Goal: Task Accomplishment & Management: Use online tool/utility

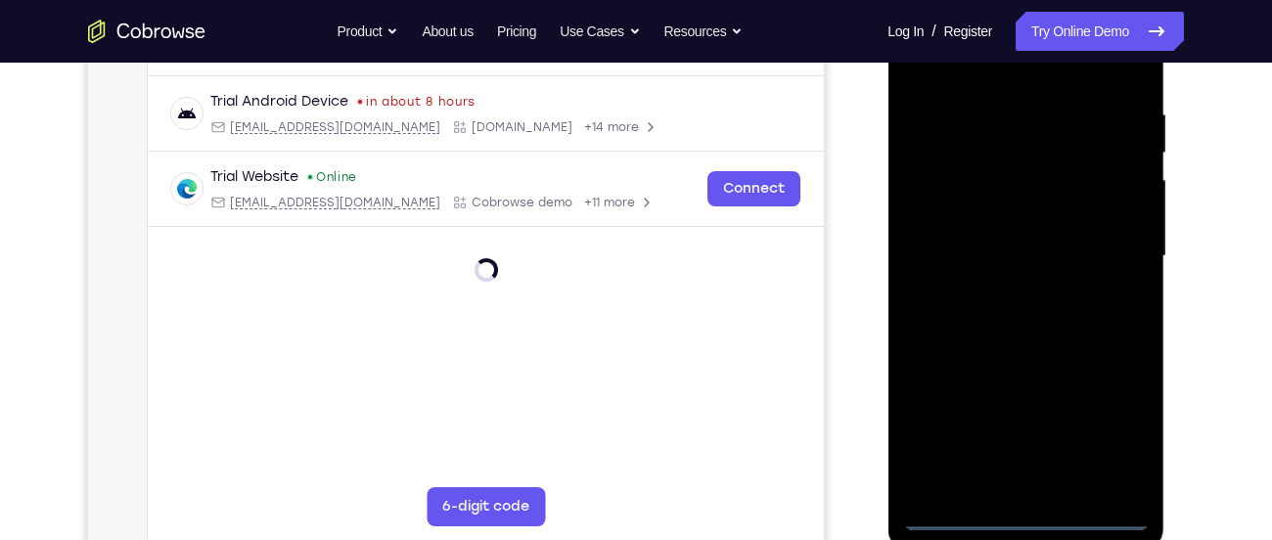
scroll to position [357, 0]
click at [1013, 512] on div at bounding box center [1025, 255] width 246 height 548
click at [1109, 426] on div at bounding box center [1025, 255] width 246 height 548
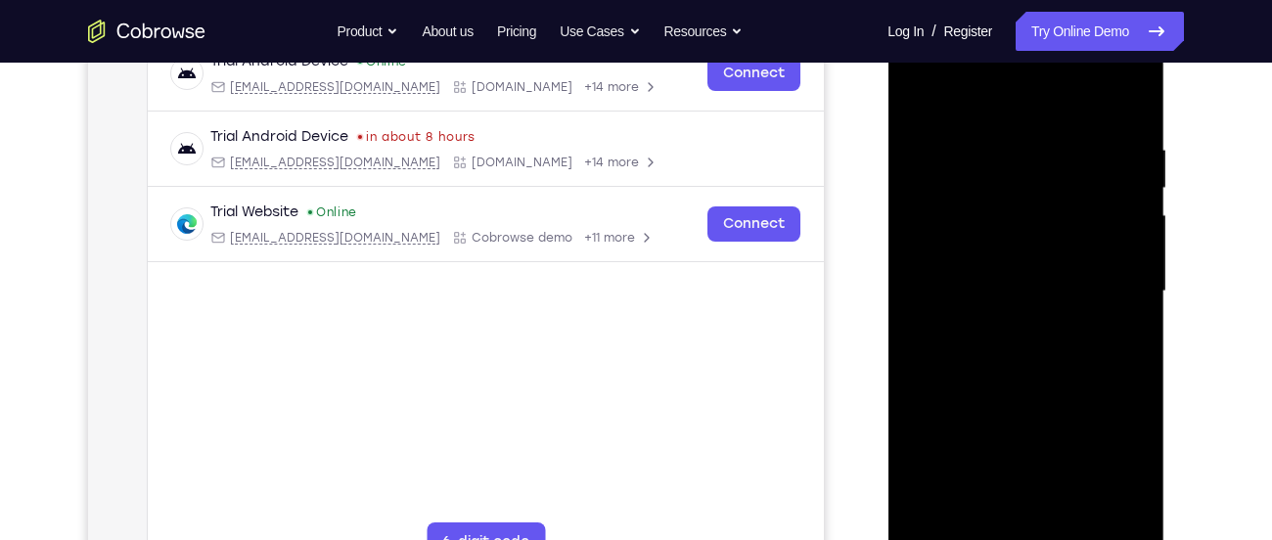
scroll to position [287, 0]
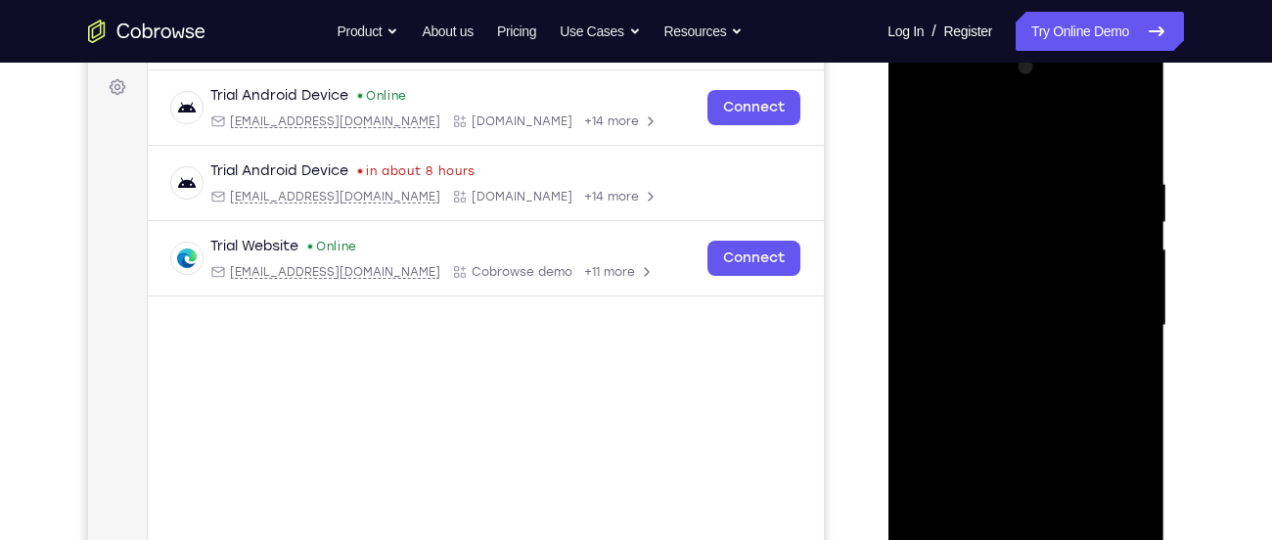
click at [1021, 147] on div at bounding box center [1025, 326] width 246 height 548
click at [1095, 322] on div at bounding box center [1025, 326] width 246 height 548
click at [994, 362] on div at bounding box center [1025, 326] width 246 height 548
click at [1007, 303] on div at bounding box center [1025, 326] width 246 height 548
click at [987, 289] on div at bounding box center [1025, 326] width 246 height 548
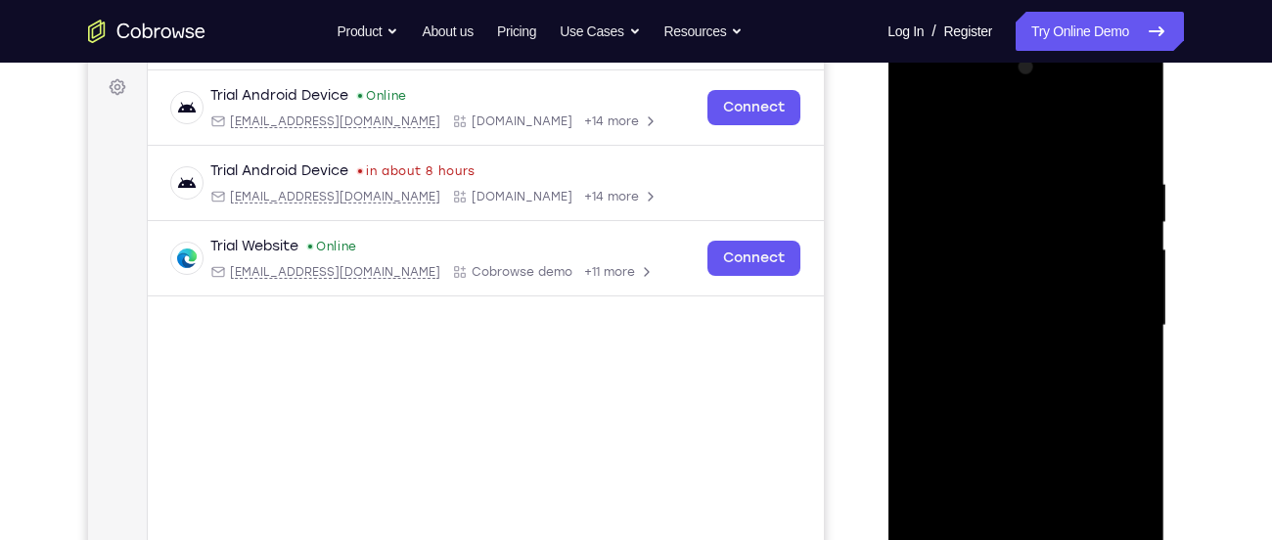
click at [983, 321] on div at bounding box center [1025, 326] width 246 height 548
click at [953, 384] on div at bounding box center [1025, 326] width 246 height 548
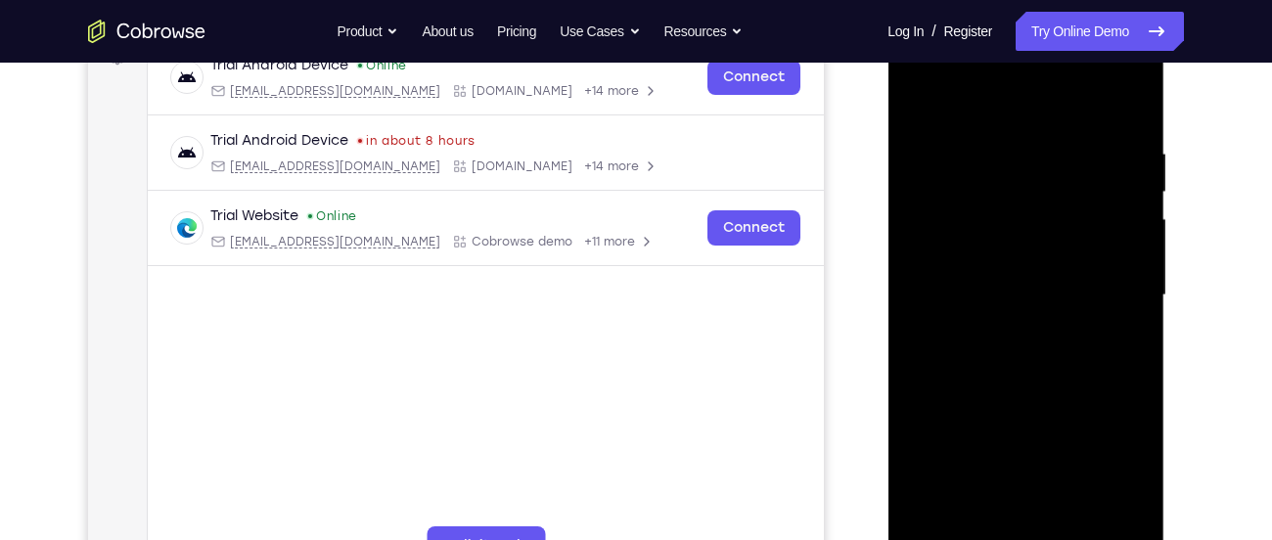
scroll to position [318, 0]
click at [1048, 379] on div at bounding box center [1025, 295] width 246 height 548
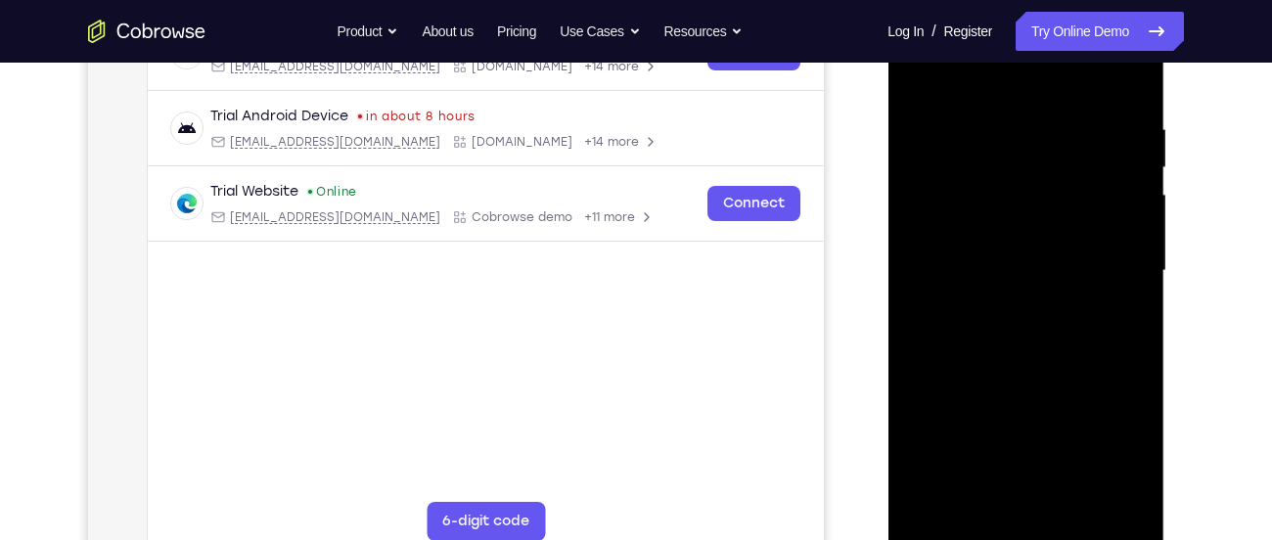
click at [980, 500] on div at bounding box center [1025, 271] width 246 height 548
click at [1077, 503] on div at bounding box center [1025, 271] width 246 height 548
click at [1000, 376] on div at bounding box center [1025, 271] width 246 height 548
click at [1106, 204] on div at bounding box center [1025, 271] width 246 height 548
click at [917, 77] on div at bounding box center [1025, 271] width 246 height 548
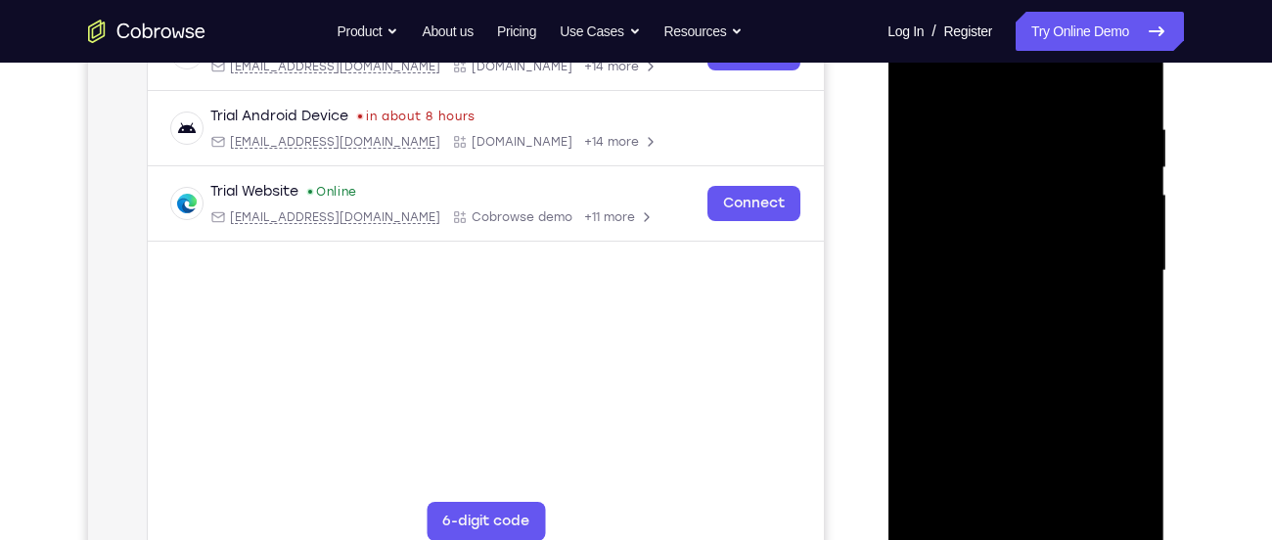
drag, startPoint x: 1052, startPoint y: 437, endPoint x: 1051, endPoint y: 315, distance: 122.3
click at [1051, 315] on div at bounding box center [1025, 271] width 246 height 548
click at [998, 149] on div at bounding box center [1025, 271] width 246 height 548
click at [1018, 252] on div at bounding box center [1025, 271] width 246 height 548
drag, startPoint x: 1018, startPoint y: 252, endPoint x: 1109, endPoint y: 561, distance: 322.2
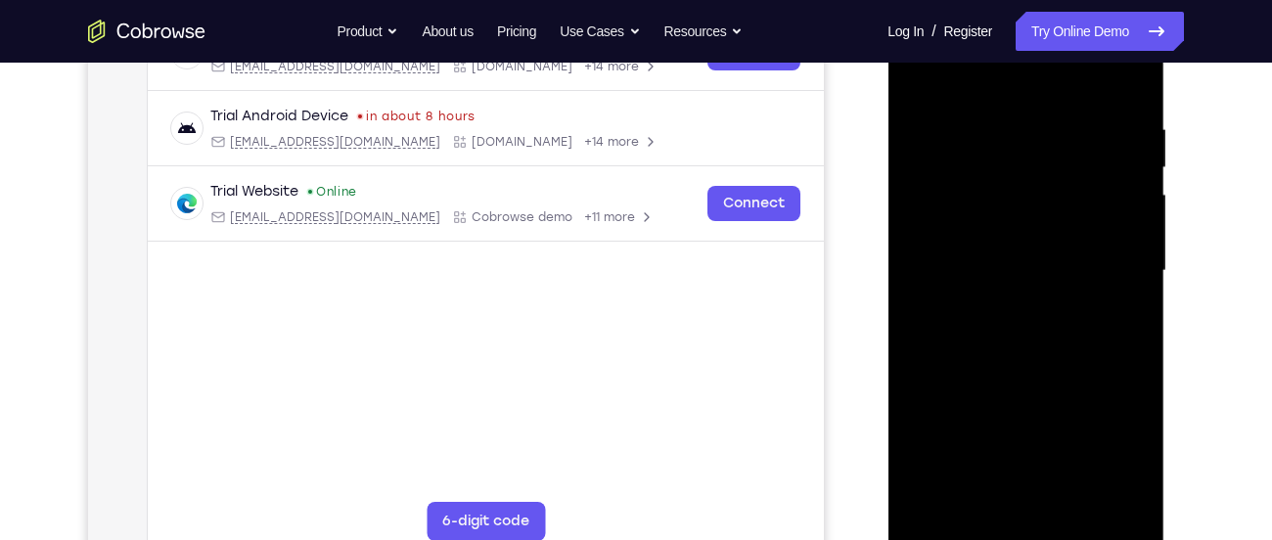
click at [1109, 539] on div at bounding box center [1025, 273] width 277 height 583
drag, startPoint x: 1133, startPoint y: 158, endPoint x: 959, endPoint y: 171, distance: 174.6
click at [959, 171] on div at bounding box center [1025, 271] width 246 height 548
click at [1136, 164] on div at bounding box center [1025, 271] width 246 height 548
click at [909, 67] on div at bounding box center [1025, 271] width 246 height 548
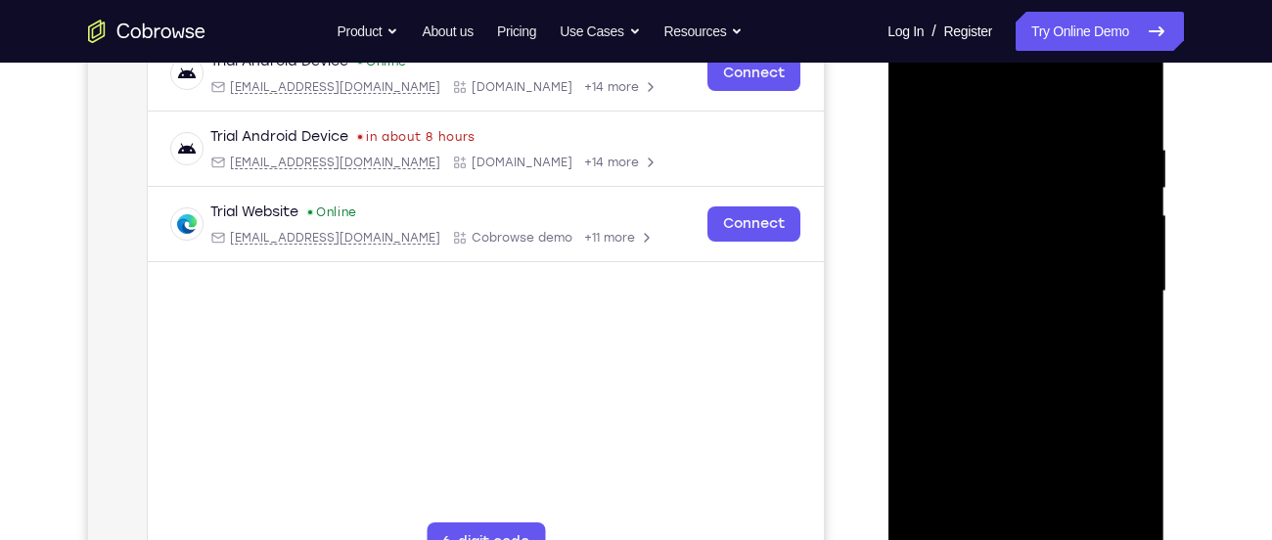
scroll to position [317, 0]
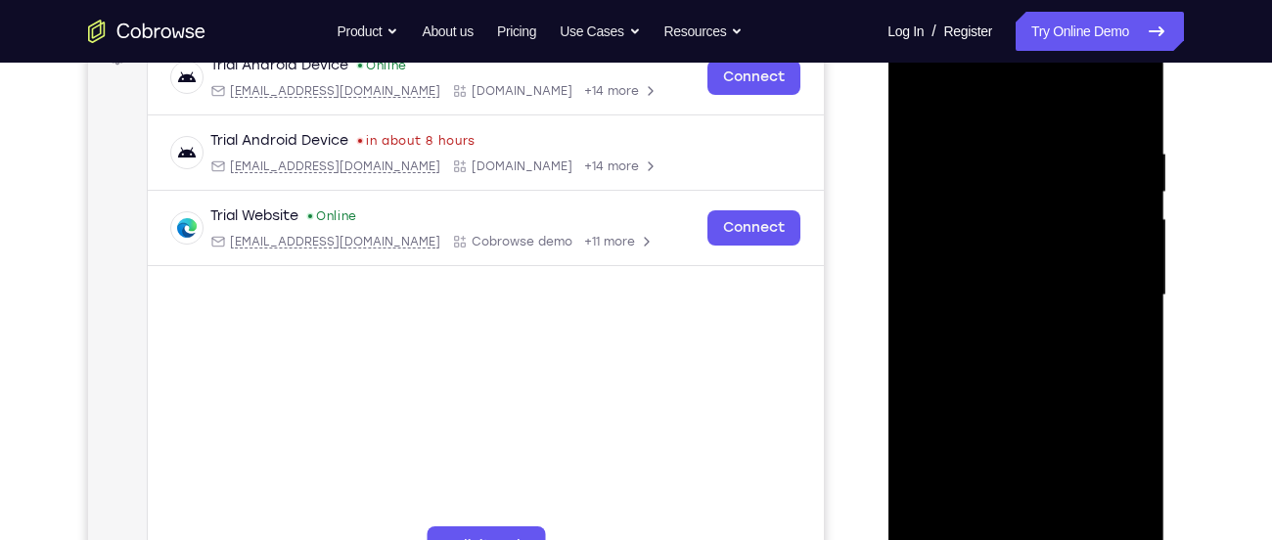
click at [913, 67] on div at bounding box center [1025, 296] width 246 height 548
click at [996, 240] on div at bounding box center [1025, 296] width 246 height 548
click at [976, 301] on div at bounding box center [1025, 296] width 246 height 548
click at [972, 291] on div at bounding box center [1025, 296] width 246 height 548
click at [972, 312] on div at bounding box center [1025, 296] width 246 height 548
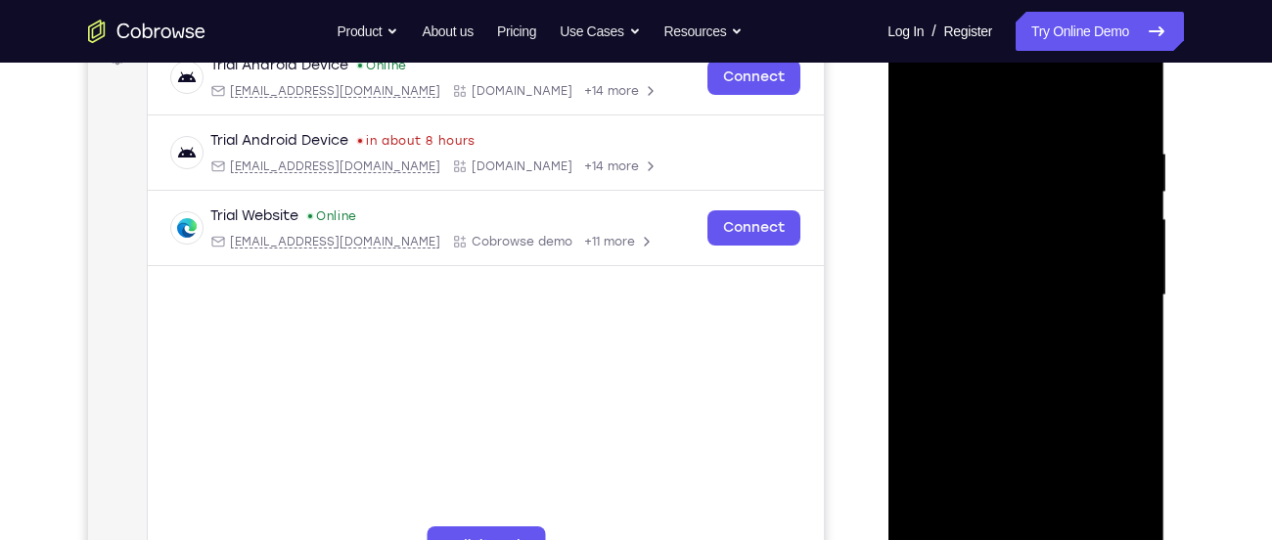
drag, startPoint x: 951, startPoint y: 311, endPoint x: 965, endPoint y: 202, distance: 109.6
click at [965, 202] on div at bounding box center [1025, 296] width 246 height 548
click at [1009, 520] on div at bounding box center [1025, 296] width 246 height 548
click at [1095, 122] on div at bounding box center [1025, 296] width 246 height 548
click at [917, 99] on div at bounding box center [1025, 296] width 246 height 548
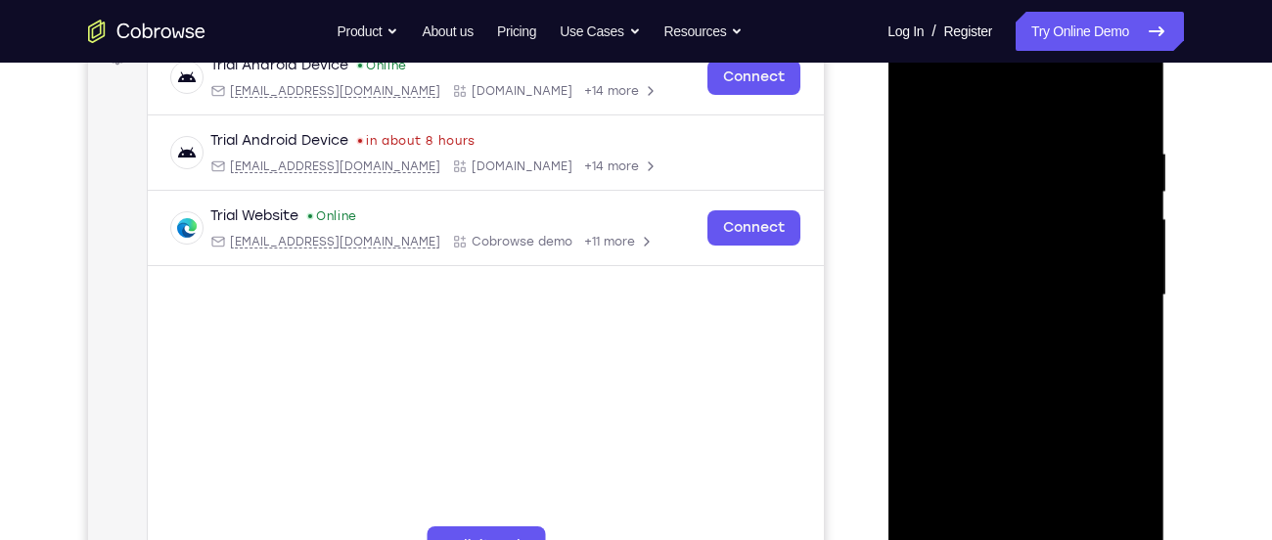
drag, startPoint x: 1071, startPoint y: 441, endPoint x: 1084, endPoint y: 353, distance: 88.9
click at [1084, 353] on div at bounding box center [1025, 296] width 246 height 548
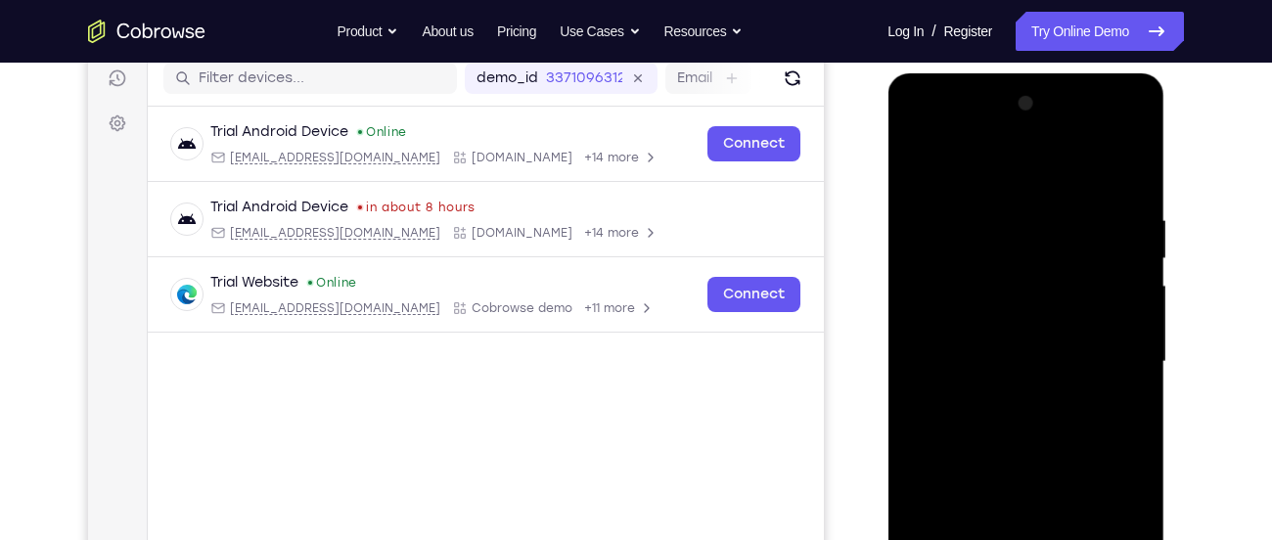
click at [1012, 227] on div at bounding box center [1025, 362] width 246 height 548
click at [1124, 177] on div at bounding box center [1025, 362] width 246 height 548
click at [1137, 365] on div at bounding box center [1025, 362] width 246 height 548
click at [1135, 384] on div at bounding box center [1025, 362] width 246 height 548
click at [1131, 177] on div at bounding box center [1025, 362] width 246 height 548
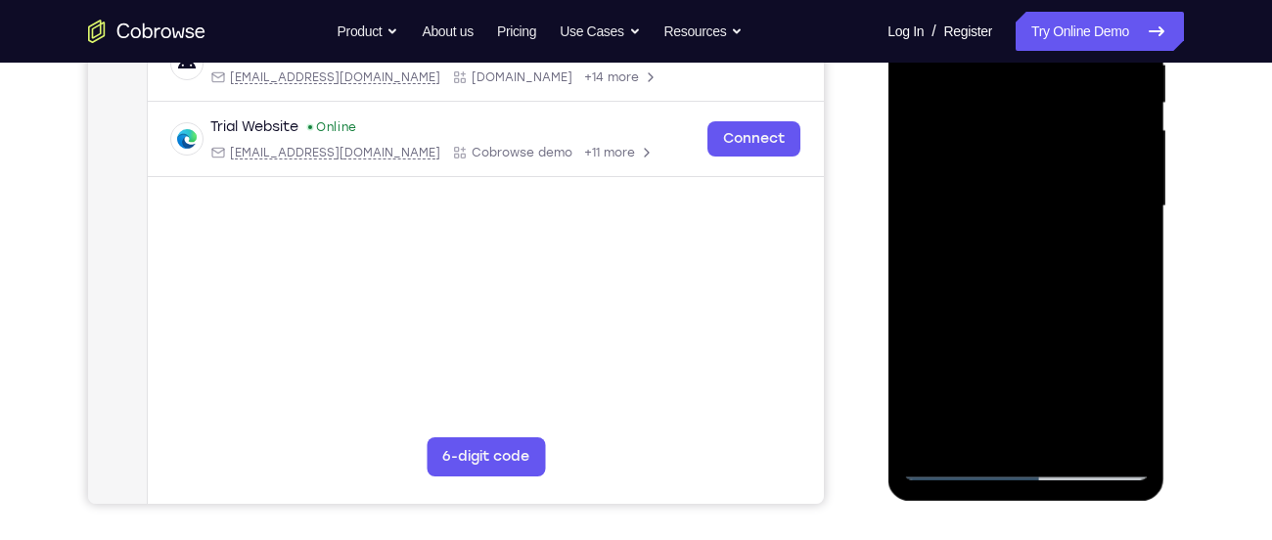
scroll to position [407, 0]
drag, startPoint x: 1049, startPoint y: 180, endPoint x: 1054, endPoint y: 334, distance: 153.7
click at [1054, 334] on div at bounding box center [1025, 206] width 246 height 548
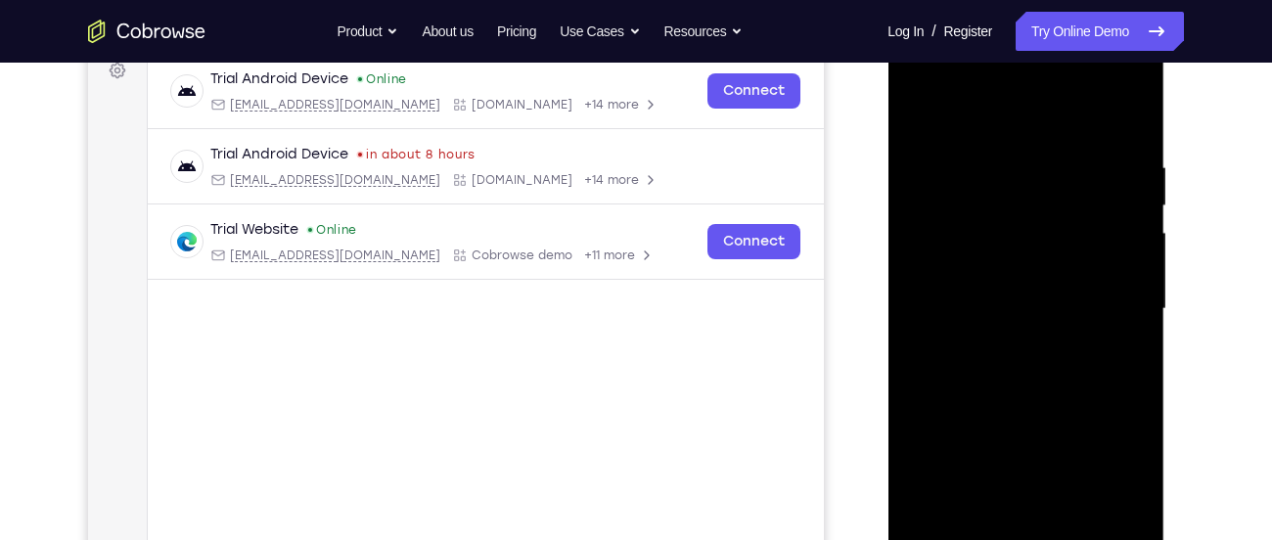
scroll to position [301, 0]
click at [1094, 114] on div at bounding box center [1025, 311] width 246 height 548
drag, startPoint x: 1015, startPoint y: 250, endPoint x: 1031, endPoint y: 138, distance: 113.6
click at [1031, 138] on div at bounding box center [1025, 311] width 246 height 548
drag, startPoint x: 1023, startPoint y: 190, endPoint x: 1064, endPoint y: 292, distance: 110.6
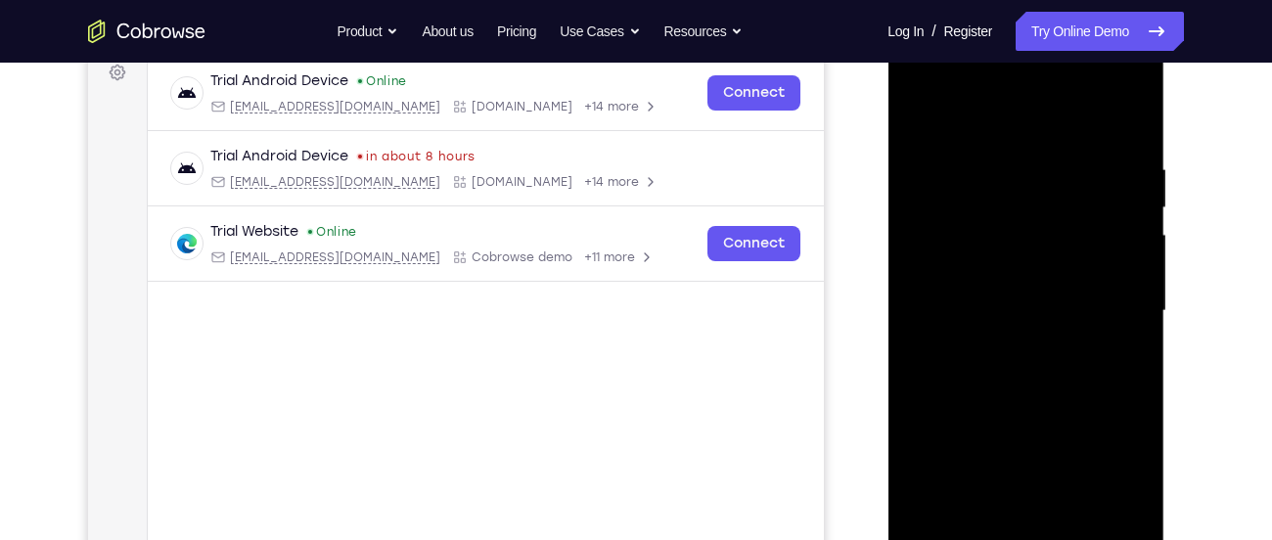
click at [1064, 292] on div at bounding box center [1025, 311] width 246 height 548
click at [917, 117] on div at bounding box center [1025, 311] width 246 height 548
click at [924, 177] on div at bounding box center [1025, 311] width 246 height 548
click at [1126, 410] on div at bounding box center [1025, 311] width 246 height 548
click at [971, 341] on div at bounding box center [1025, 311] width 246 height 548
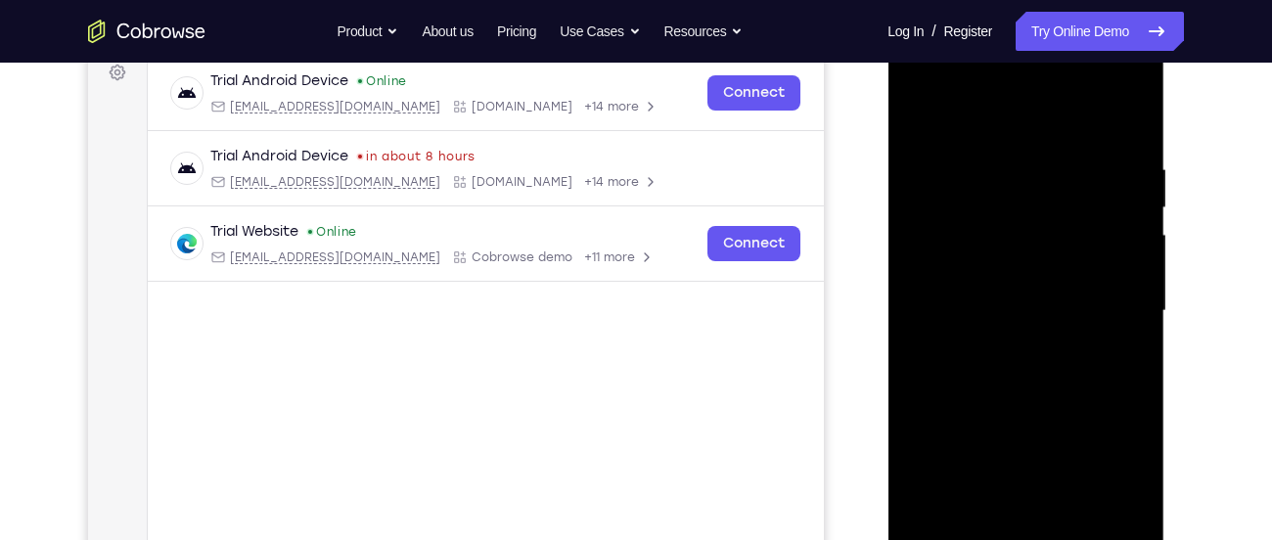
click at [956, 144] on div at bounding box center [1025, 311] width 246 height 548
click at [933, 192] on div at bounding box center [1025, 311] width 246 height 548
click at [941, 525] on div at bounding box center [1025, 311] width 246 height 548
drag, startPoint x: 960, startPoint y: 370, endPoint x: 1017, endPoint y: 153, distance: 224.7
click at [1017, 153] on div at bounding box center [1025, 311] width 246 height 548
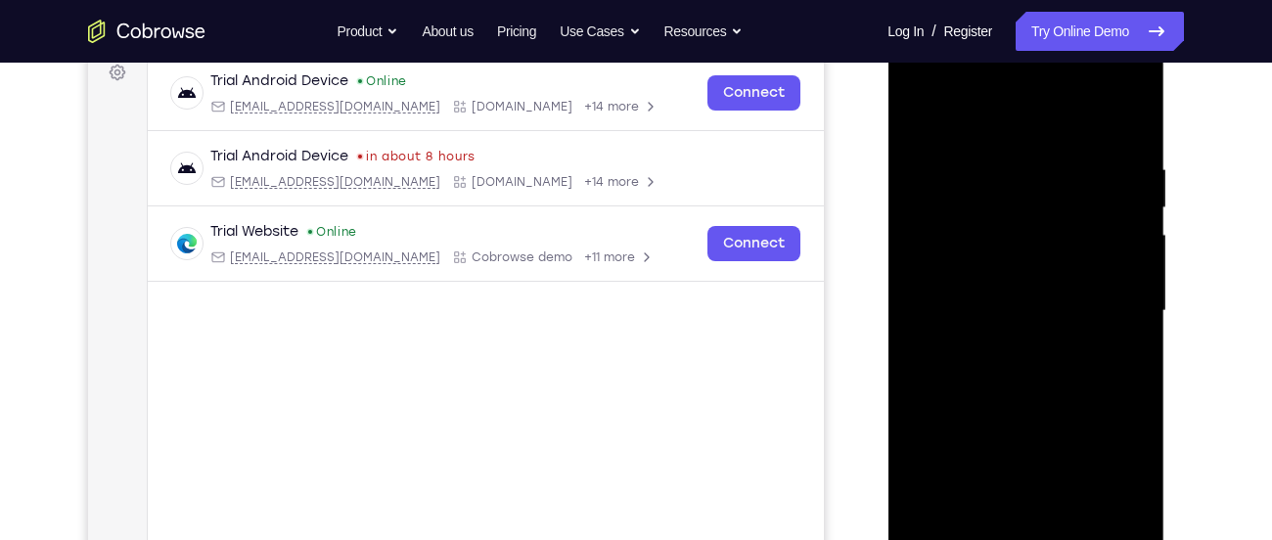
drag, startPoint x: 1052, startPoint y: 453, endPoint x: 1032, endPoint y: 33, distance: 420.1
click at [1032, 33] on div at bounding box center [1025, 313] width 277 height 583
drag, startPoint x: 1051, startPoint y: 402, endPoint x: 1053, endPoint y: 139, distance: 263.1
click at [1053, 139] on div at bounding box center [1025, 311] width 246 height 548
drag, startPoint x: 1050, startPoint y: 348, endPoint x: 1054, endPoint y: 125, distance: 223.1
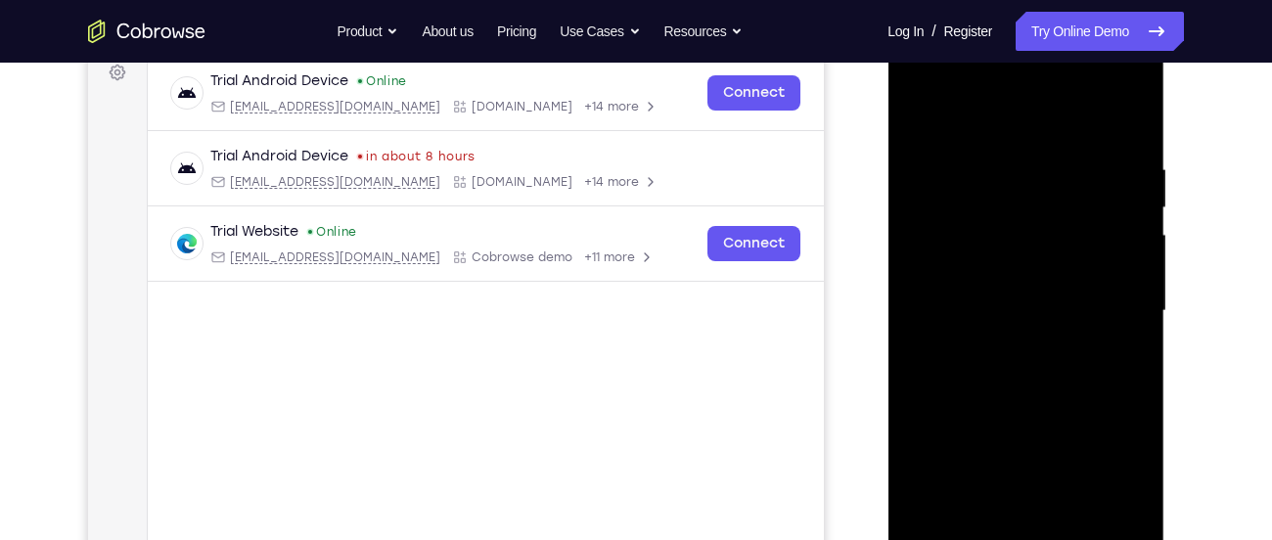
click at [1054, 125] on div at bounding box center [1025, 311] width 246 height 548
drag, startPoint x: 1100, startPoint y: 417, endPoint x: 1079, endPoint y: 218, distance: 199.7
click at [1079, 218] on div at bounding box center [1025, 311] width 246 height 548
drag, startPoint x: 1023, startPoint y: 346, endPoint x: 1032, endPoint y: 244, distance: 103.1
click at [1032, 244] on div at bounding box center [1025, 311] width 246 height 548
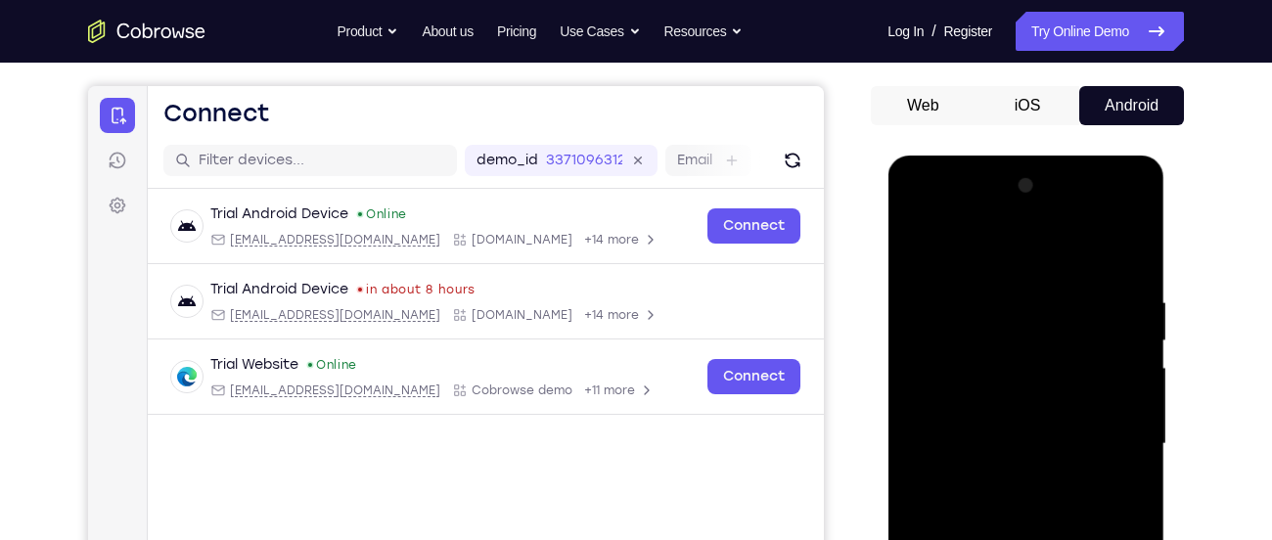
scroll to position [166, 0]
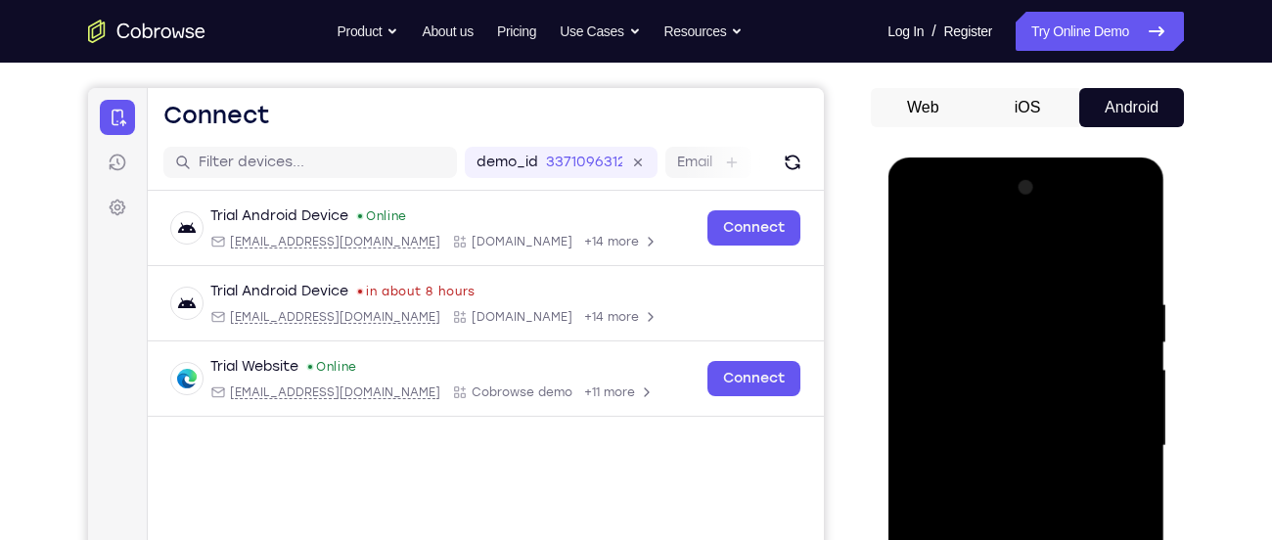
drag, startPoint x: 977, startPoint y: 296, endPoint x: 1021, endPoint y: 179, distance: 125.4
click at [1021, 179] on div at bounding box center [1025, 446] width 246 height 548
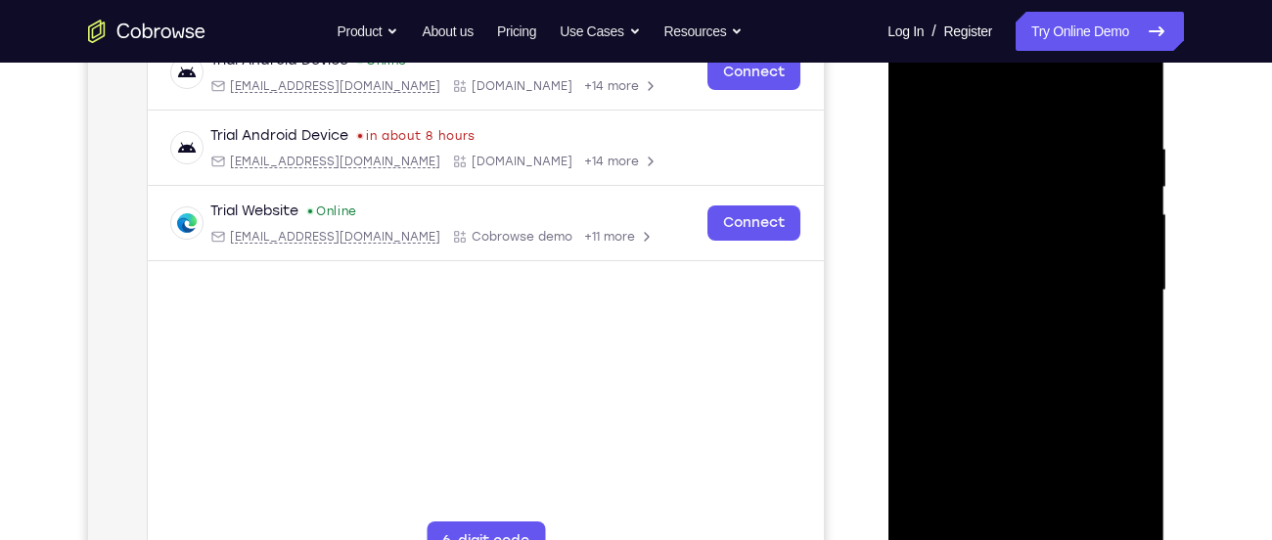
scroll to position [323, 0]
drag, startPoint x: 1117, startPoint y: 189, endPoint x: 1275, endPoint y: 457, distance: 311.3
click at [1166, 457] on html "Online web based iOS Simulators and Android Emulators. Run iPhone, iPad, Mobile…" at bounding box center [1026, 294] width 279 height 587
drag, startPoint x: 1069, startPoint y: 271, endPoint x: 1230, endPoint y: 530, distance: 304.8
click at [1166, 530] on html "Online web based iOS Simulators and Android Emulators. Run iPhone, iPad, Mobile…" at bounding box center [1026, 294] width 279 height 587
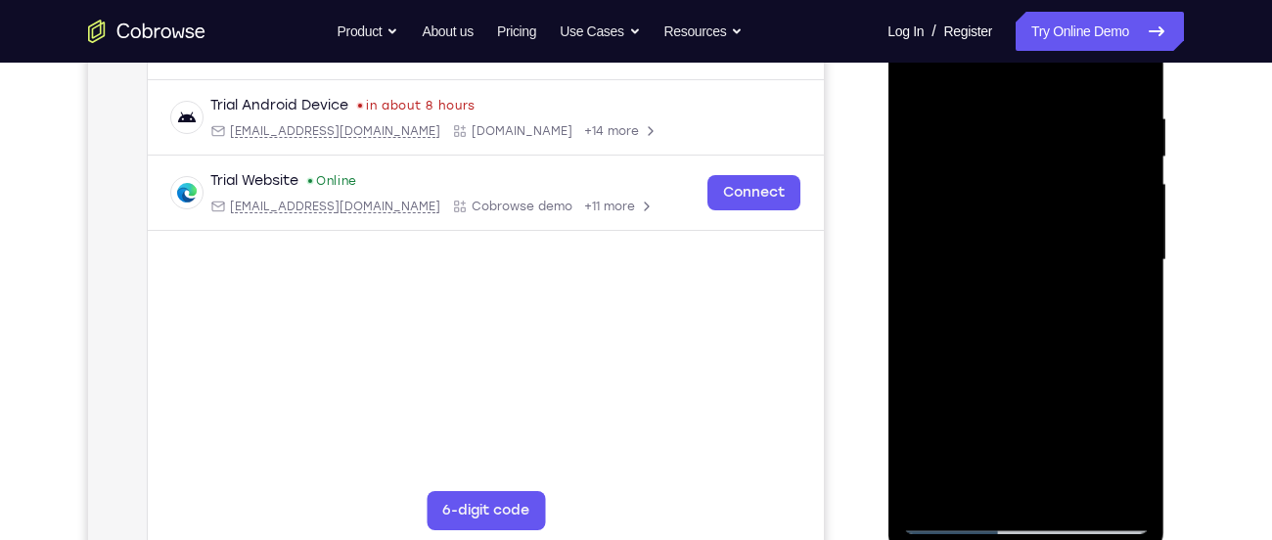
scroll to position [374, 0]
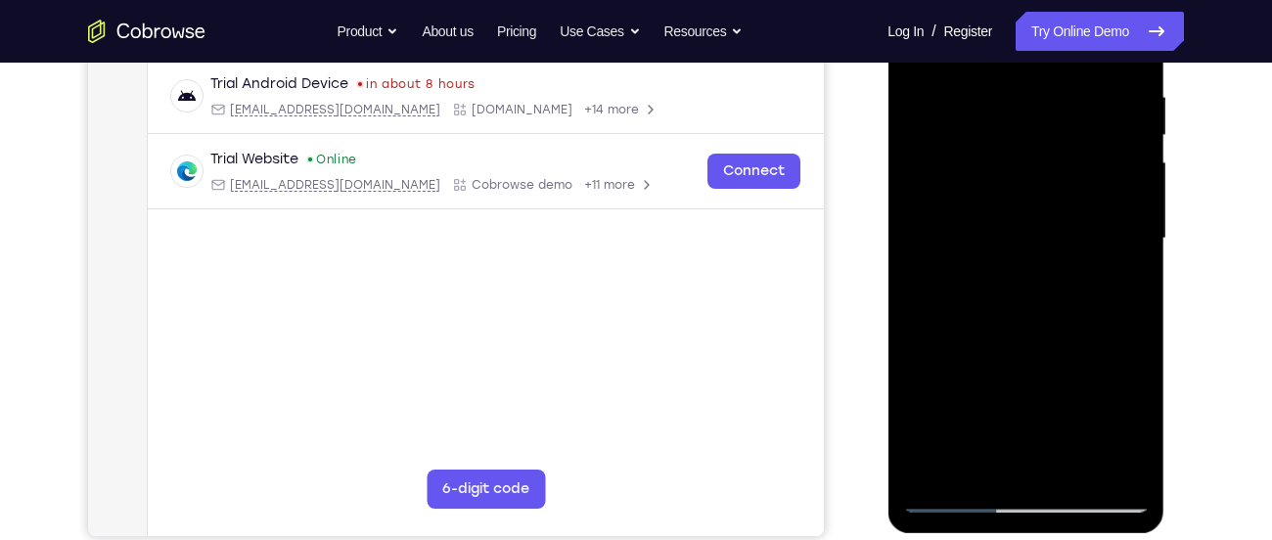
click at [962, 491] on div at bounding box center [1025, 239] width 246 height 548
click at [945, 495] on div at bounding box center [1025, 239] width 246 height 548
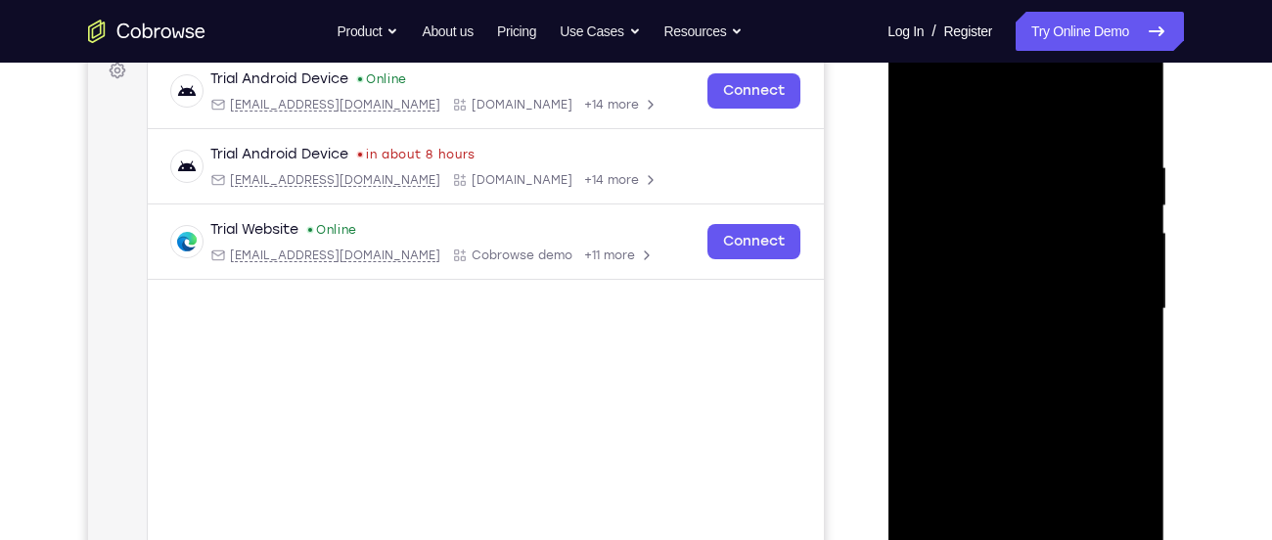
scroll to position [302, 0]
click at [1014, 182] on div at bounding box center [1025, 310] width 246 height 548
click at [928, 524] on div at bounding box center [1025, 310] width 246 height 548
drag, startPoint x: 1002, startPoint y: 451, endPoint x: 1013, endPoint y: 207, distance: 243.8
click at [1013, 207] on div at bounding box center [1025, 310] width 246 height 548
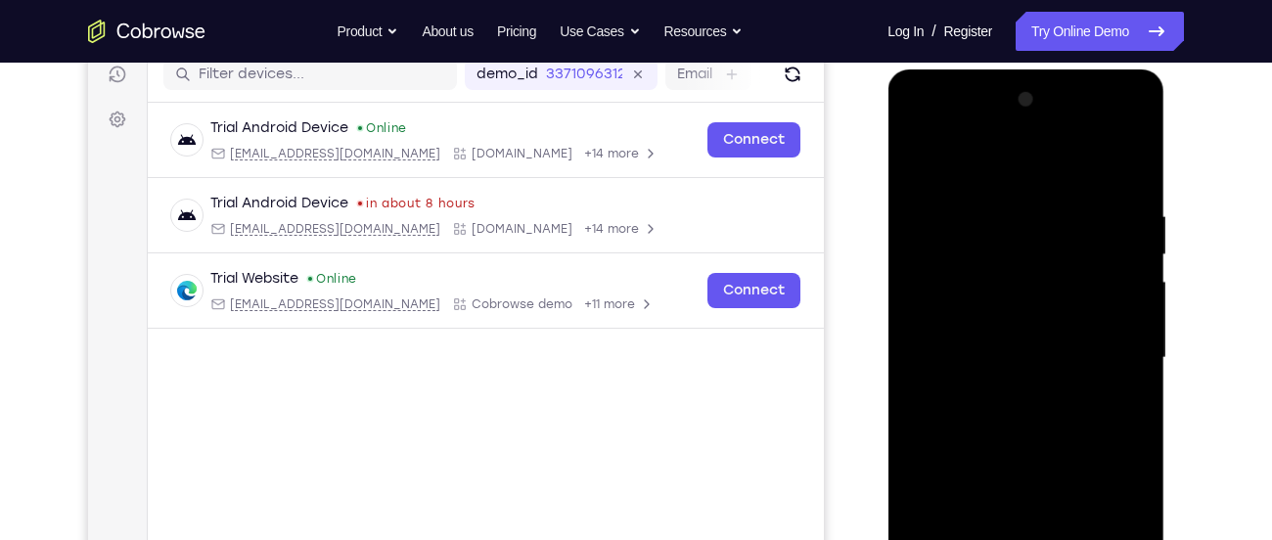
scroll to position [253, 0]
click at [922, 216] on div at bounding box center [1025, 359] width 246 height 548
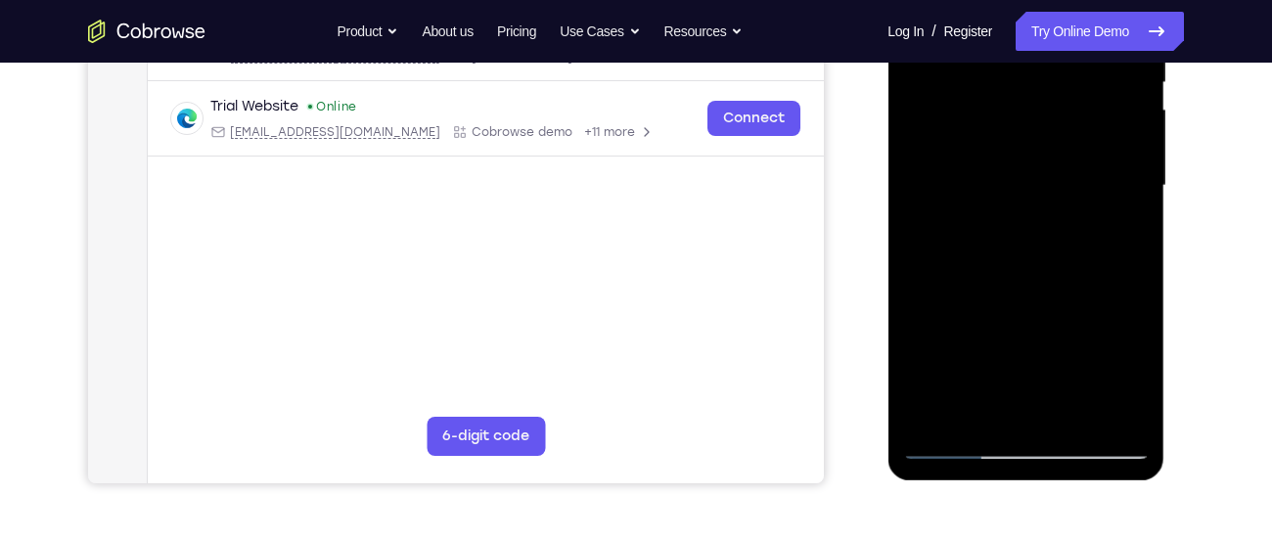
scroll to position [427, 0]
click at [955, 445] on div at bounding box center [1025, 185] width 246 height 548
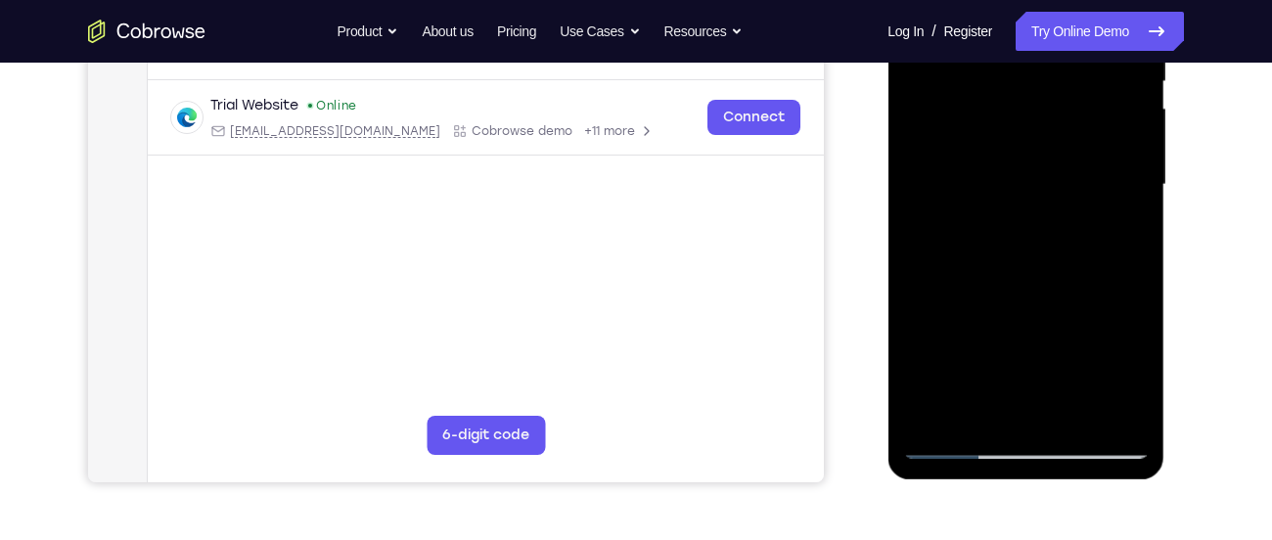
click at [955, 449] on div at bounding box center [1025, 185] width 246 height 548
click at [1026, 178] on div at bounding box center [1025, 185] width 246 height 548
click at [940, 402] on div at bounding box center [1025, 185] width 246 height 548
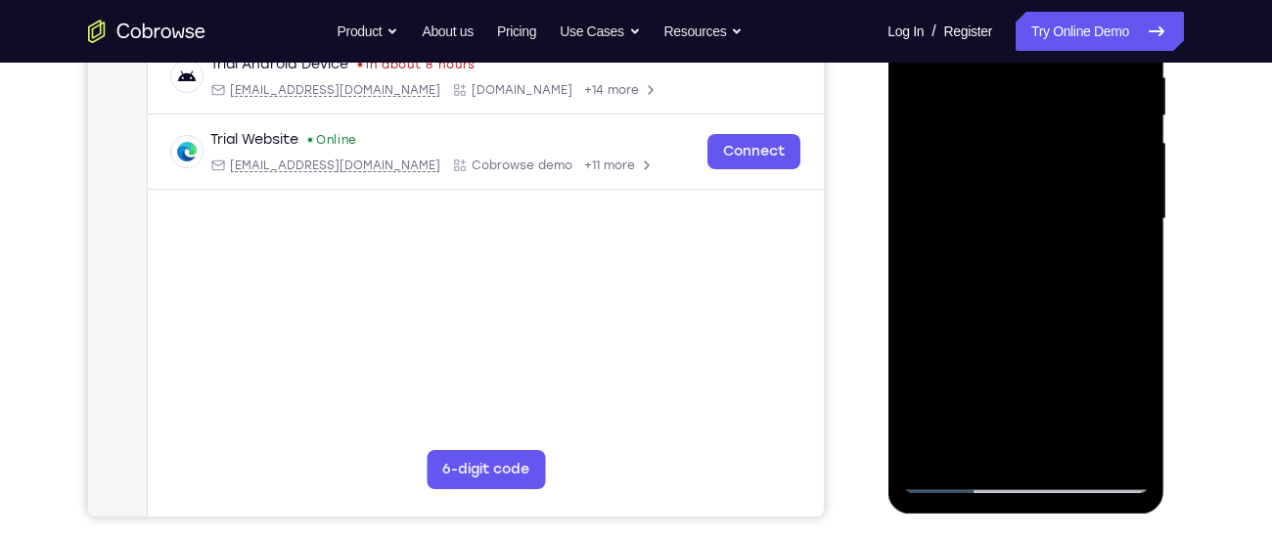
scroll to position [392, 0]
drag, startPoint x: 991, startPoint y: 331, endPoint x: 1009, endPoint y: 93, distance: 238.4
click at [1009, 93] on div at bounding box center [1025, 220] width 246 height 548
drag, startPoint x: 1035, startPoint y: 332, endPoint x: 1026, endPoint y: 157, distance: 175.3
click at [1026, 157] on div at bounding box center [1025, 220] width 246 height 548
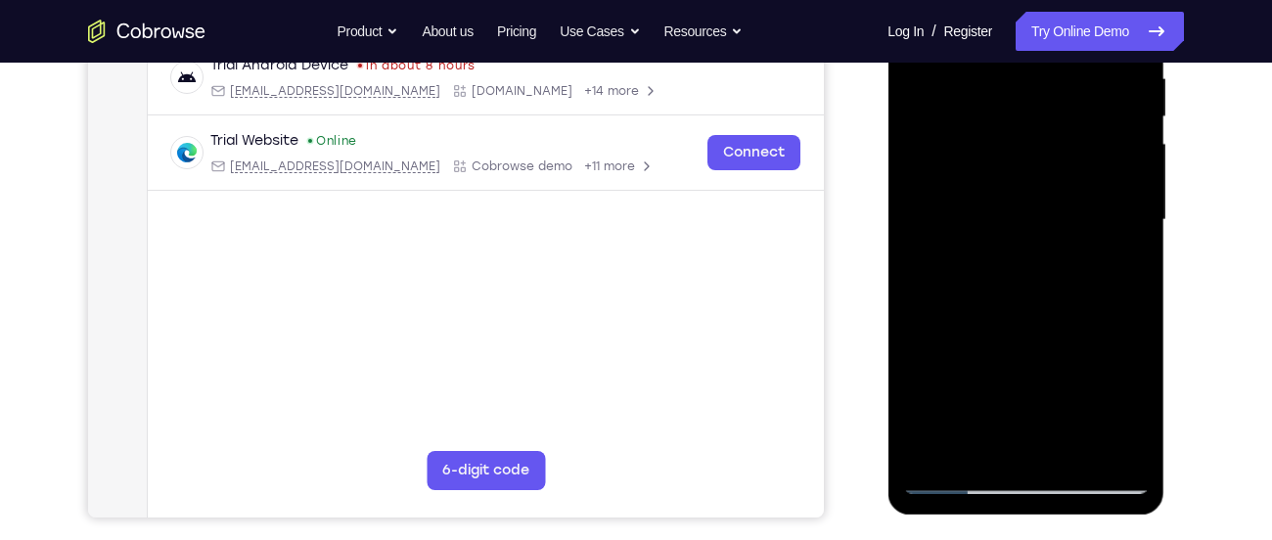
drag, startPoint x: 1051, startPoint y: 338, endPoint x: 1047, endPoint y: 172, distance: 166.4
click at [1047, 172] on div at bounding box center [1025, 220] width 246 height 548
drag, startPoint x: 1061, startPoint y: 355, endPoint x: 1068, endPoint y: 158, distance: 196.7
click at [1068, 158] on div at bounding box center [1025, 220] width 246 height 548
drag, startPoint x: 1061, startPoint y: 313, endPoint x: 1053, endPoint y: 103, distance: 210.4
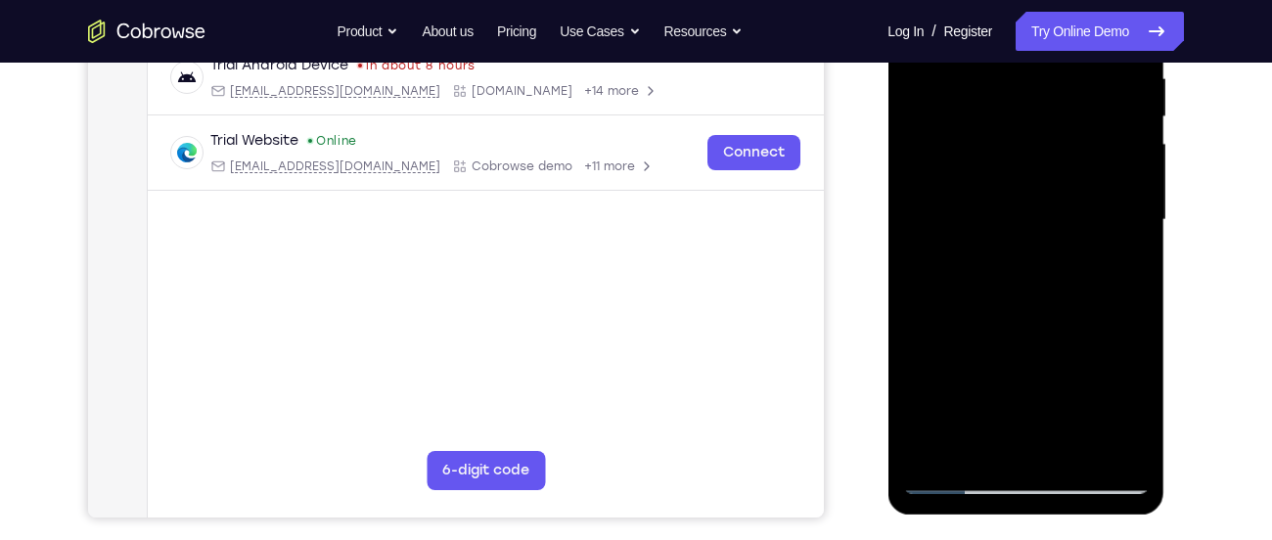
click at [1053, 103] on div at bounding box center [1025, 220] width 246 height 548
drag, startPoint x: 1081, startPoint y: 292, endPoint x: 1060, endPoint y: 124, distance: 169.5
click at [1060, 124] on div at bounding box center [1025, 220] width 246 height 548
drag, startPoint x: 1083, startPoint y: 312, endPoint x: 1069, endPoint y: 136, distance: 176.6
click at [1069, 136] on div at bounding box center [1025, 220] width 246 height 548
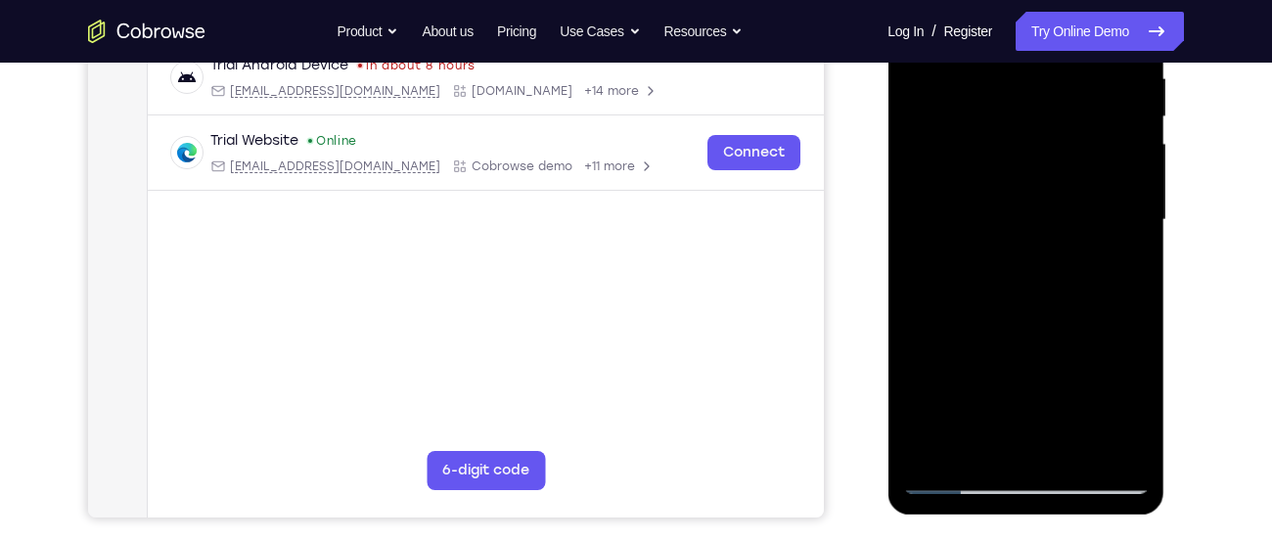
click at [949, 483] on div at bounding box center [1025, 220] width 246 height 548
click at [956, 476] on div at bounding box center [1025, 220] width 246 height 548
click at [1115, 312] on div at bounding box center [1025, 220] width 246 height 548
click at [961, 470] on div at bounding box center [1025, 220] width 246 height 548
click at [951, 474] on div at bounding box center [1025, 220] width 246 height 548
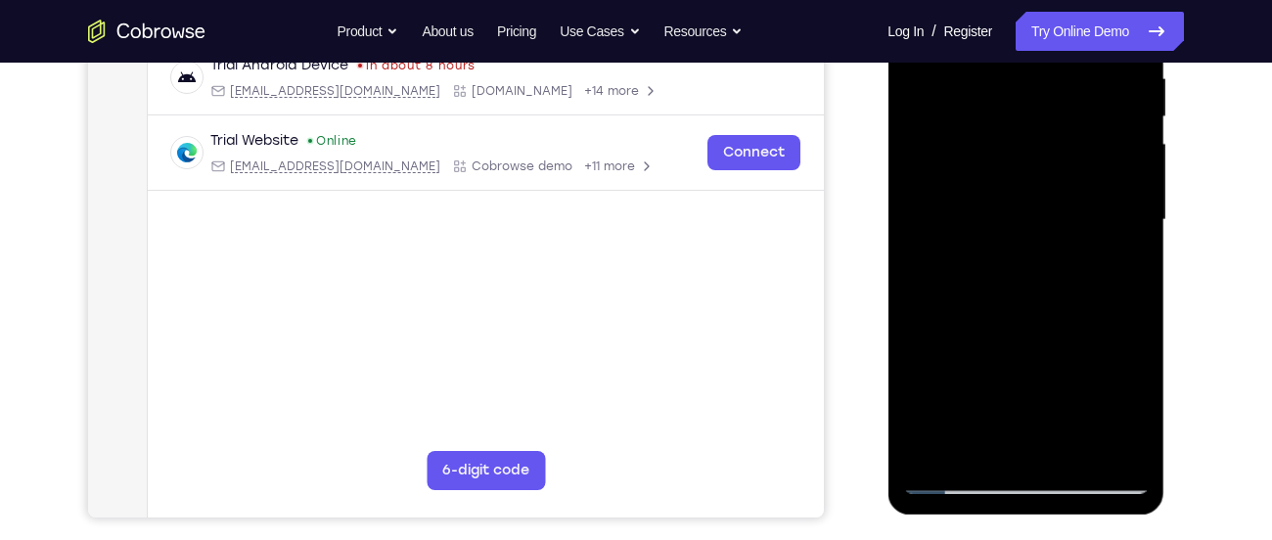
drag, startPoint x: 1030, startPoint y: 389, endPoint x: 1018, endPoint y: 182, distance: 207.7
click at [1018, 182] on div at bounding box center [1025, 220] width 246 height 548
click at [1090, 207] on div at bounding box center [1025, 220] width 246 height 548
click at [950, 480] on div at bounding box center [1025, 220] width 246 height 548
drag, startPoint x: 1060, startPoint y: 356, endPoint x: 1062, endPoint y: 125, distance: 230.8
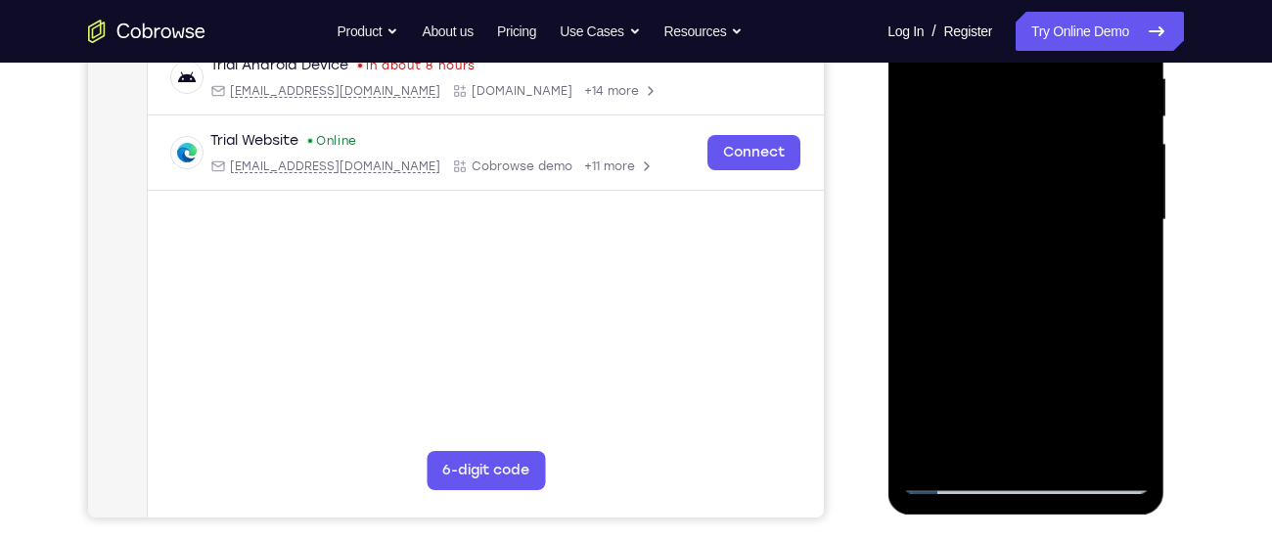
click at [1062, 125] on div at bounding box center [1025, 220] width 246 height 548
click at [1022, 88] on div at bounding box center [1025, 220] width 246 height 548
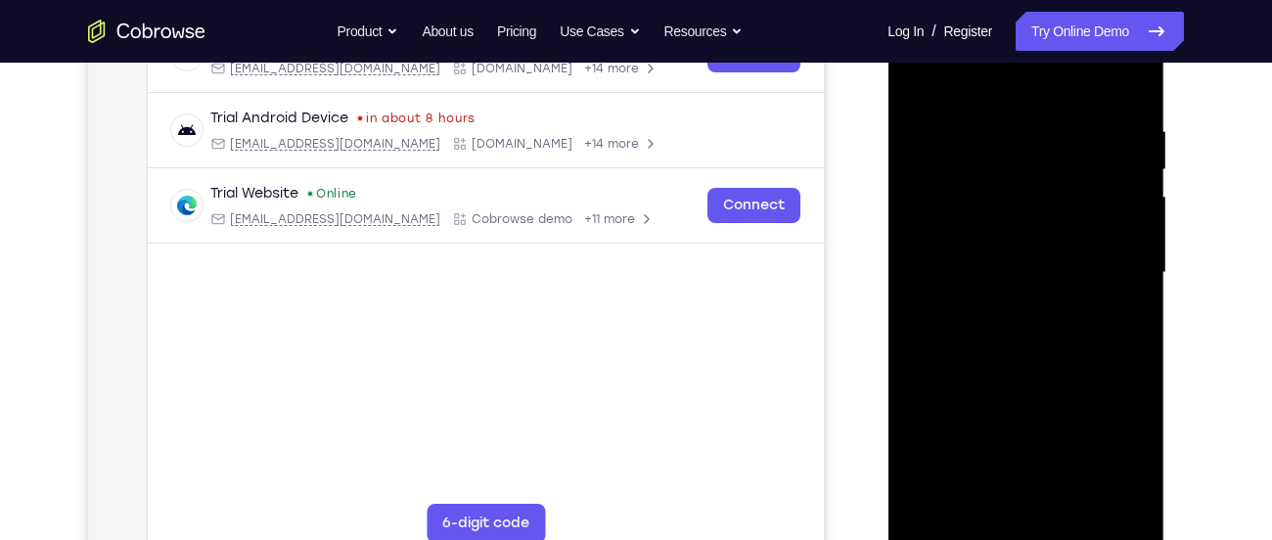
scroll to position [341, 0]
click at [948, 531] on div at bounding box center [1025, 271] width 246 height 548
drag, startPoint x: 1052, startPoint y: 426, endPoint x: 1054, endPoint y: 221, distance: 205.4
click at [1054, 221] on div at bounding box center [1025, 271] width 246 height 548
click at [927, 182] on div at bounding box center [1025, 271] width 246 height 548
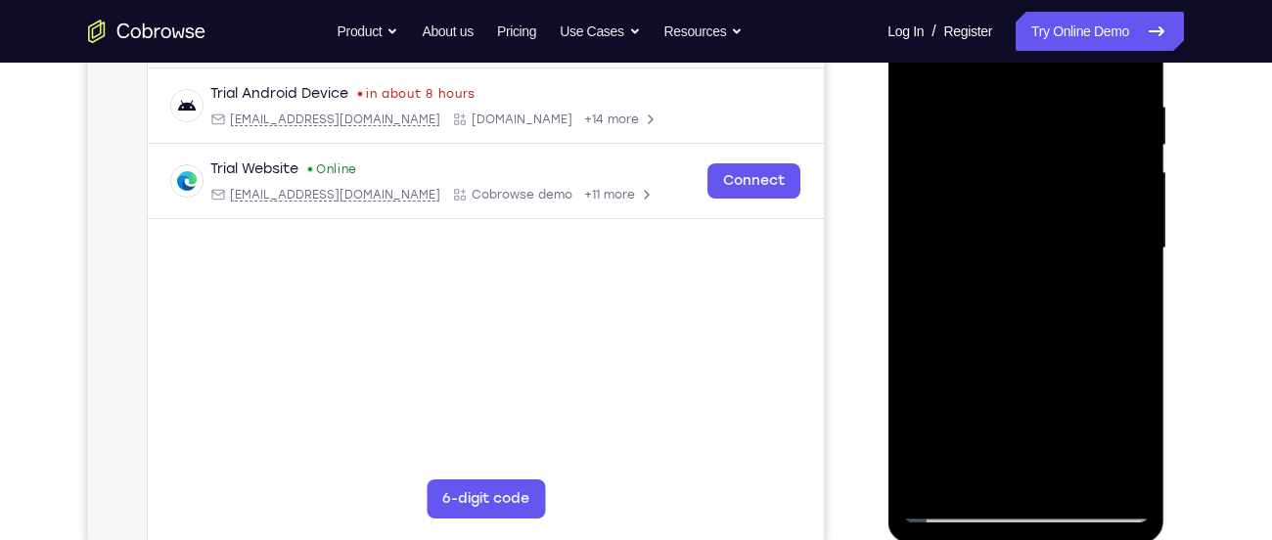
scroll to position [365, 0]
click at [936, 453] on div at bounding box center [1025, 248] width 246 height 548
drag, startPoint x: 1033, startPoint y: 409, endPoint x: 1047, endPoint y: 201, distance: 207.8
click at [1047, 201] on div at bounding box center [1025, 248] width 246 height 548
drag, startPoint x: 1047, startPoint y: 408, endPoint x: 1047, endPoint y: 222, distance: 185.8
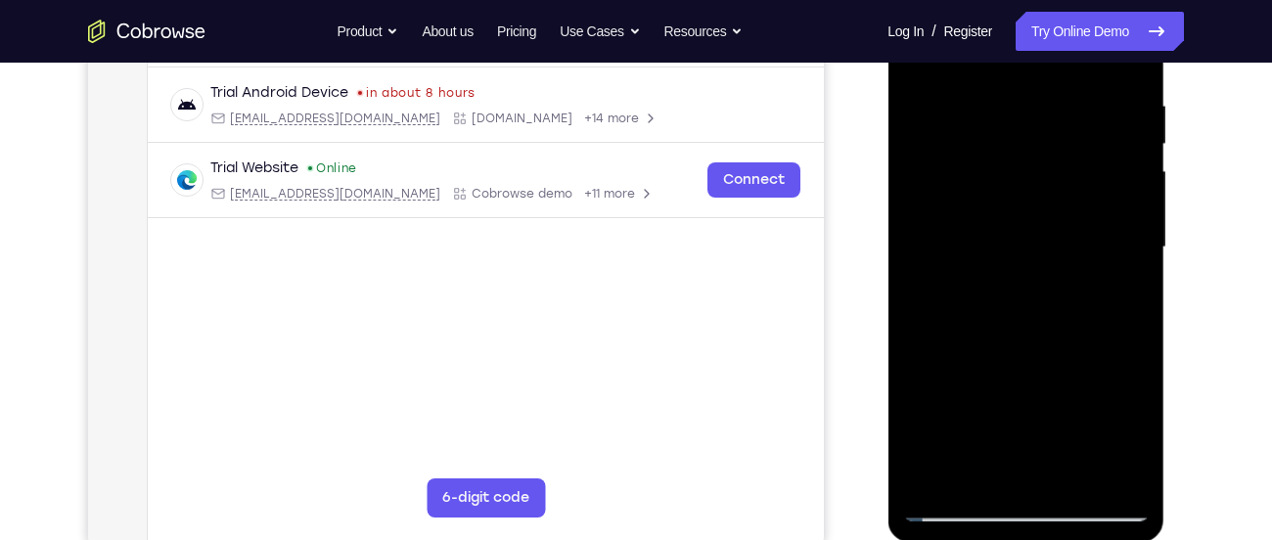
click at [1047, 222] on div at bounding box center [1025, 248] width 246 height 548
drag, startPoint x: 1049, startPoint y: 376, endPoint x: 1050, endPoint y: 235, distance: 140.9
click at [1050, 235] on div at bounding box center [1025, 248] width 246 height 548
drag, startPoint x: 1049, startPoint y: 384, endPoint x: 1059, endPoint y: 193, distance: 192.0
click at [1059, 193] on div at bounding box center [1025, 248] width 246 height 548
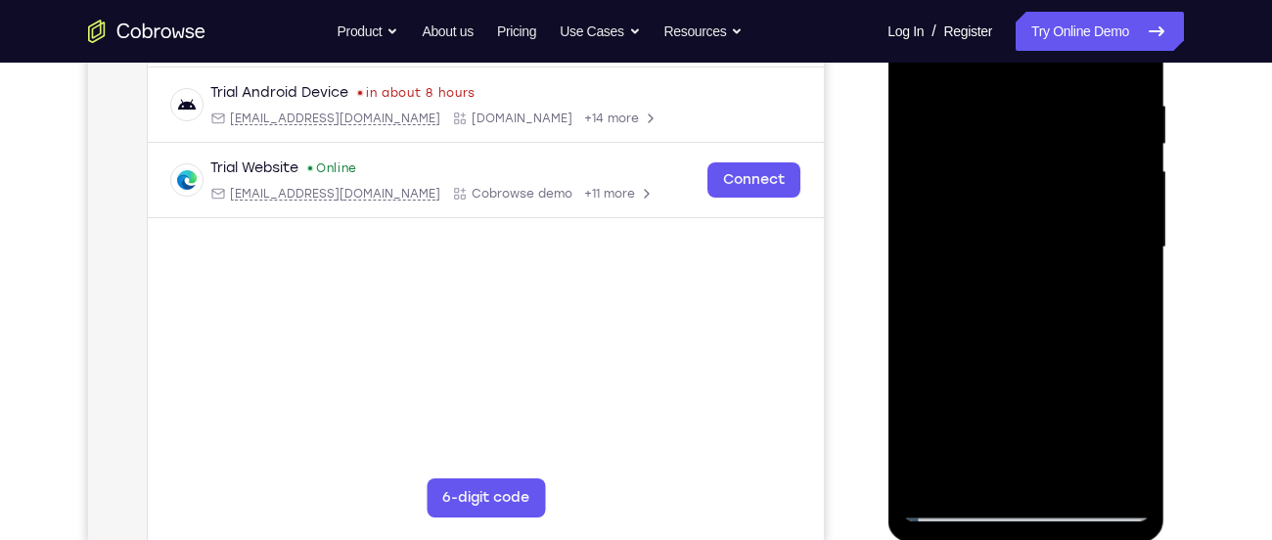
drag, startPoint x: 1051, startPoint y: 300, endPoint x: 1063, endPoint y: 131, distance: 169.6
click at [1063, 131] on div at bounding box center [1025, 248] width 246 height 548
drag, startPoint x: 1067, startPoint y: 290, endPoint x: 1061, endPoint y: 143, distance: 146.8
click at [1061, 143] on div at bounding box center [1025, 248] width 246 height 548
drag, startPoint x: 1074, startPoint y: 354, endPoint x: 1065, endPoint y: 178, distance: 176.3
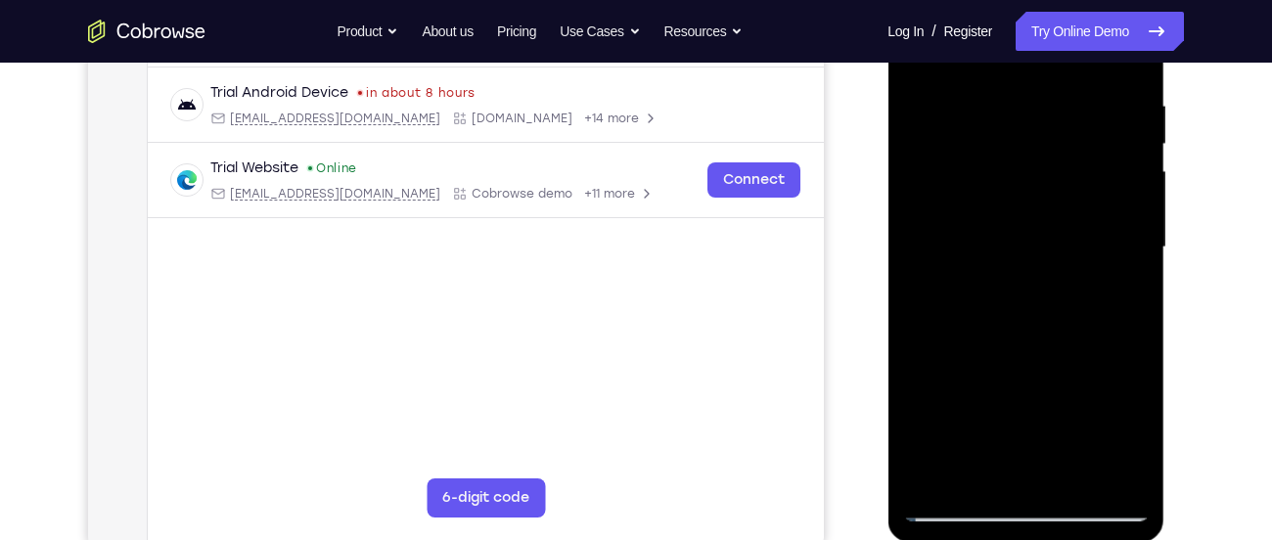
click at [1065, 178] on div at bounding box center [1025, 248] width 246 height 548
click at [961, 503] on div at bounding box center [1025, 248] width 246 height 548
click at [1036, 161] on div at bounding box center [1025, 248] width 246 height 548
click at [950, 458] on div at bounding box center [1025, 248] width 246 height 548
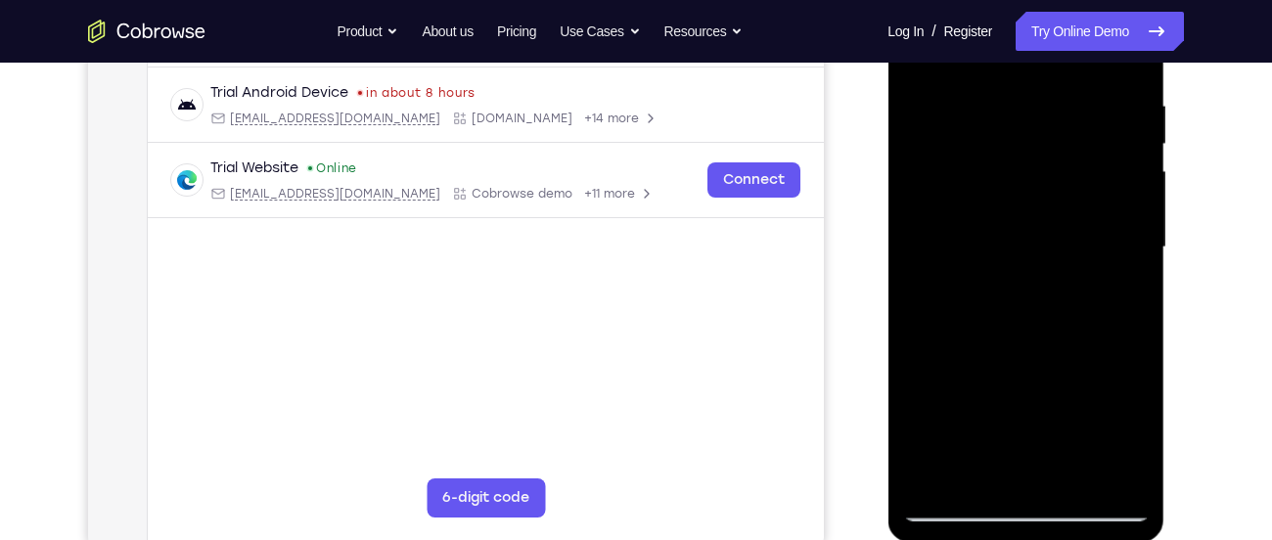
drag, startPoint x: 1050, startPoint y: 385, endPoint x: 1081, endPoint y: 144, distance: 243.6
click at [1081, 144] on div at bounding box center [1025, 248] width 246 height 548
drag, startPoint x: 1071, startPoint y: 397, endPoint x: 1070, endPoint y: 87, distance: 310.1
click at [1070, 87] on div at bounding box center [1025, 248] width 246 height 548
drag, startPoint x: 1093, startPoint y: 340, endPoint x: 1096, endPoint y: 118, distance: 222.1
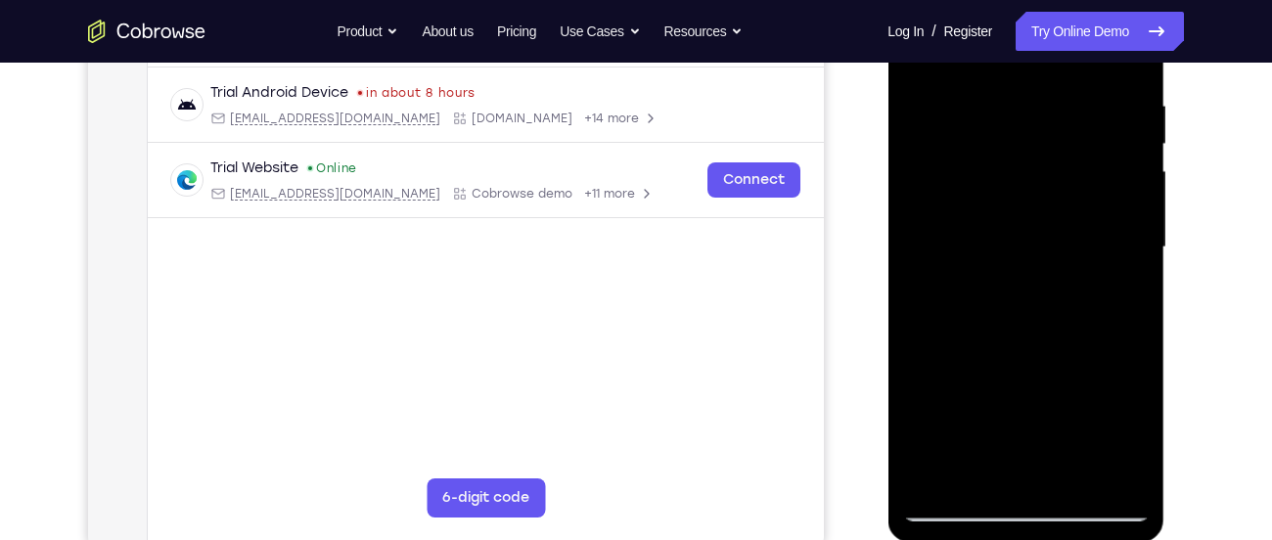
click at [1096, 118] on div at bounding box center [1025, 248] width 246 height 548
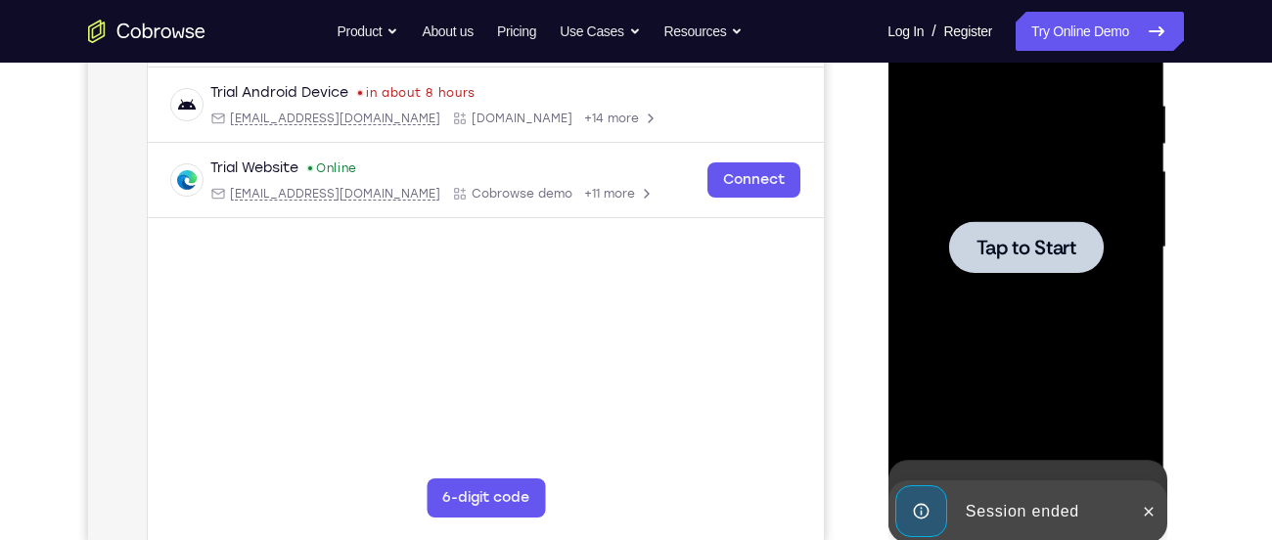
click at [1092, 154] on div at bounding box center [1025, 248] width 246 height 548
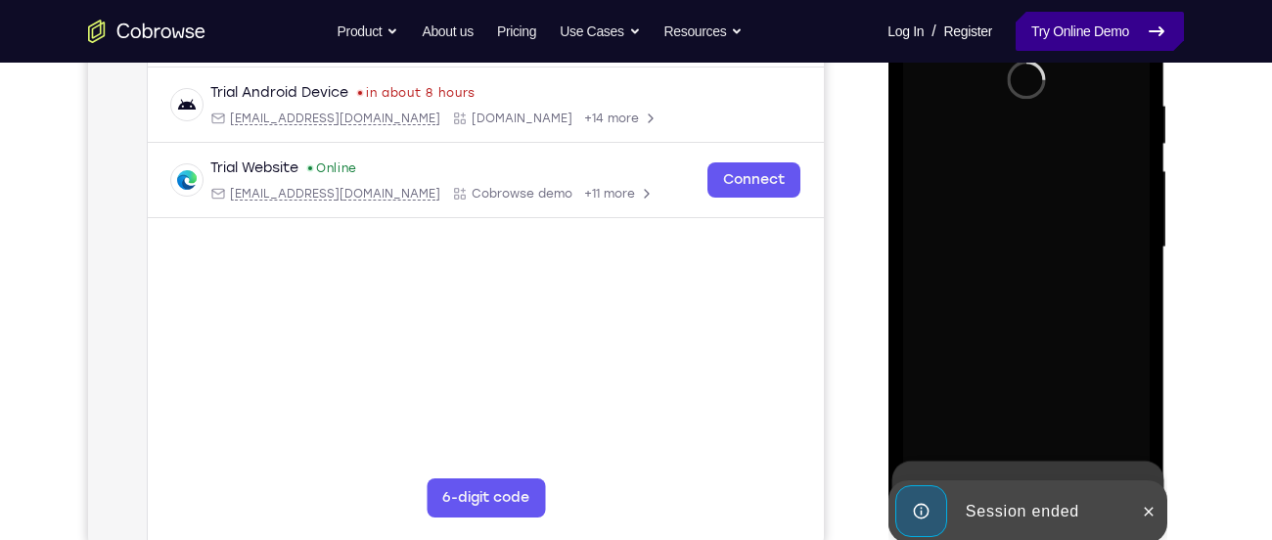
click at [1069, 27] on link "Try Online Demo" at bounding box center [1099, 31] width 168 height 39
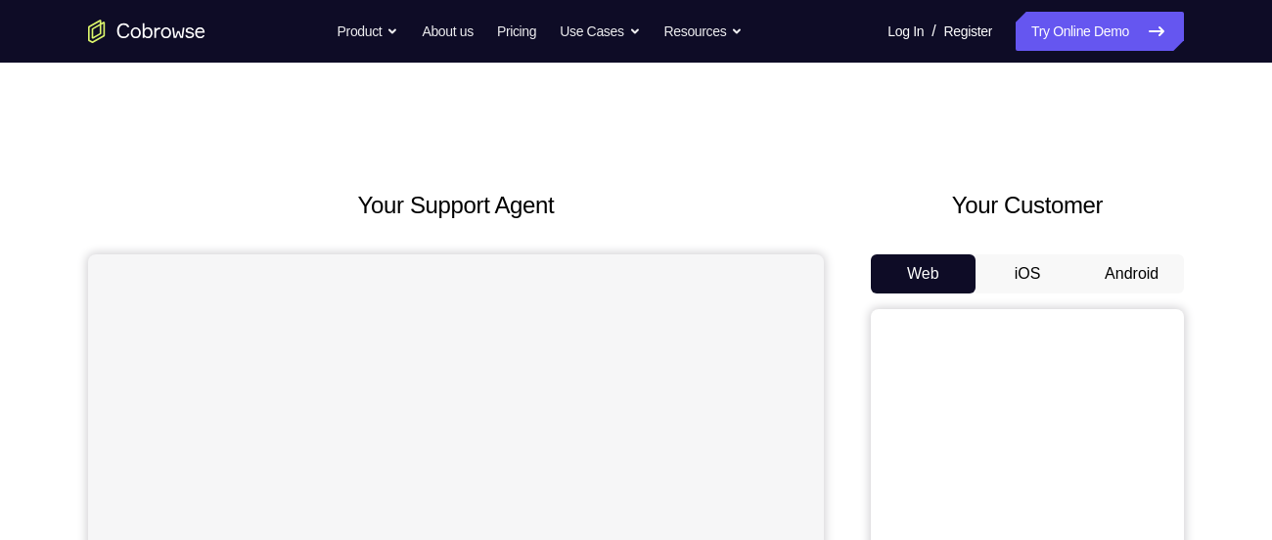
click at [1144, 274] on button "Android" at bounding box center [1131, 273] width 105 height 39
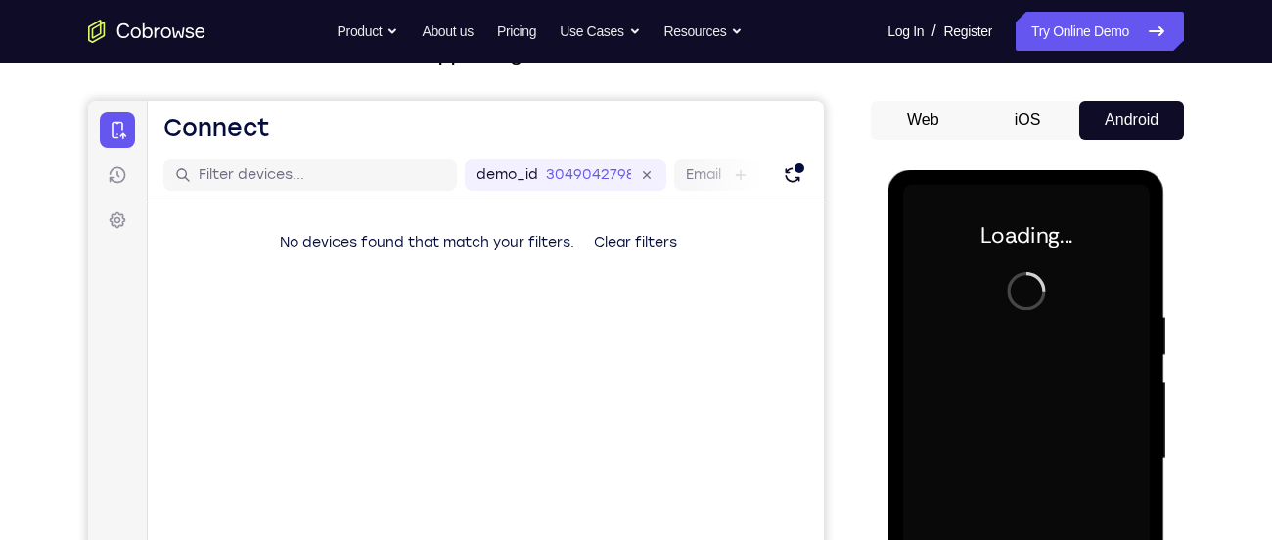
scroll to position [155, 0]
click at [798, 187] on button "Refresh" at bounding box center [792, 173] width 31 height 31
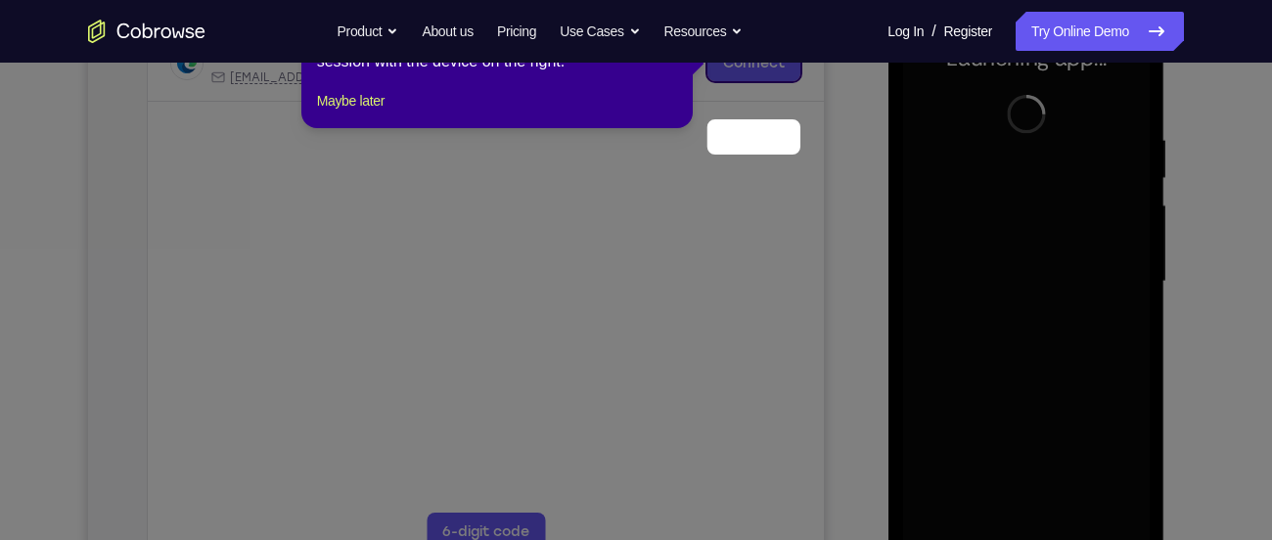
scroll to position [248, 0]
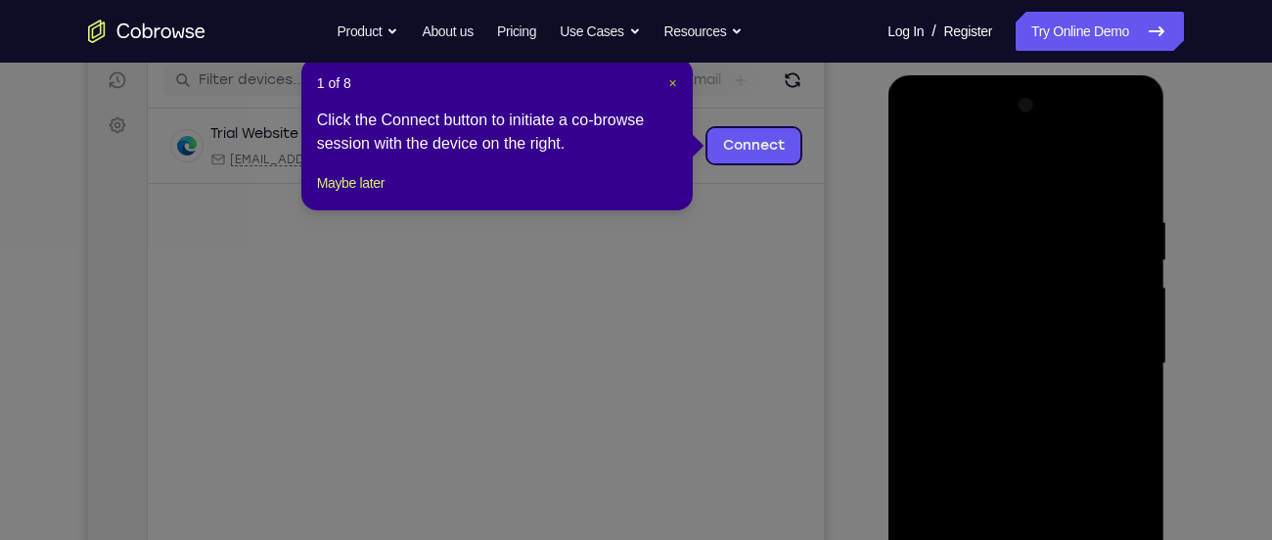
click at [673, 81] on span "×" at bounding box center [673, 83] width 8 height 16
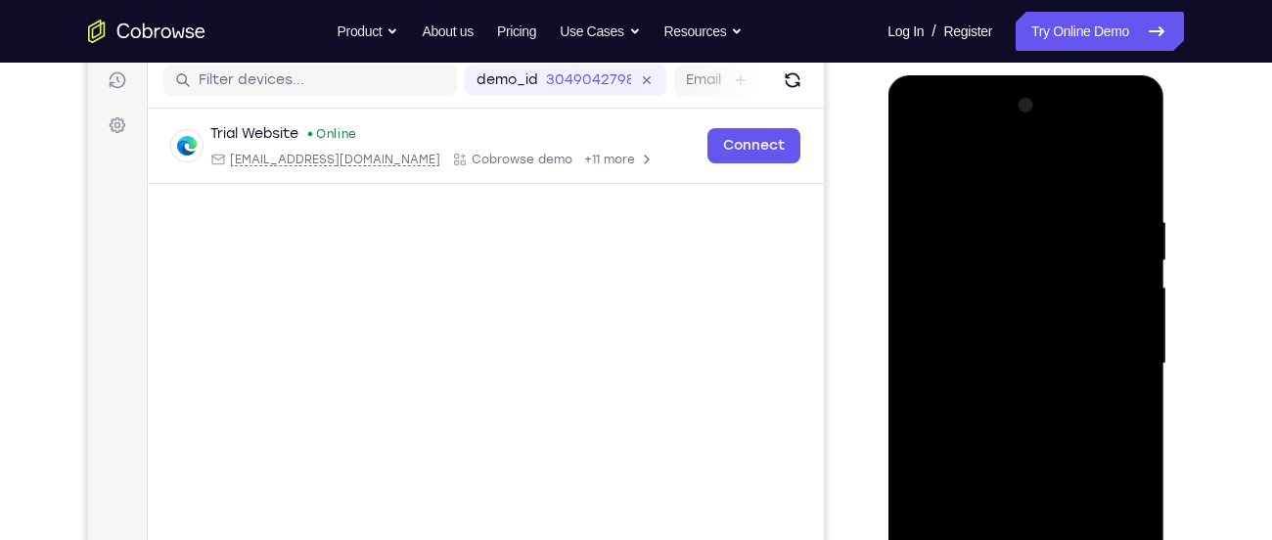
scroll to position [381, 0]
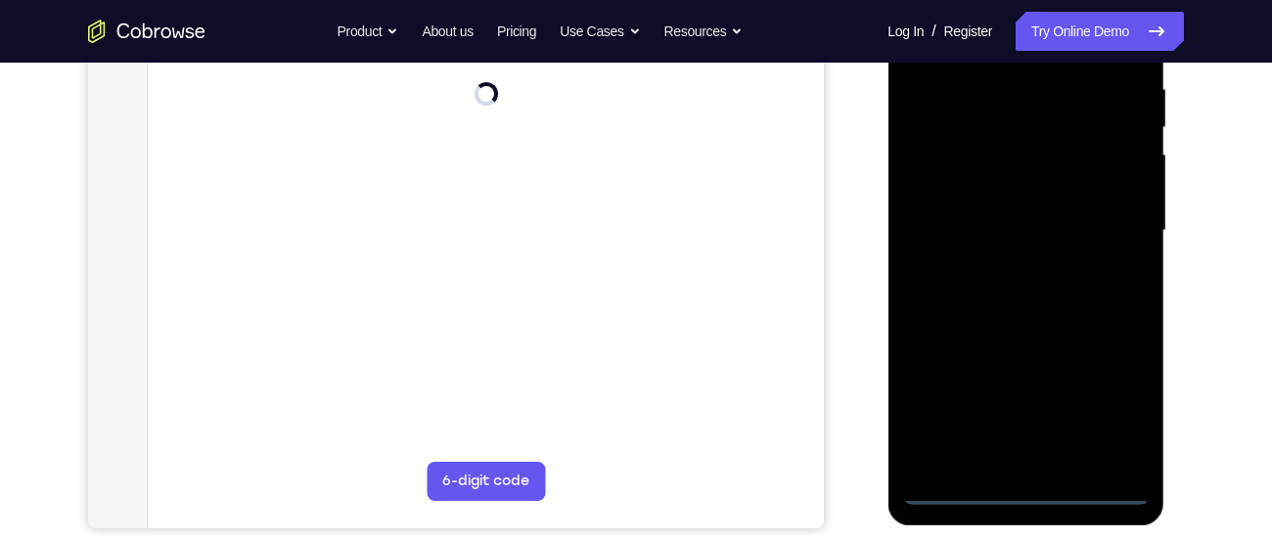
click at [1024, 486] on div at bounding box center [1025, 231] width 246 height 548
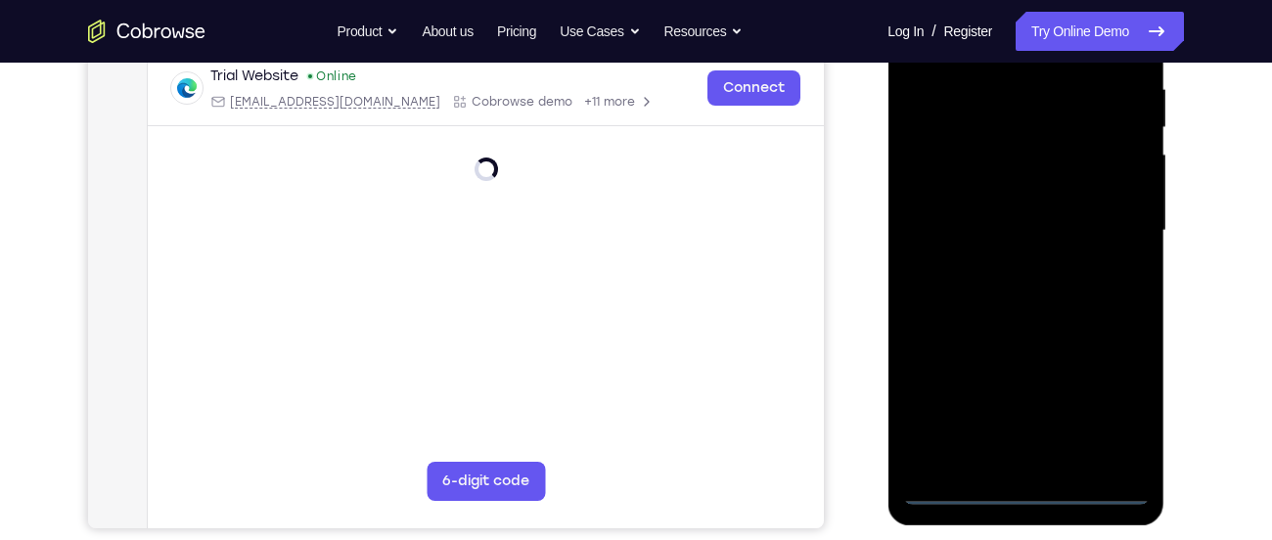
click at [1119, 410] on div at bounding box center [1025, 231] width 246 height 548
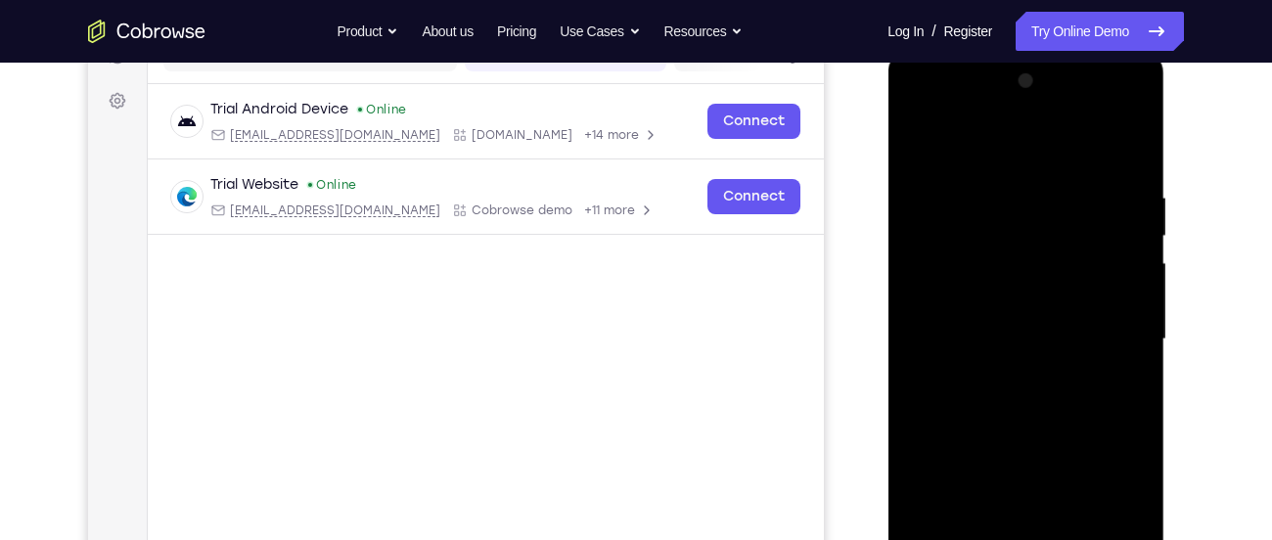
scroll to position [272, 0]
click at [976, 157] on div at bounding box center [1025, 341] width 246 height 548
click at [1113, 342] on div at bounding box center [1025, 341] width 246 height 548
click at [998, 380] on div at bounding box center [1025, 341] width 246 height 548
click at [1002, 322] on div at bounding box center [1025, 341] width 246 height 548
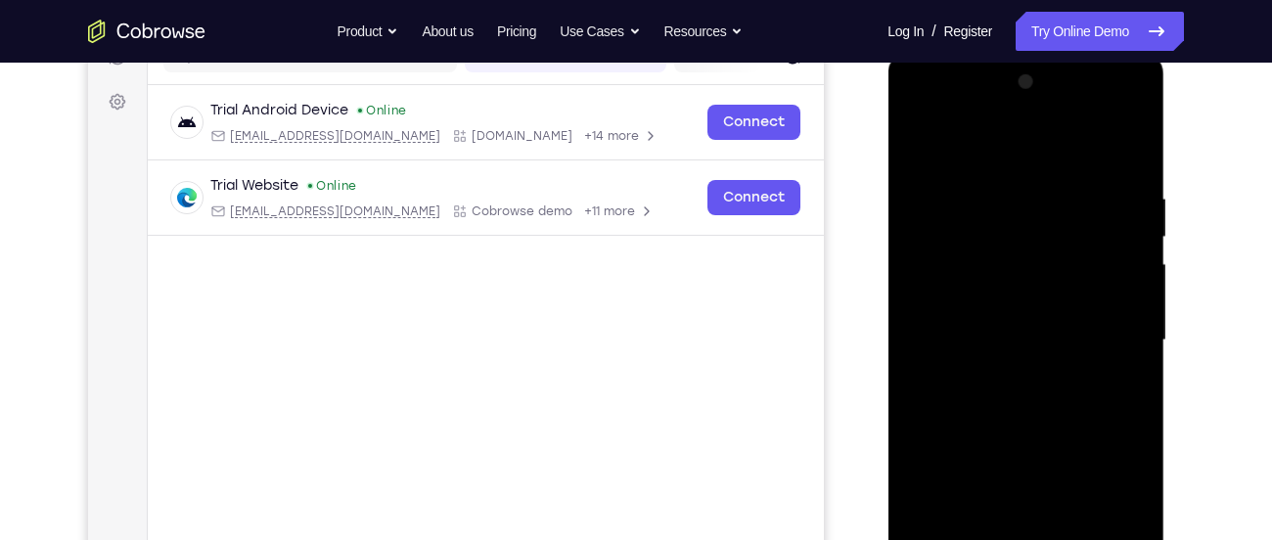
click at [989, 293] on div at bounding box center [1025, 341] width 246 height 548
click at [976, 330] on div at bounding box center [1025, 341] width 246 height 548
click at [982, 396] on div at bounding box center [1025, 341] width 246 height 548
click at [982, 394] on div at bounding box center [1025, 341] width 246 height 548
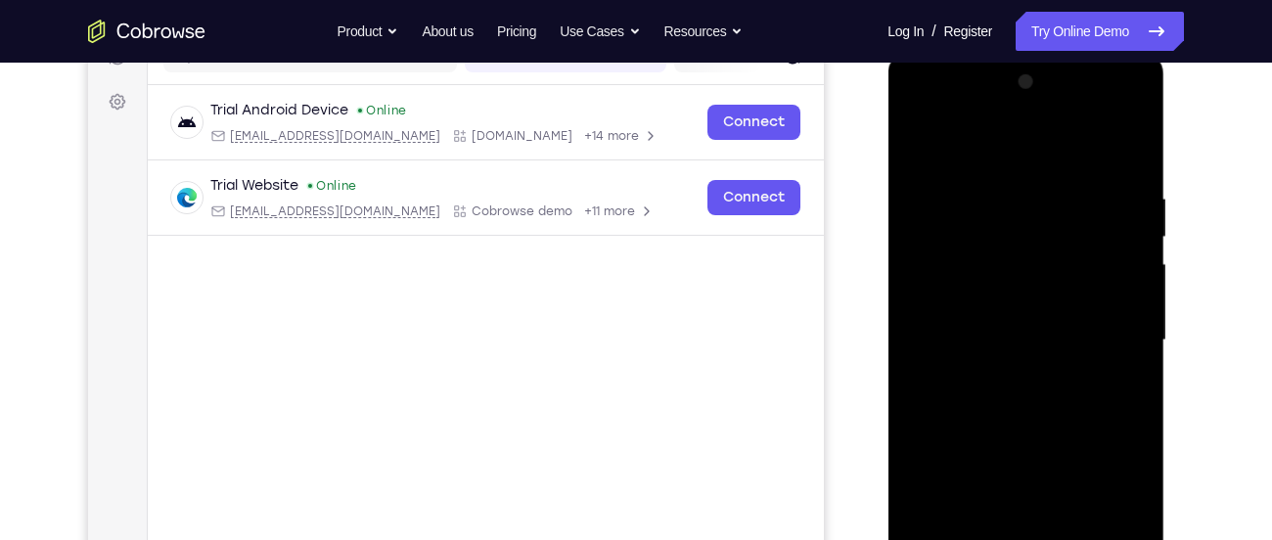
click at [982, 394] on div at bounding box center [1025, 341] width 246 height 548
click at [1012, 385] on div at bounding box center [1025, 341] width 246 height 548
click at [1012, 405] on div at bounding box center [1025, 341] width 246 height 548
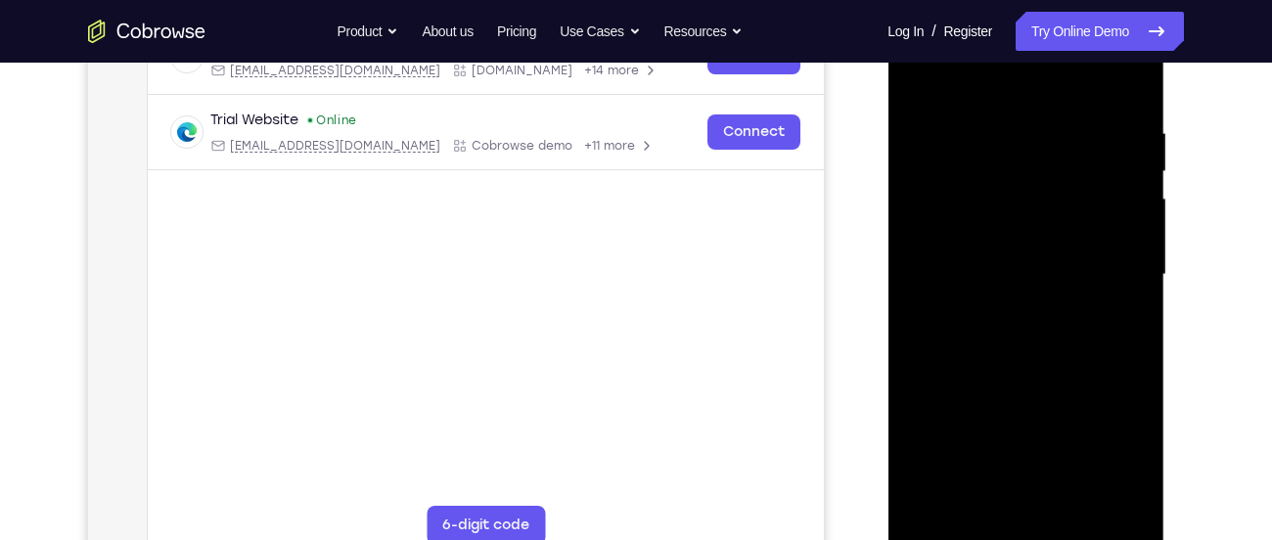
scroll to position [338, 0]
drag, startPoint x: 961, startPoint y: 84, endPoint x: 975, endPoint y: 46, distance: 40.9
click at [975, 46] on div at bounding box center [1025, 274] width 246 height 548
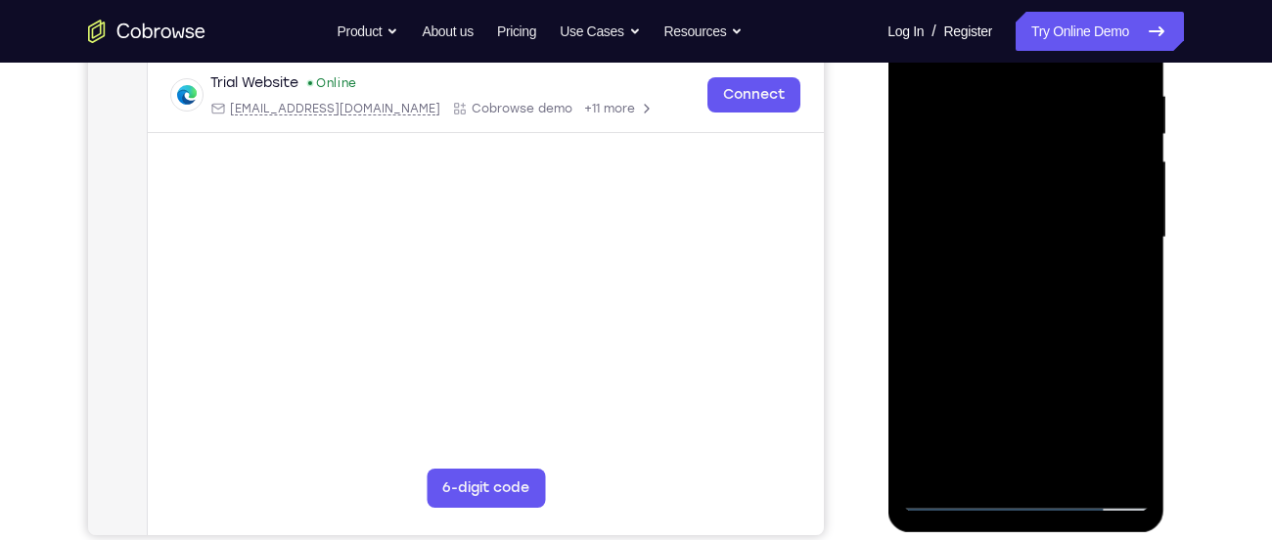
scroll to position [377, 0]
click at [1023, 311] on div at bounding box center [1025, 236] width 246 height 548
click at [1062, 463] on div at bounding box center [1025, 236] width 246 height 548
click at [1013, 337] on div at bounding box center [1025, 236] width 246 height 548
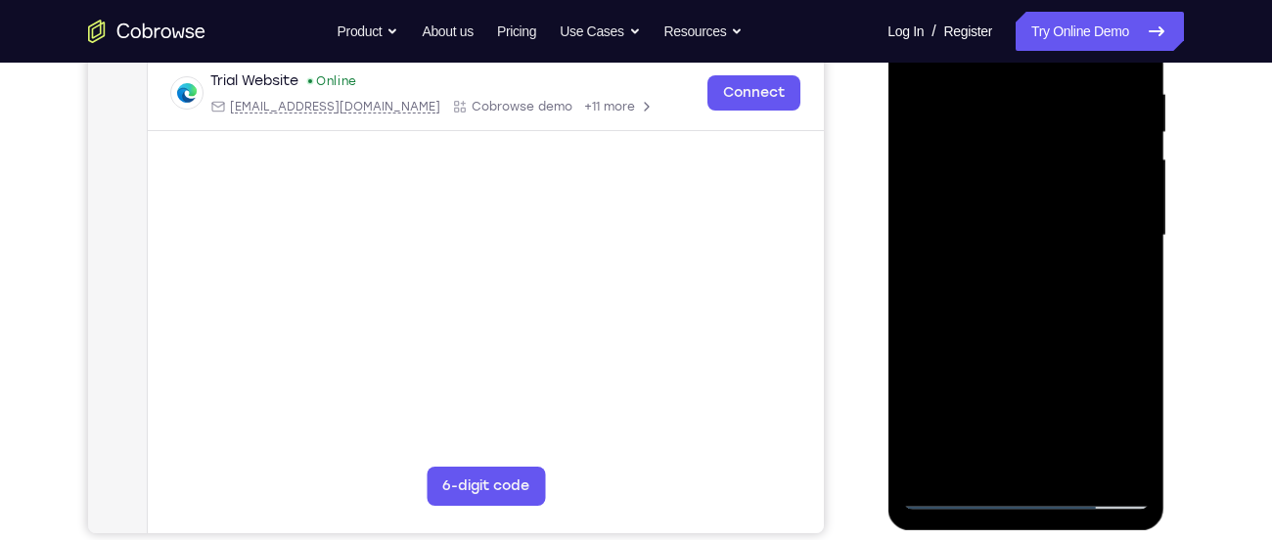
drag, startPoint x: 1015, startPoint y: 375, endPoint x: 1056, endPoint y: 153, distance: 225.8
click at [1056, 153] on div at bounding box center [1025, 236] width 246 height 548
drag, startPoint x: 1073, startPoint y: 380, endPoint x: 1083, endPoint y: 160, distance: 220.3
click at [1083, 160] on div at bounding box center [1025, 236] width 246 height 548
drag, startPoint x: 1059, startPoint y: 390, endPoint x: 1093, endPoint y: 185, distance: 208.1
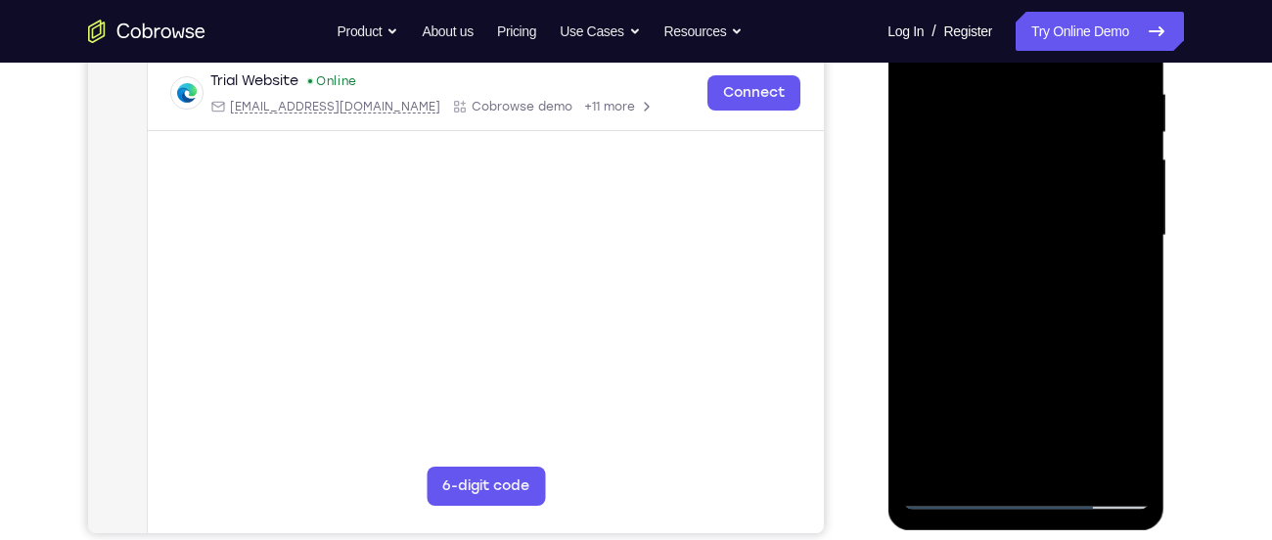
click at [1093, 185] on div at bounding box center [1025, 236] width 246 height 548
drag, startPoint x: 1049, startPoint y: 385, endPoint x: 1067, endPoint y: 198, distance: 188.7
click at [1067, 198] on div at bounding box center [1025, 236] width 246 height 548
drag, startPoint x: 1043, startPoint y: 393, endPoint x: 1062, endPoint y: 285, distance: 110.3
click at [1062, 285] on div at bounding box center [1025, 236] width 246 height 548
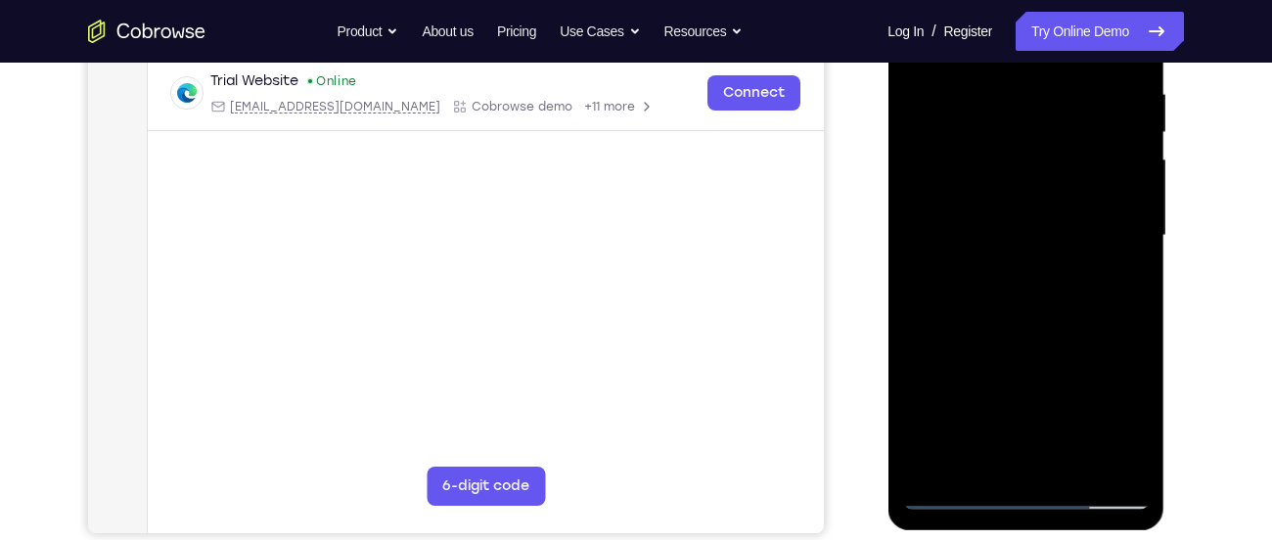
click at [1003, 314] on div at bounding box center [1025, 236] width 246 height 548
drag, startPoint x: 1043, startPoint y: 198, endPoint x: 1122, endPoint y: 575, distance: 385.8
click at [1122, 534] on html "Online web based iOS Simulators and Android Emulators. Run iPhone, iPad, Mobile…" at bounding box center [1026, 240] width 279 height 587
drag, startPoint x: 1044, startPoint y: 217, endPoint x: 1096, endPoint y: 507, distance: 294.1
click at [1096, 507] on div at bounding box center [1025, 236] width 246 height 548
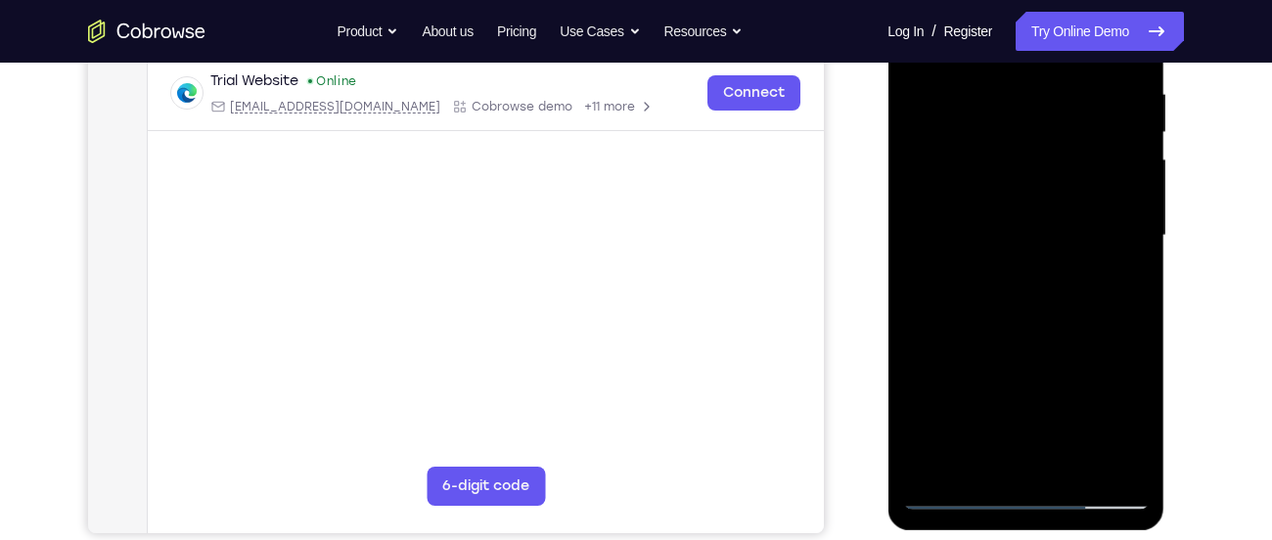
drag, startPoint x: 1059, startPoint y: 172, endPoint x: 1076, endPoint y: 375, distance: 203.2
click at [1076, 375] on div at bounding box center [1025, 236] width 246 height 548
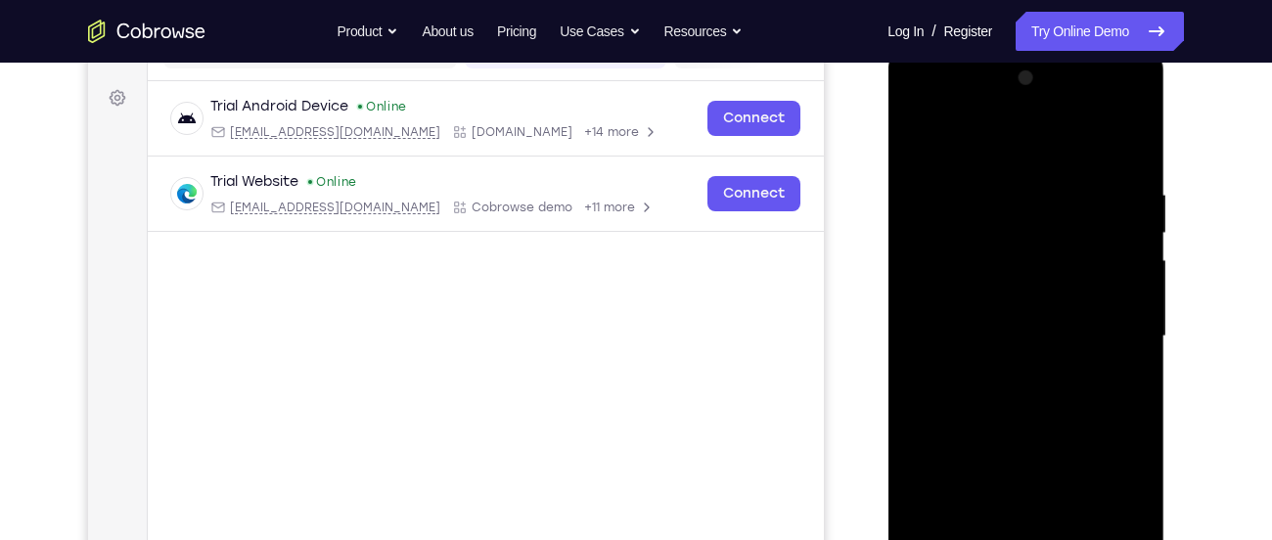
scroll to position [274, 0]
drag, startPoint x: 1047, startPoint y: 232, endPoint x: 1068, endPoint y: 432, distance: 201.7
click at [1068, 432] on div at bounding box center [1025, 339] width 246 height 548
drag, startPoint x: 994, startPoint y: 263, endPoint x: 1024, endPoint y: 464, distance: 202.8
click at [1024, 464] on div at bounding box center [1025, 339] width 246 height 548
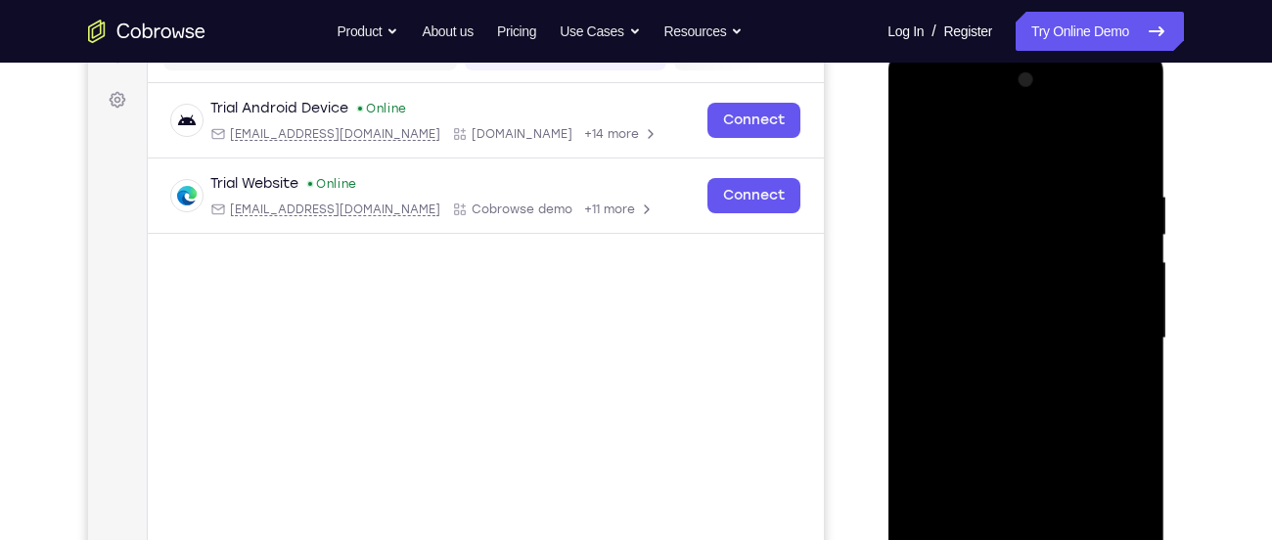
drag, startPoint x: 1026, startPoint y: 309, endPoint x: 1068, endPoint y: 512, distance: 206.8
click at [1068, 512] on div at bounding box center [1025, 339] width 246 height 548
drag, startPoint x: 1033, startPoint y: 306, endPoint x: 1067, endPoint y: 487, distance: 184.2
click at [1067, 487] on div at bounding box center [1025, 339] width 246 height 548
drag, startPoint x: 1017, startPoint y: 232, endPoint x: 1058, endPoint y: 423, distance: 195.1
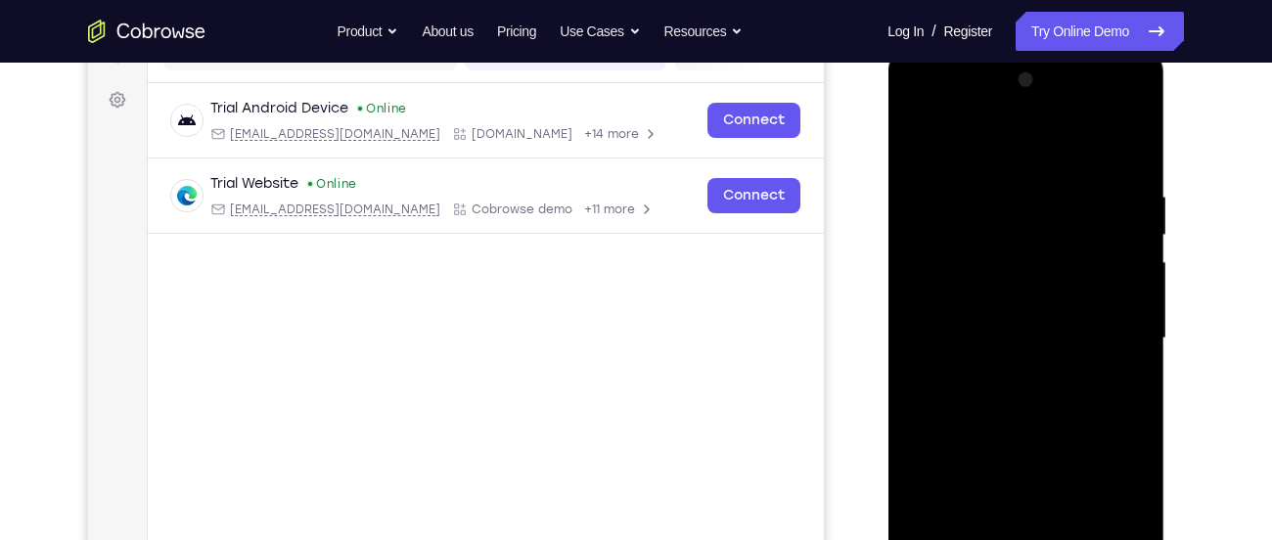
click at [1058, 423] on div at bounding box center [1025, 339] width 246 height 548
drag, startPoint x: 1040, startPoint y: 248, endPoint x: 1091, endPoint y: 471, distance: 228.7
click at [1091, 471] on div at bounding box center [1025, 339] width 246 height 548
drag, startPoint x: 1043, startPoint y: 254, endPoint x: 1085, endPoint y: 464, distance: 213.5
click at [1085, 464] on div at bounding box center [1025, 339] width 246 height 548
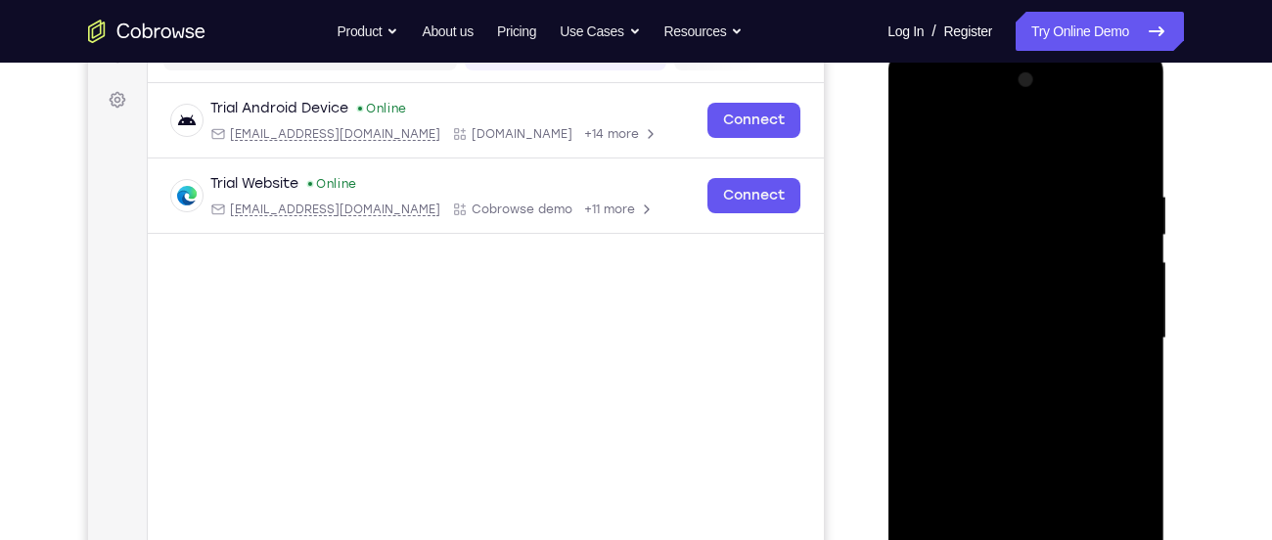
drag, startPoint x: 1043, startPoint y: 241, endPoint x: 1087, endPoint y: 447, distance: 211.0
click at [1087, 447] on div at bounding box center [1025, 339] width 246 height 548
drag, startPoint x: 1048, startPoint y: 244, endPoint x: 1113, endPoint y: 517, distance: 281.6
click at [1113, 517] on div at bounding box center [1025, 339] width 246 height 548
drag, startPoint x: 1051, startPoint y: 275, endPoint x: 1099, endPoint y: 561, distance: 290.7
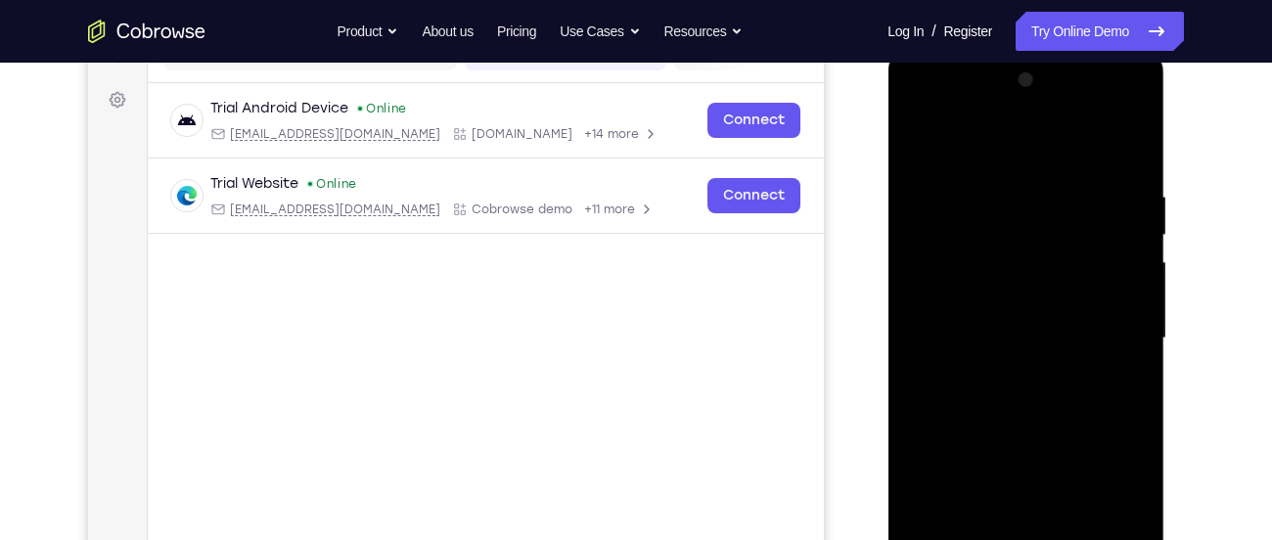
click at [1099, 539] on div at bounding box center [1025, 339] width 246 height 548
drag, startPoint x: 1054, startPoint y: 292, endPoint x: 1134, endPoint y: 586, distance: 303.9
click at [1134, 539] on div at bounding box center [1025, 339] width 246 height 548
drag, startPoint x: 1077, startPoint y: 225, endPoint x: 1150, endPoint y: 551, distance: 333.9
click at [1150, 539] on div at bounding box center [1025, 341] width 277 height 583
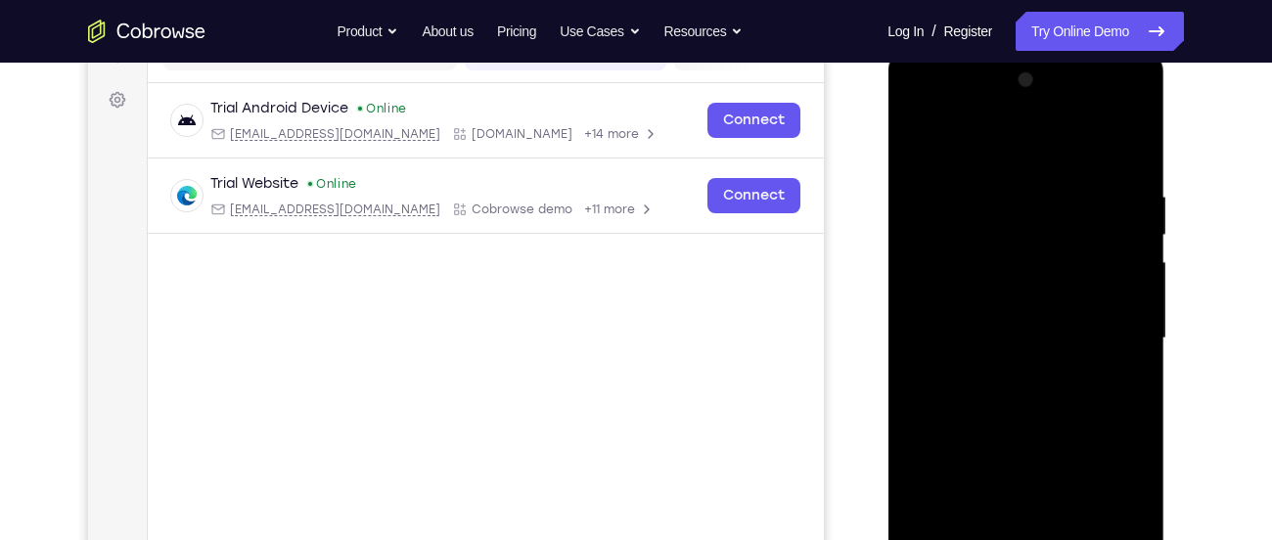
drag, startPoint x: 1095, startPoint y: 283, endPoint x: 1165, endPoint y: 586, distance: 311.3
click at [1165, 539] on div at bounding box center [1026, 343] width 279 height 587
drag, startPoint x: 1099, startPoint y: 271, endPoint x: 1145, endPoint y: 558, distance: 290.3
click at [1145, 539] on div at bounding box center [1025, 339] width 246 height 548
drag, startPoint x: 1072, startPoint y: 283, endPoint x: 1103, endPoint y: 527, distance: 246.5
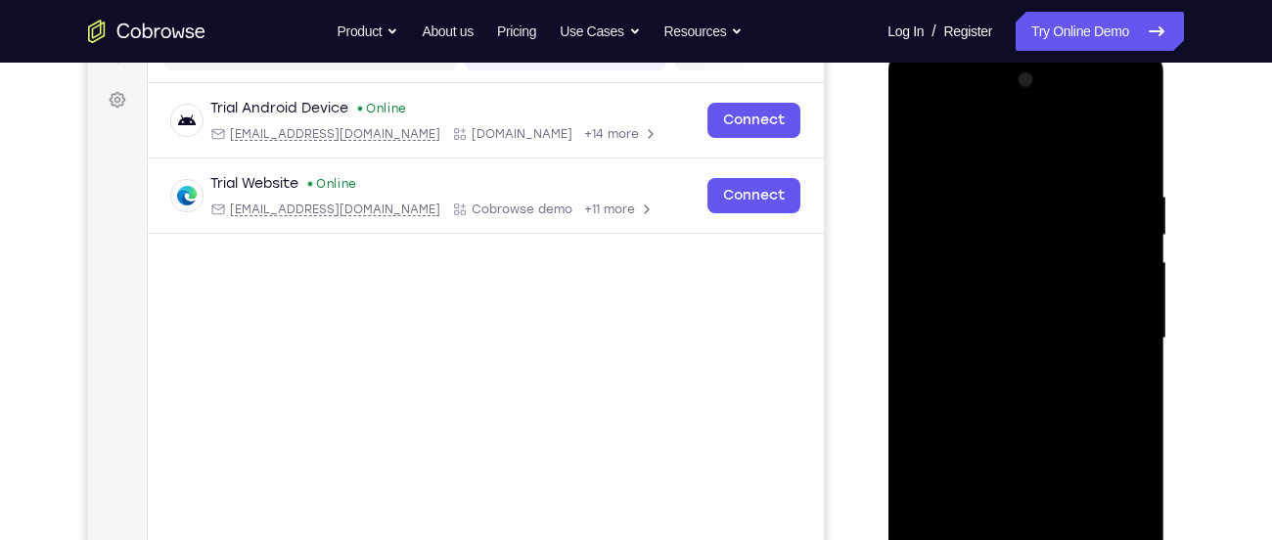
click at [1103, 527] on div at bounding box center [1025, 339] width 246 height 548
drag, startPoint x: 1067, startPoint y: 257, endPoint x: 1102, endPoint y: 517, distance: 262.6
click at [1102, 517] on div at bounding box center [1025, 339] width 246 height 548
drag, startPoint x: 1062, startPoint y: 231, endPoint x: 1120, endPoint y: 515, distance: 290.4
click at [1120, 515] on div at bounding box center [1025, 339] width 246 height 548
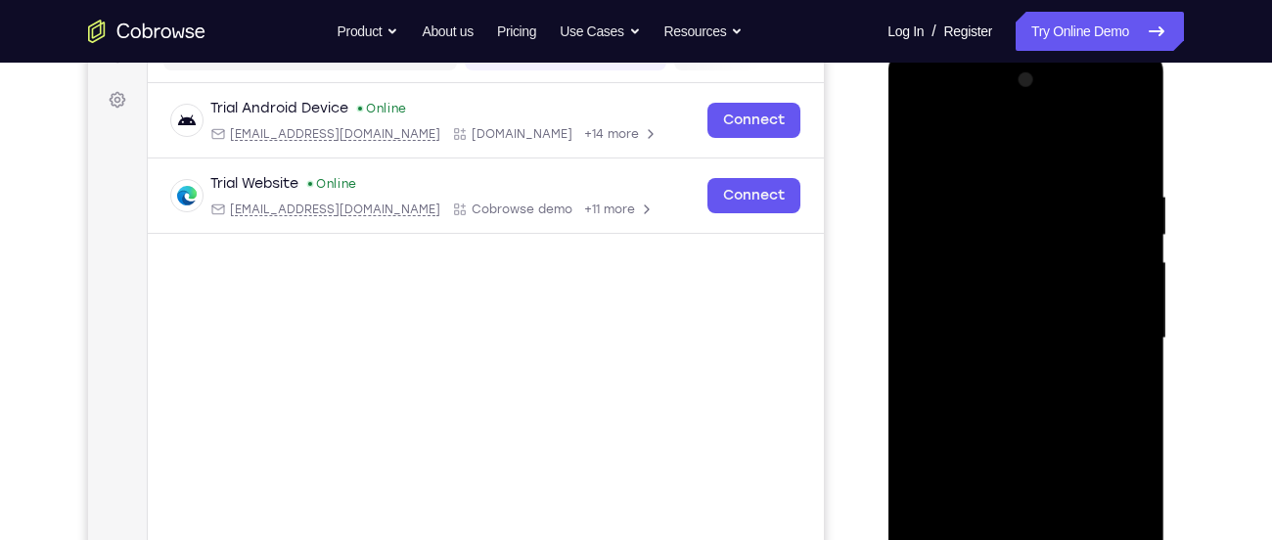
drag, startPoint x: 1094, startPoint y: 315, endPoint x: 1155, endPoint y: 586, distance: 277.9
click at [1155, 539] on div at bounding box center [1025, 341] width 277 height 583
drag, startPoint x: 1021, startPoint y: 233, endPoint x: 1098, endPoint y: 473, distance: 252.7
click at [1098, 473] on div at bounding box center [1025, 339] width 246 height 548
drag, startPoint x: 1076, startPoint y: 268, endPoint x: 1121, endPoint y: 536, distance: 271.8
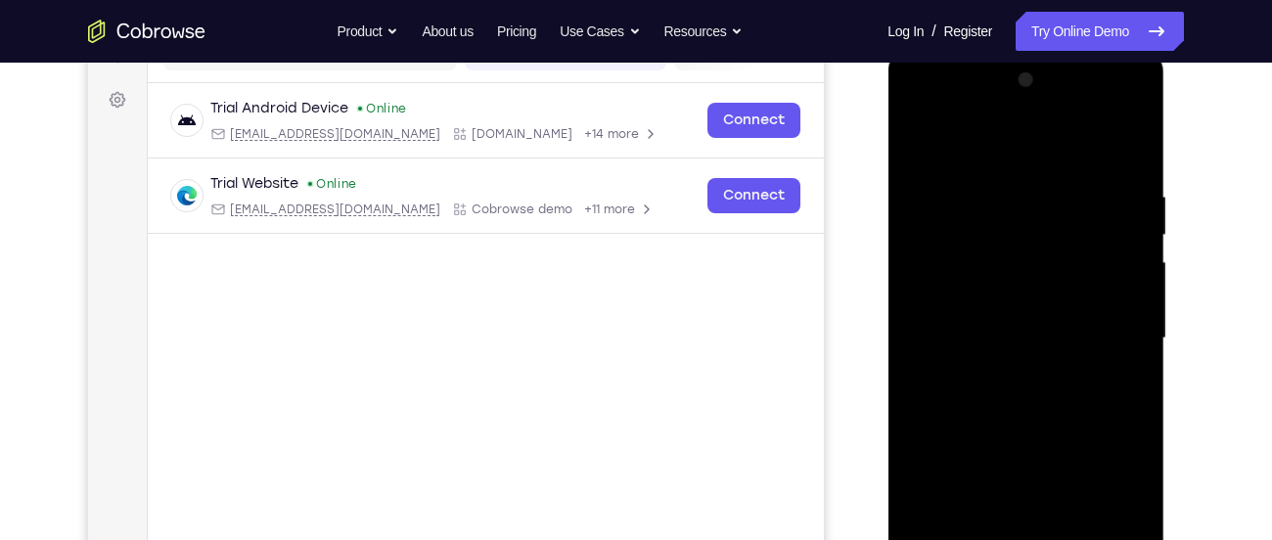
click at [1121, 536] on div at bounding box center [1025, 339] width 246 height 548
drag, startPoint x: 1054, startPoint y: 291, endPoint x: 1110, endPoint y: 534, distance: 249.9
click at [1110, 534] on div at bounding box center [1025, 339] width 246 height 548
drag, startPoint x: 942, startPoint y: 214, endPoint x: 1026, endPoint y: 521, distance: 318.4
click at [1026, 521] on div at bounding box center [1025, 339] width 246 height 548
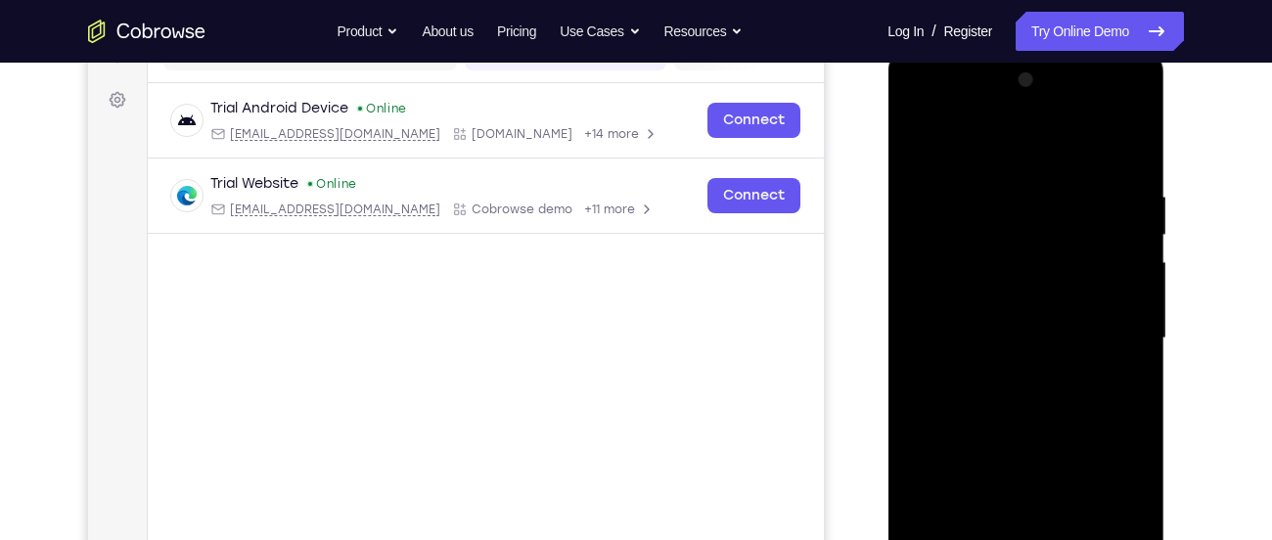
drag
click at [998, 473] on div at bounding box center [1025, 339] width 246 height 548
click at [984, 522] on div at bounding box center [1025, 339] width 246 height 548
click at [1004, 498] on div at bounding box center [1025, 339] width 246 height 548
click at [1044, 287] on div at bounding box center [1025, 339] width 246 height 548
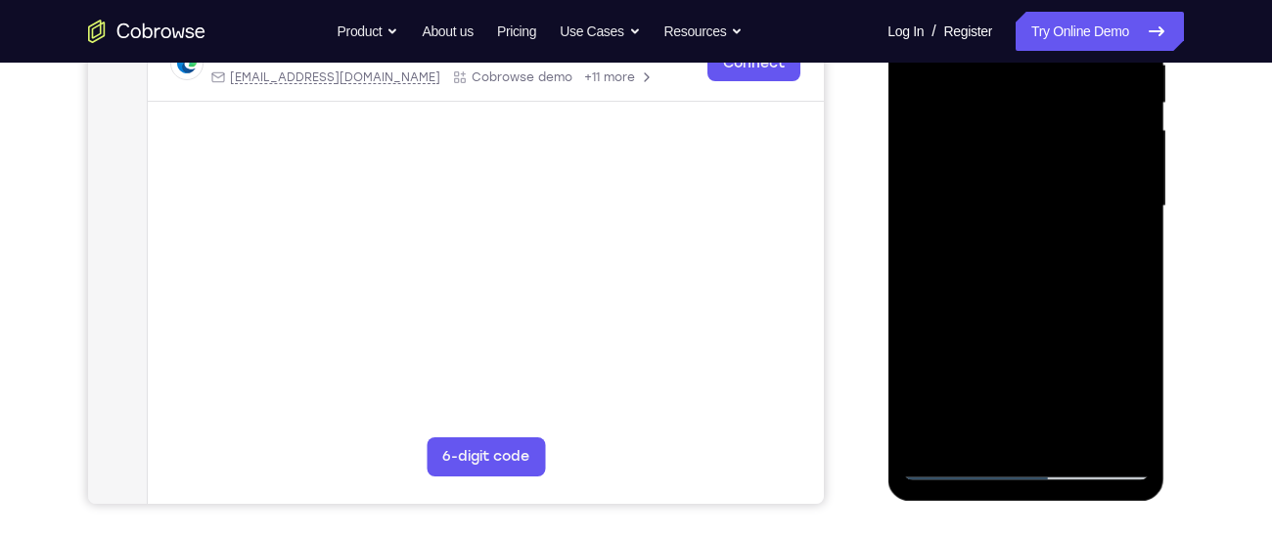
scroll to position [407, 0]
click at [956, 469] on div at bounding box center [1025, 206] width 246 height 548
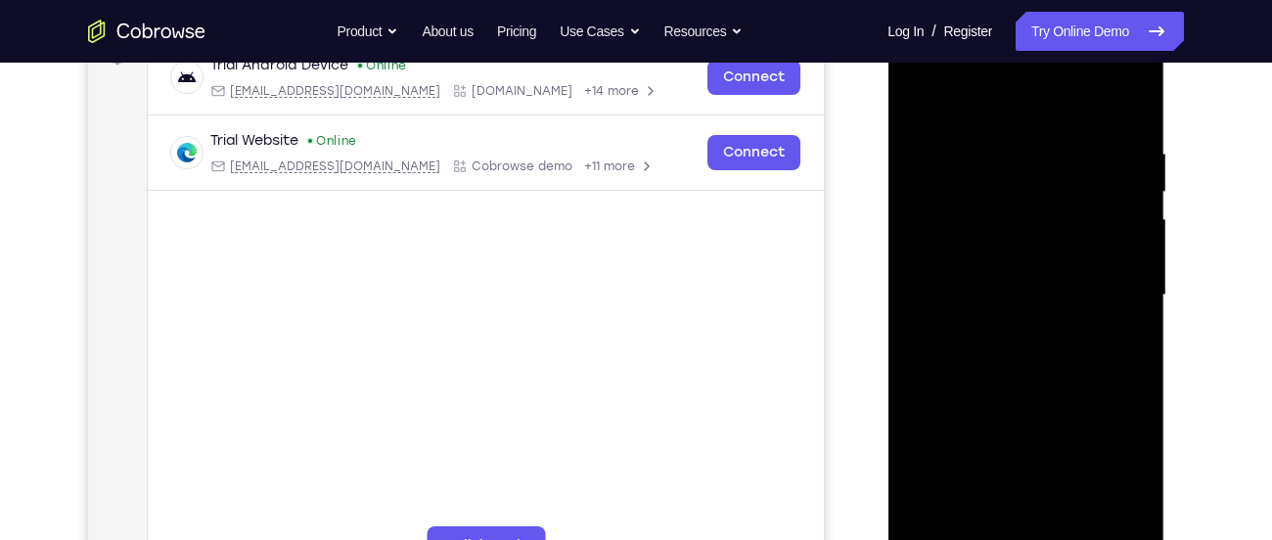
scroll to position [316, 0]
click at [1121, 227] on div at bounding box center [1025, 296] width 246 height 548
click at [1118, 229] on div at bounding box center [1025, 296] width 246 height 548
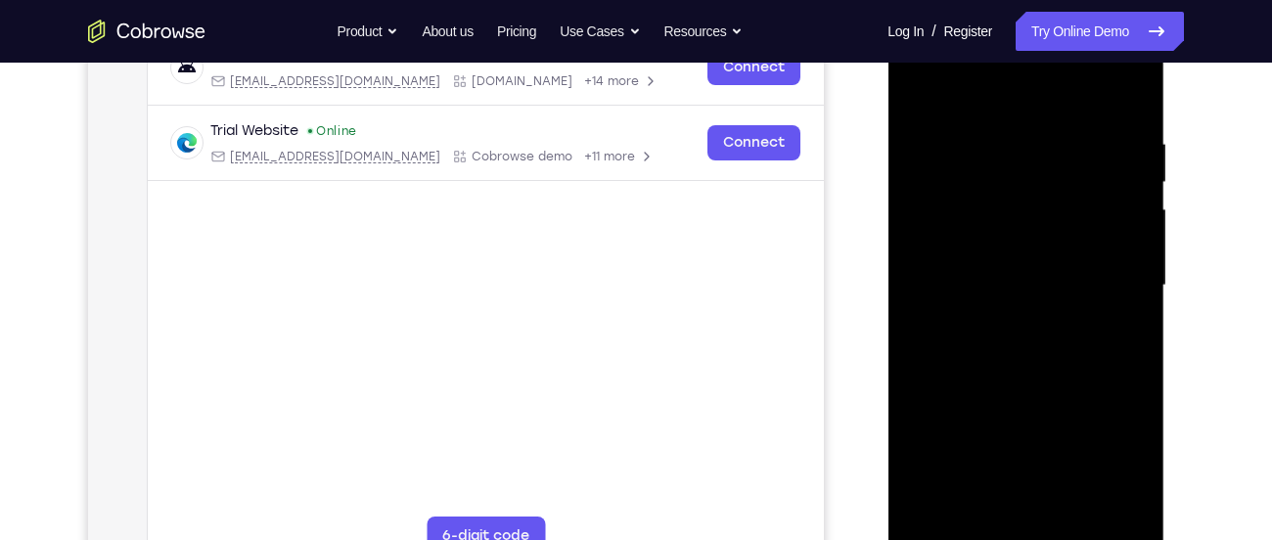
click at [922, 88] on div at bounding box center [1025, 286] width 246 height 548
drag, startPoint x: 1083, startPoint y: 128, endPoint x: 894, endPoint y: 142, distance: 189.3
click at [894, 142] on div at bounding box center [1025, 288] width 277 height 583
click at [1062, 132] on div at bounding box center [1025, 286] width 246 height 548
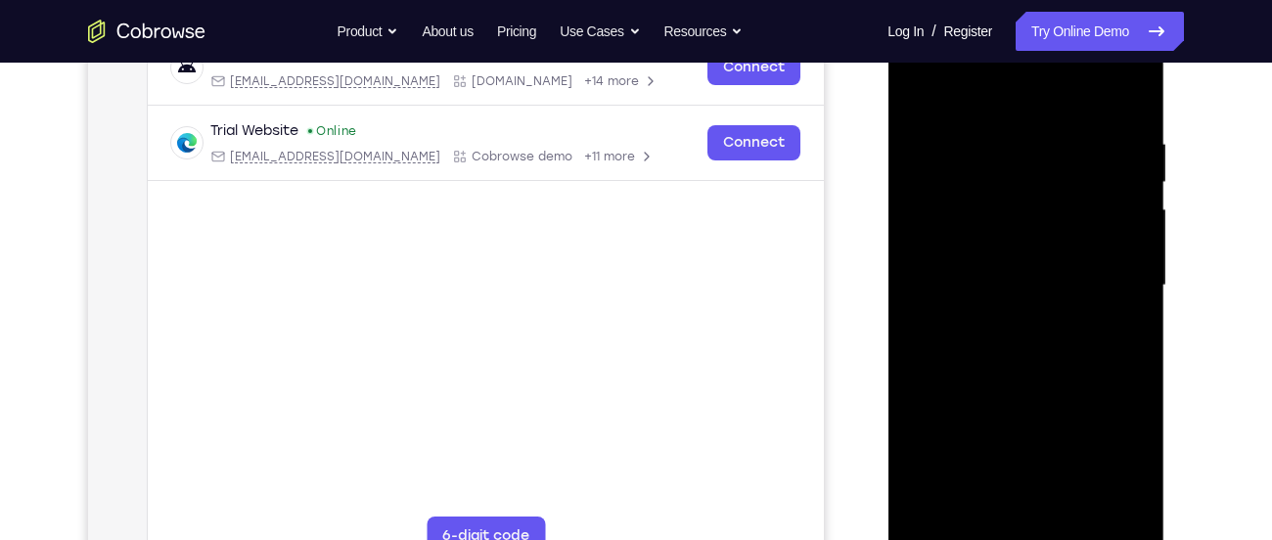
scroll to position [306, 0]
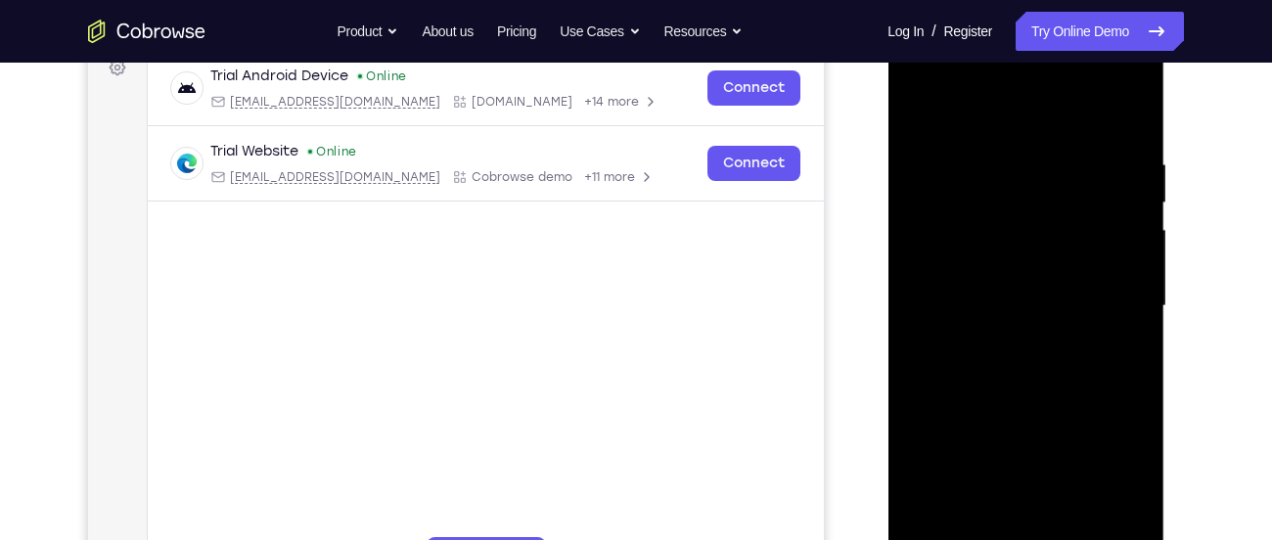
click at [1111, 255] on div at bounding box center [1025, 306] width 246 height 548
drag, startPoint x: 1129, startPoint y: 122, endPoint x: 1075, endPoint y: 271, distance: 158.1
click at [1075, 271] on div at bounding box center [1025, 306] width 246 height 548
click at [1032, 385] on div at bounding box center [1025, 306] width 246 height 548
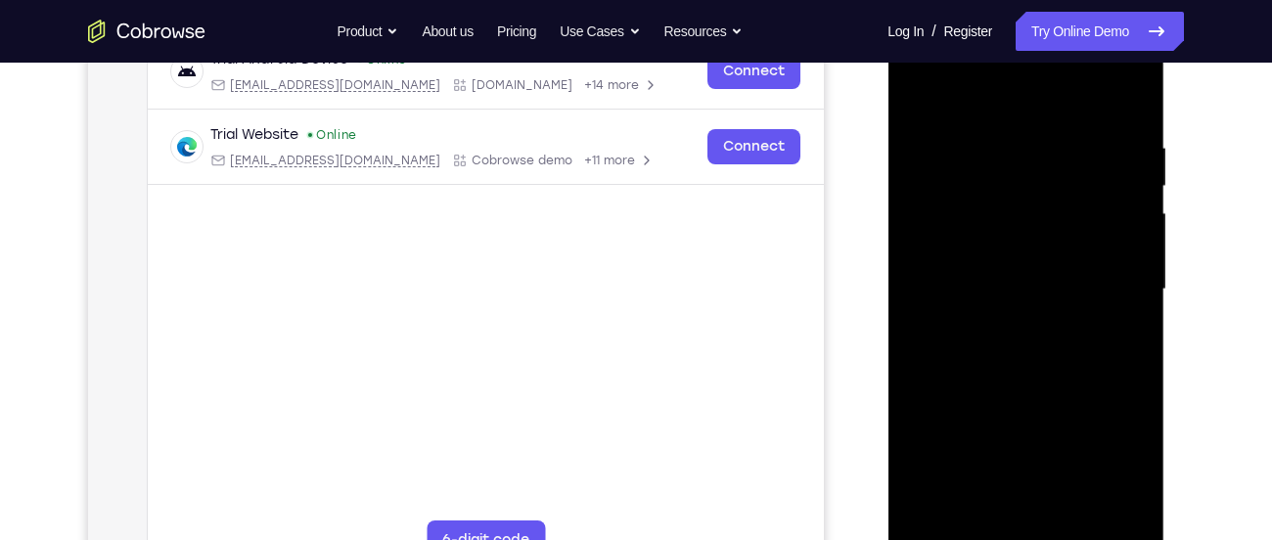
scroll to position [312, 0]
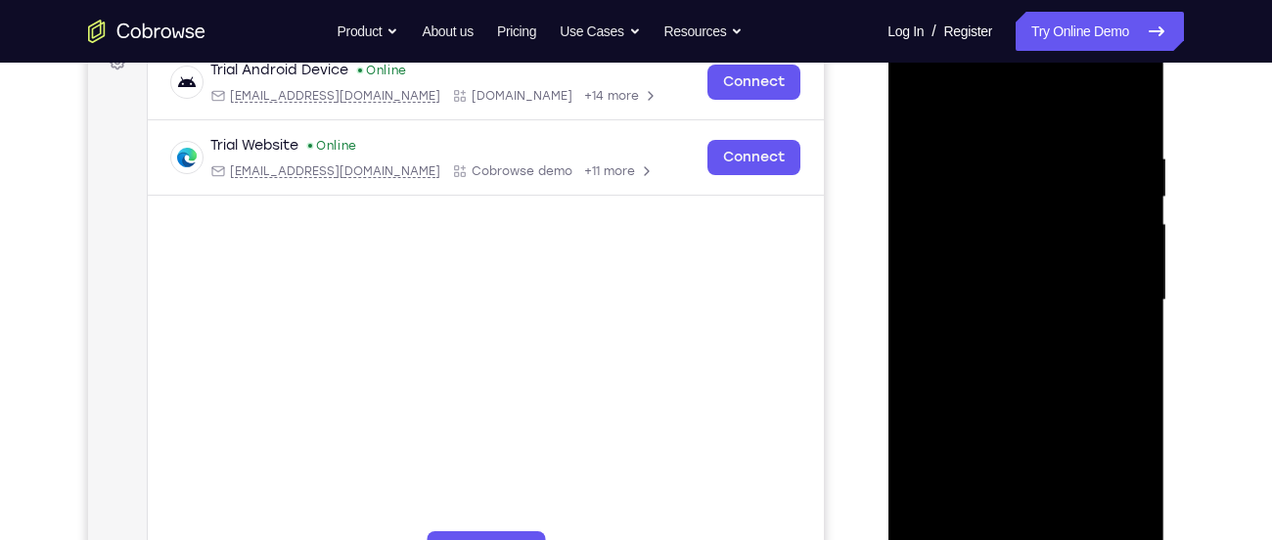
click at [1097, 270] on div at bounding box center [1025, 300] width 246 height 548
drag, startPoint x: 1116, startPoint y: 150, endPoint x: 925, endPoint y: 188, distance: 194.5
click at [925, 188] on div at bounding box center [1025, 300] width 246 height 548
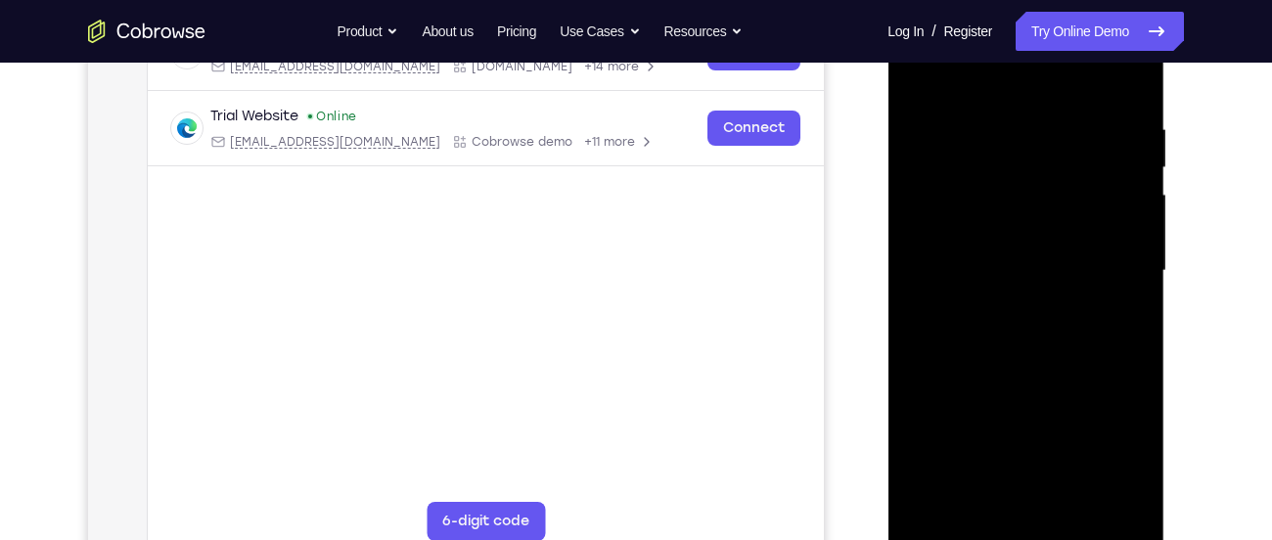
scroll to position [342, 0]
click at [980, 502] on div at bounding box center [1025, 270] width 246 height 548
click at [1009, 76] on div at bounding box center [1025, 270] width 246 height 548
click at [974, 164] on div at bounding box center [1025, 270] width 246 height 548
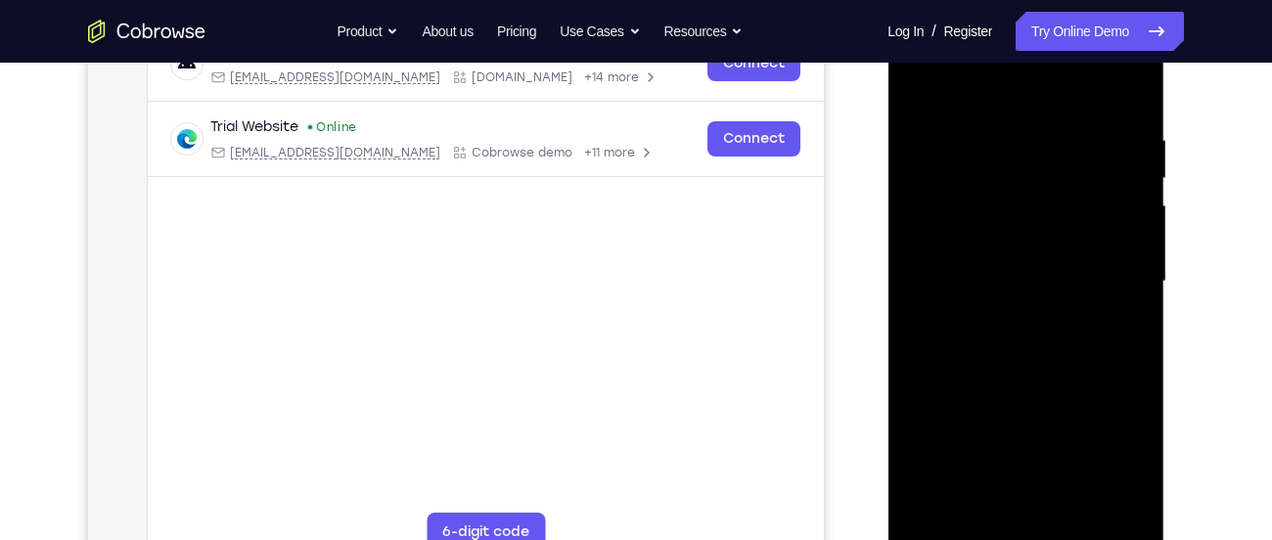
scroll to position [328, 0]
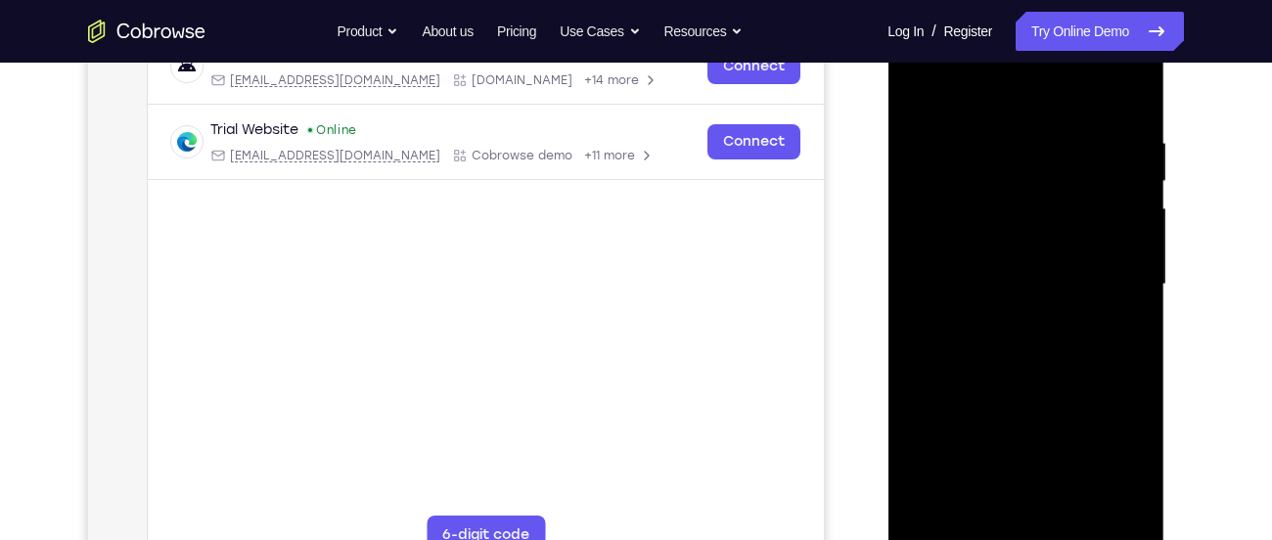
click at [929, 520] on div at bounding box center [1025, 285] width 246 height 548
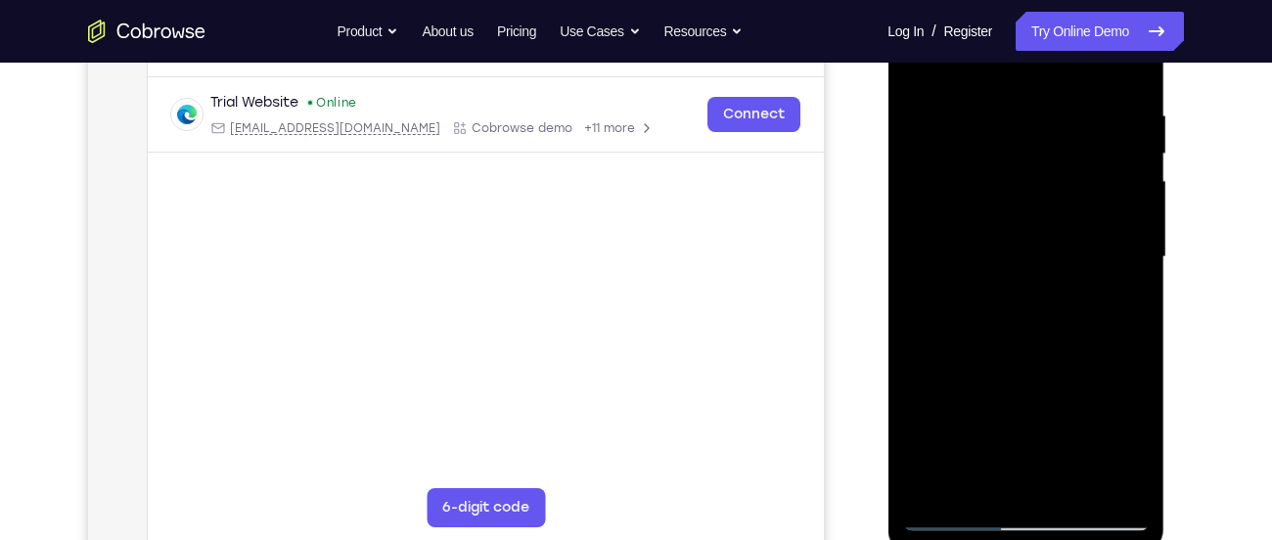
scroll to position [357, 0]
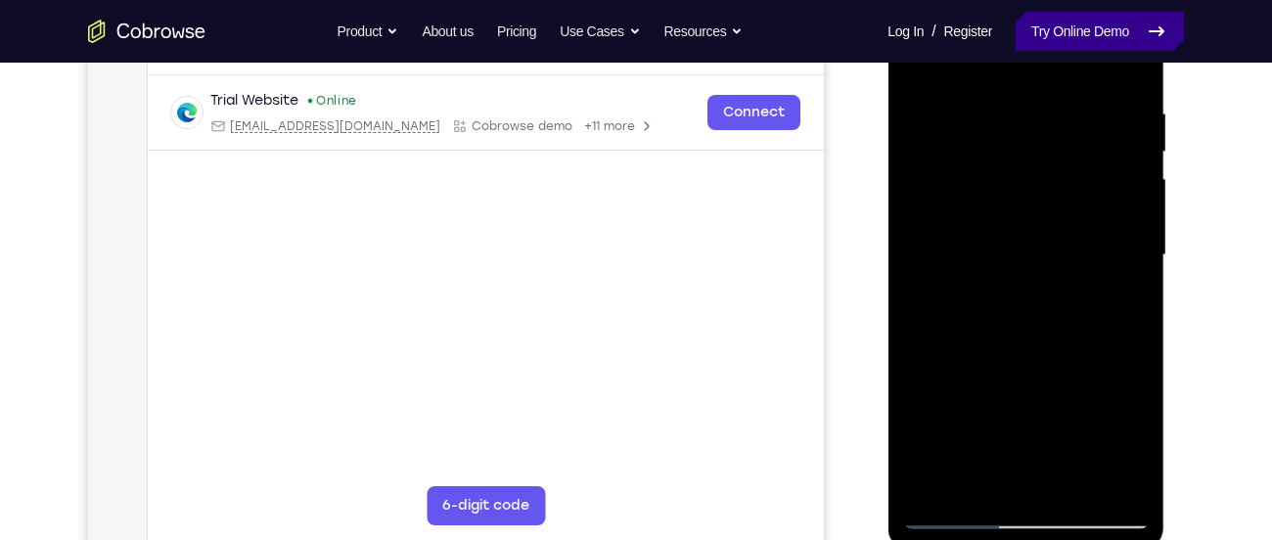
click at [1082, 37] on link "Try Online Demo" at bounding box center [1099, 31] width 168 height 39
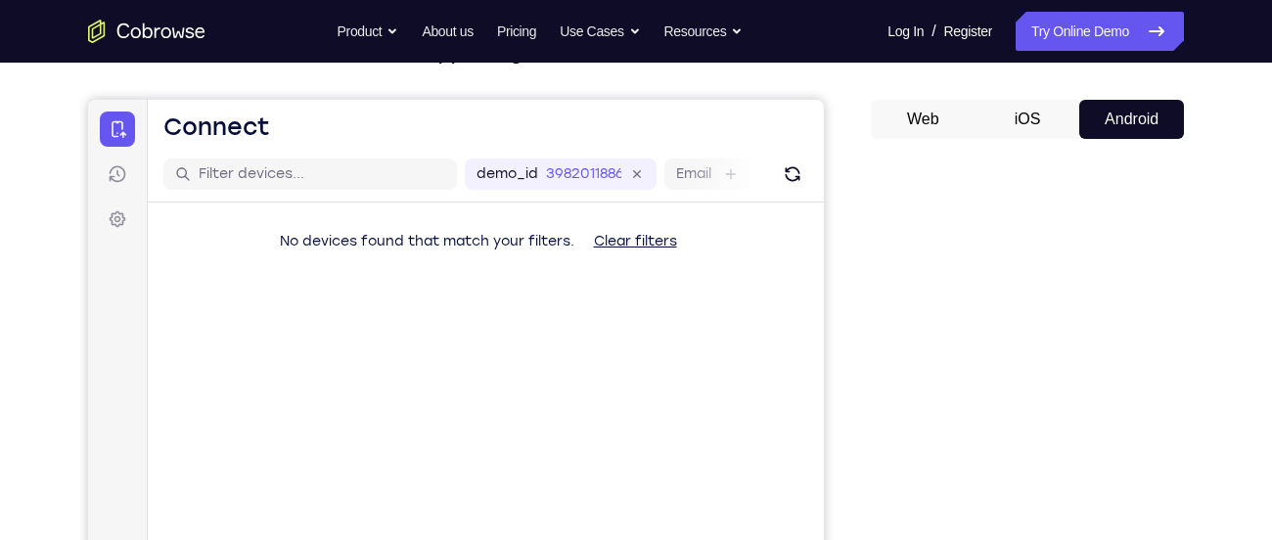
scroll to position [161, 0]
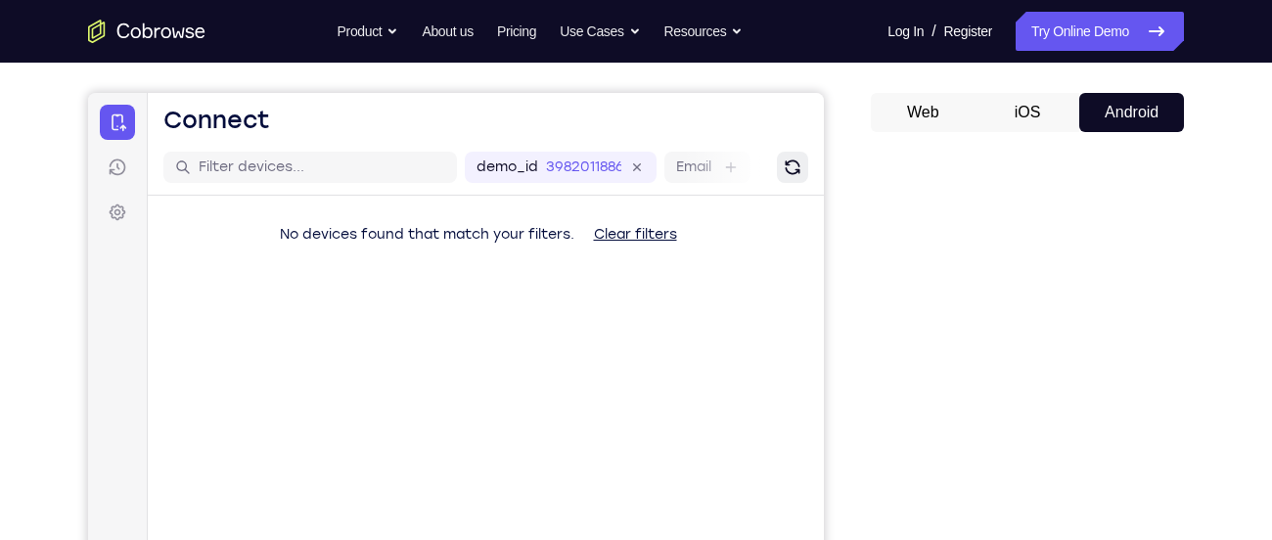
click at [788, 152] on button "Refresh" at bounding box center [792, 167] width 31 height 31
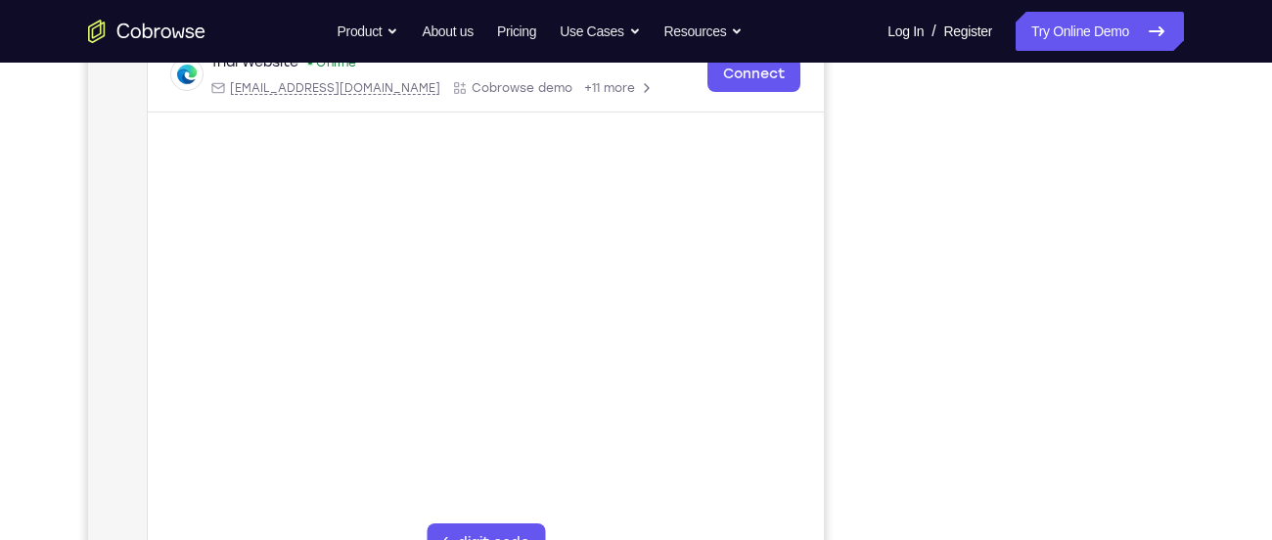
scroll to position [325, 0]
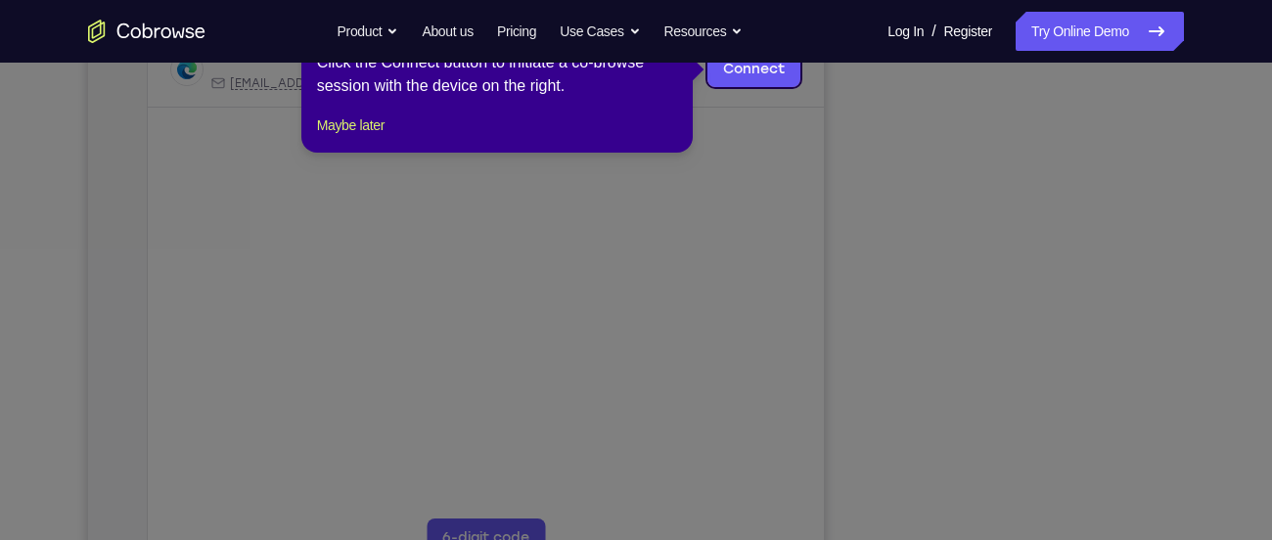
click at [971, 202] on icon at bounding box center [643, 270] width 1286 height 540
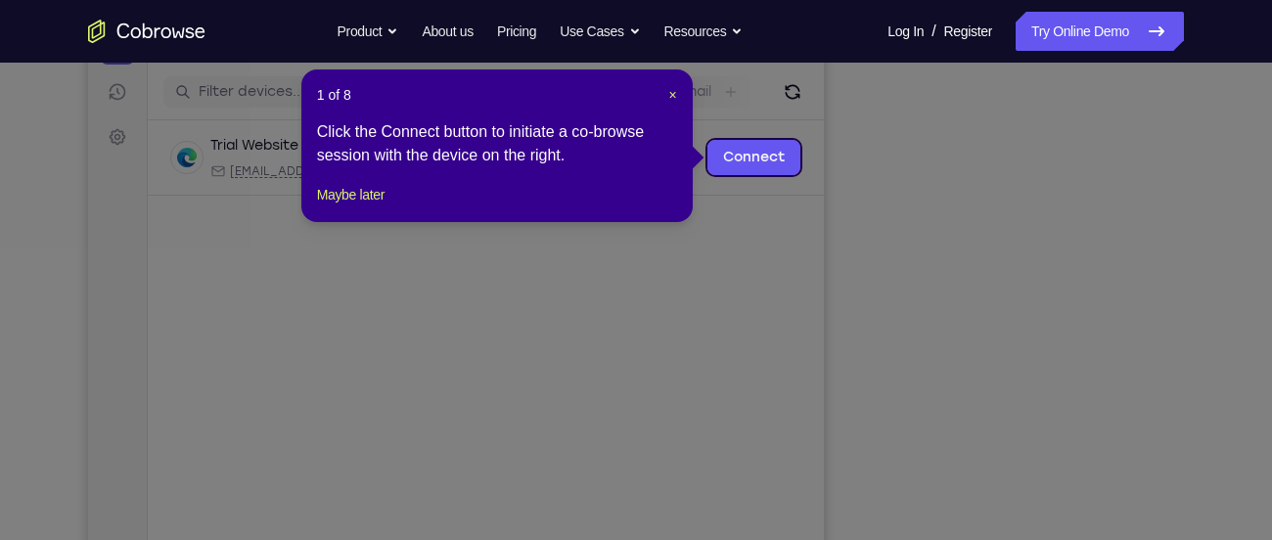
scroll to position [234, 0]
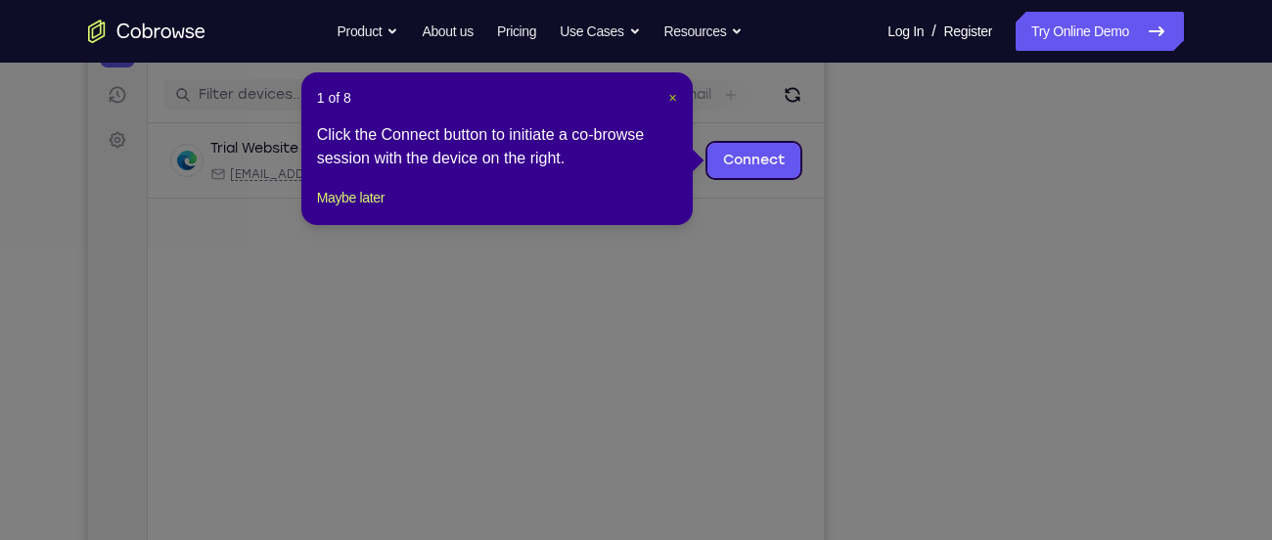
click at [672, 92] on span "×" at bounding box center [673, 98] width 8 height 16
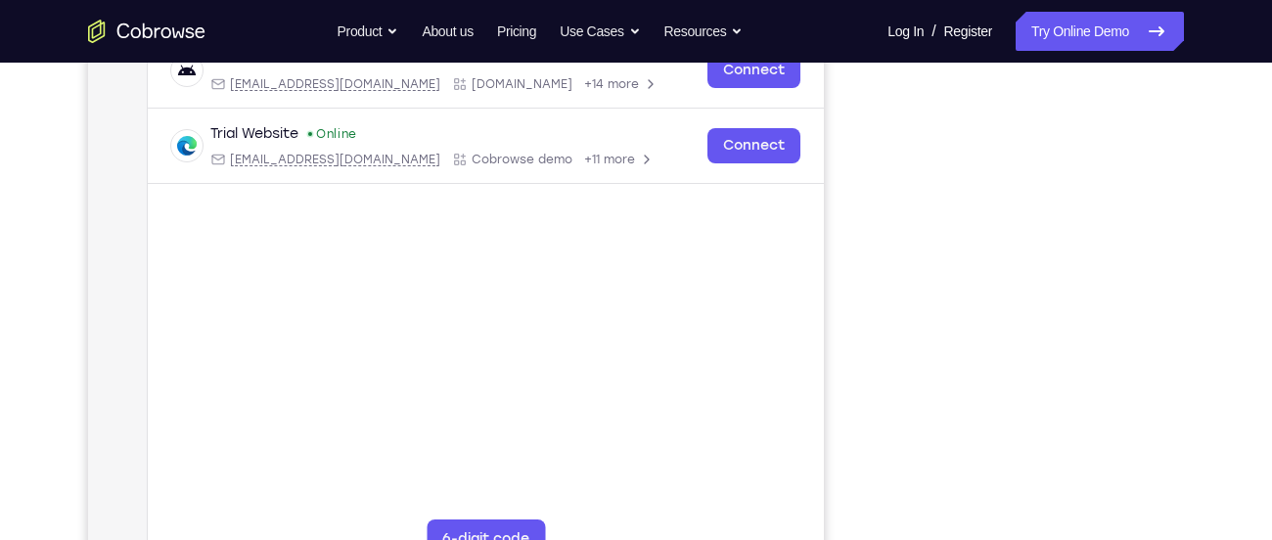
scroll to position [325, 0]
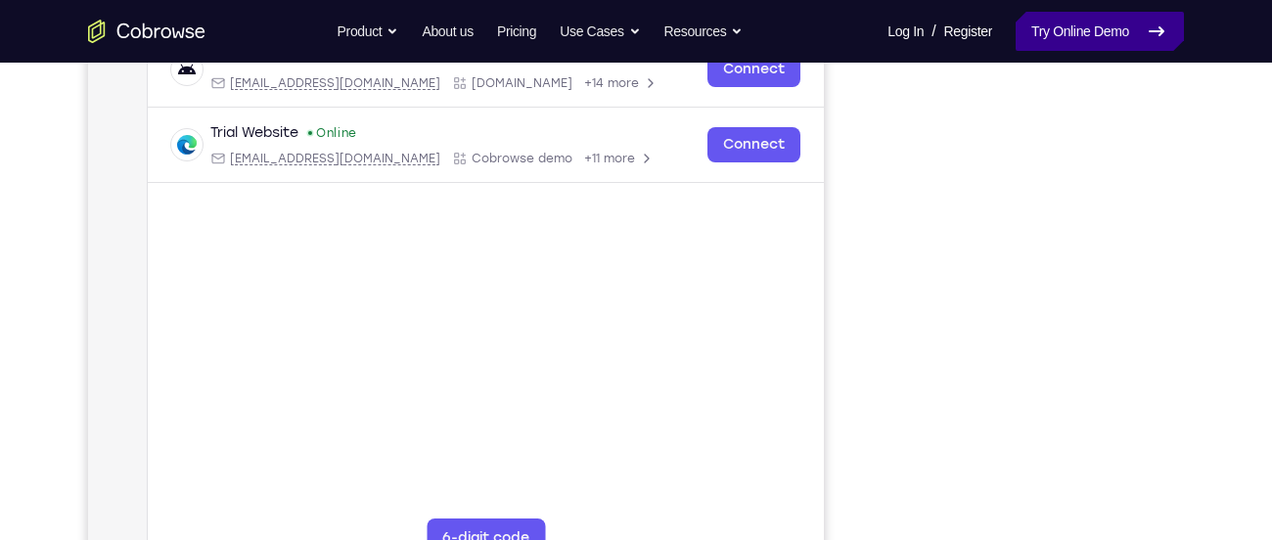
click at [1118, 32] on link "Try Online Demo" at bounding box center [1099, 31] width 168 height 39
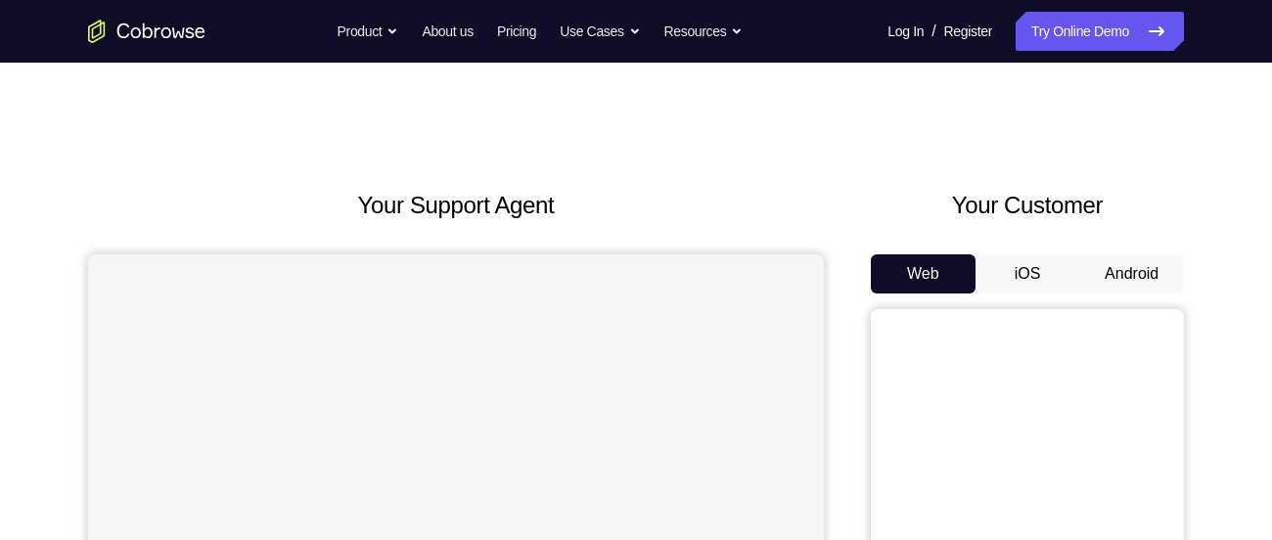
click at [1122, 267] on button "Android" at bounding box center [1131, 273] width 105 height 39
